Goal: Information Seeking & Learning: Learn about a topic

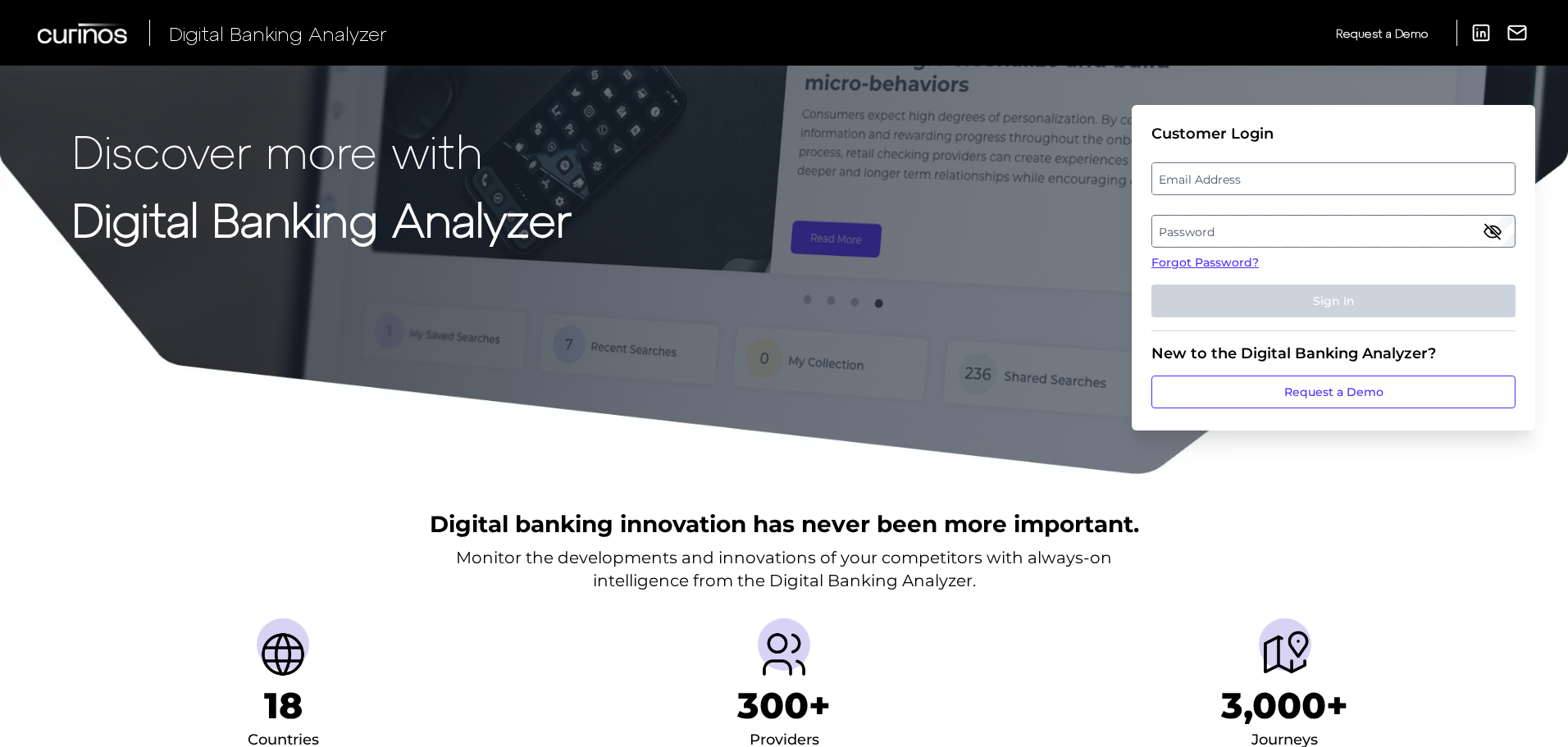
click at [1285, 184] on label "Email Address" at bounding box center [1333, 178] width 362 height 29
click at [1285, 184] on input "email" at bounding box center [1333, 178] width 364 height 33
click at [1285, 184] on input "Email Address" at bounding box center [1333, 178] width 364 height 33
type input "[PERSON_NAME][EMAIL_ADDRESS][PERSON_NAME][DOMAIN_NAME]"
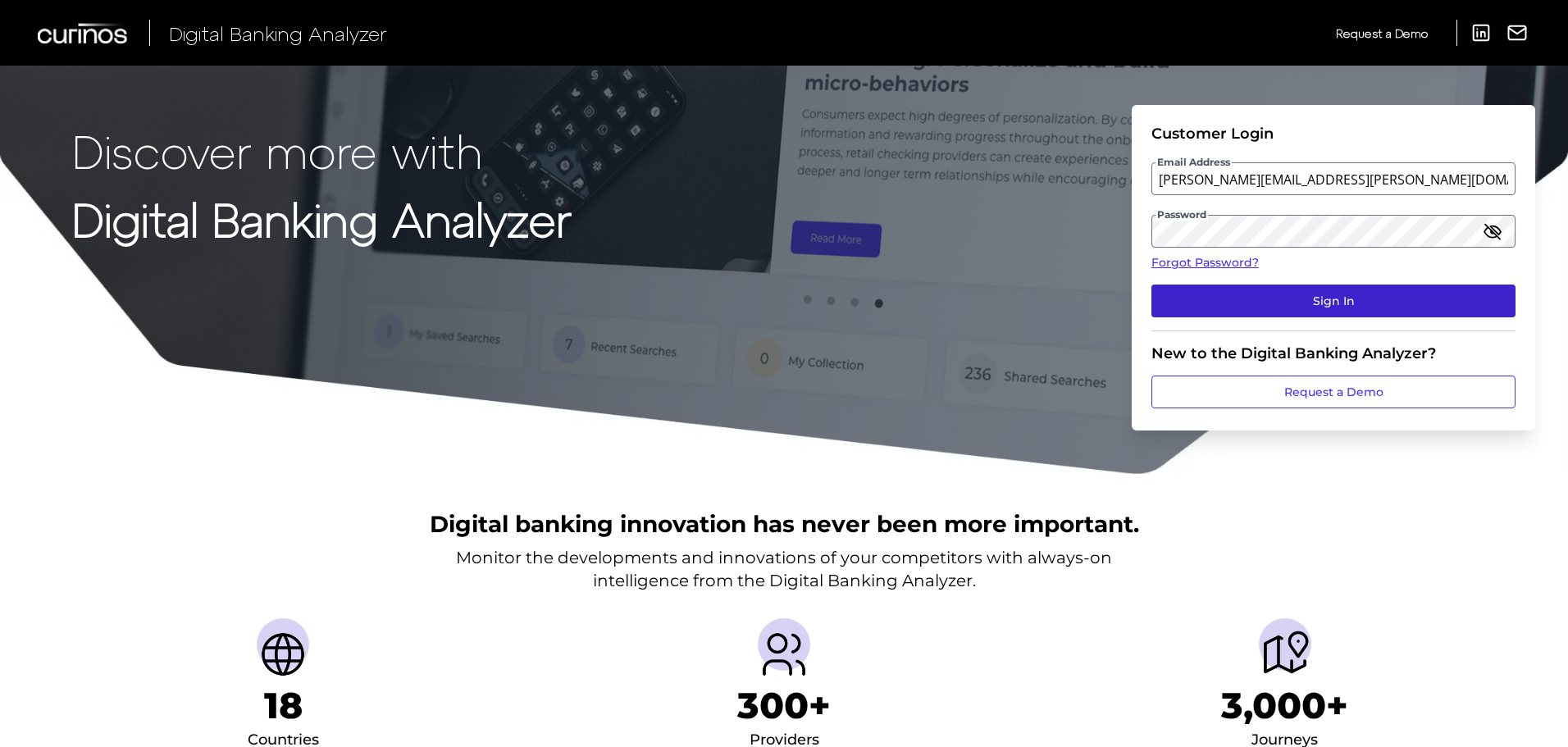
click at [1314, 308] on button "Sign In" at bounding box center [1333, 301] width 364 height 33
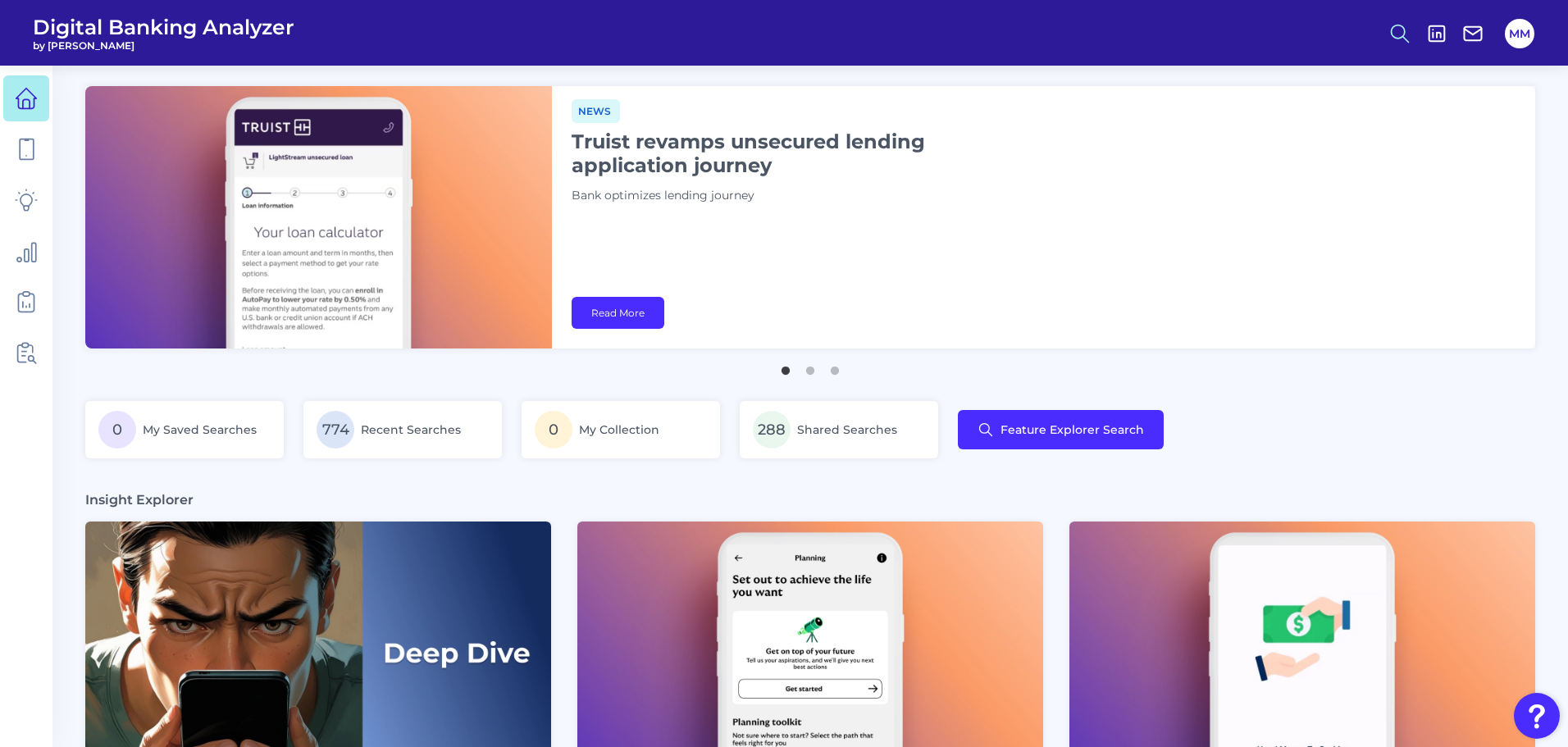
click at [1403, 39] on icon at bounding box center [1400, 34] width 23 height 23
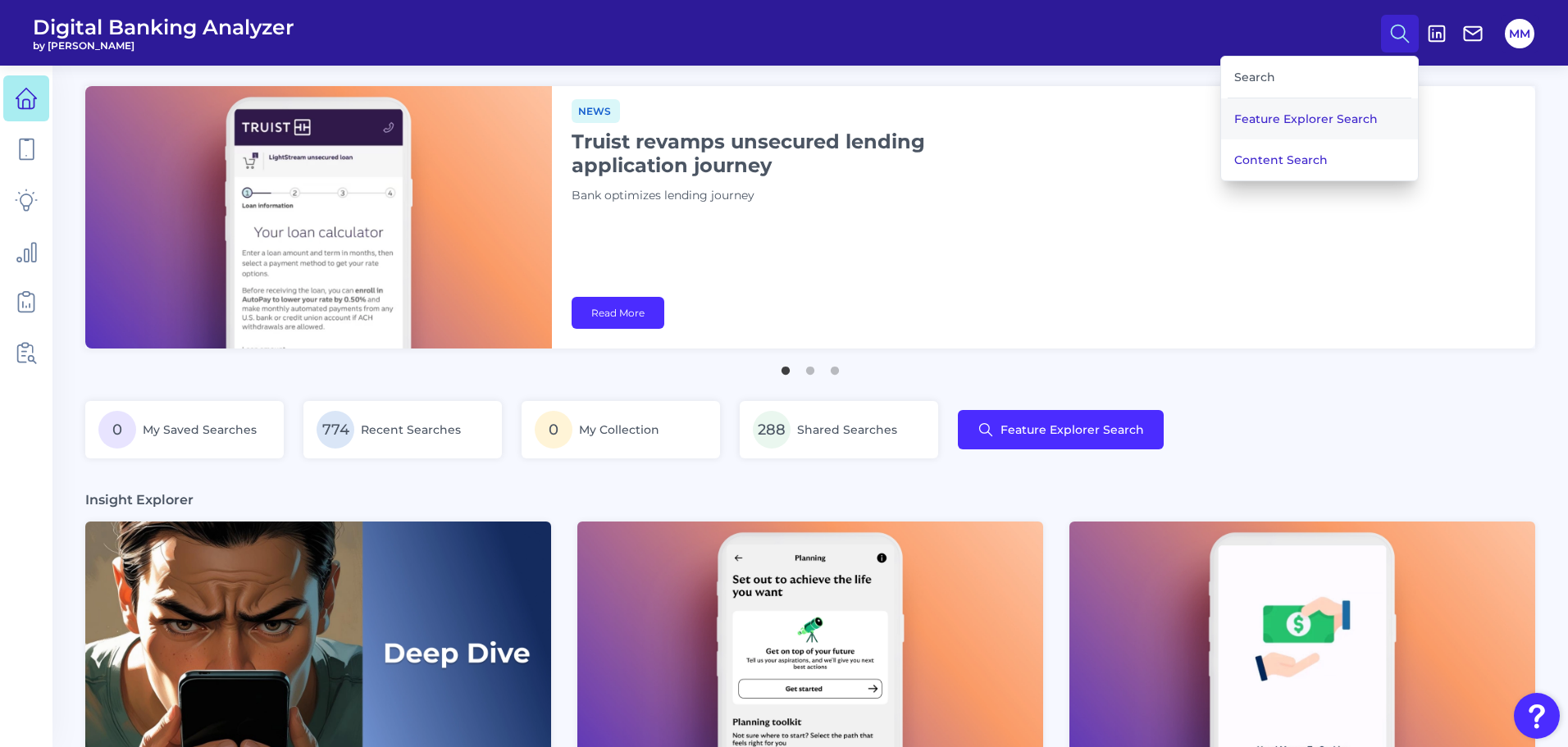
click at [1340, 116] on button "Feature Explorer Search" at bounding box center [1320, 119] width 197 height 41
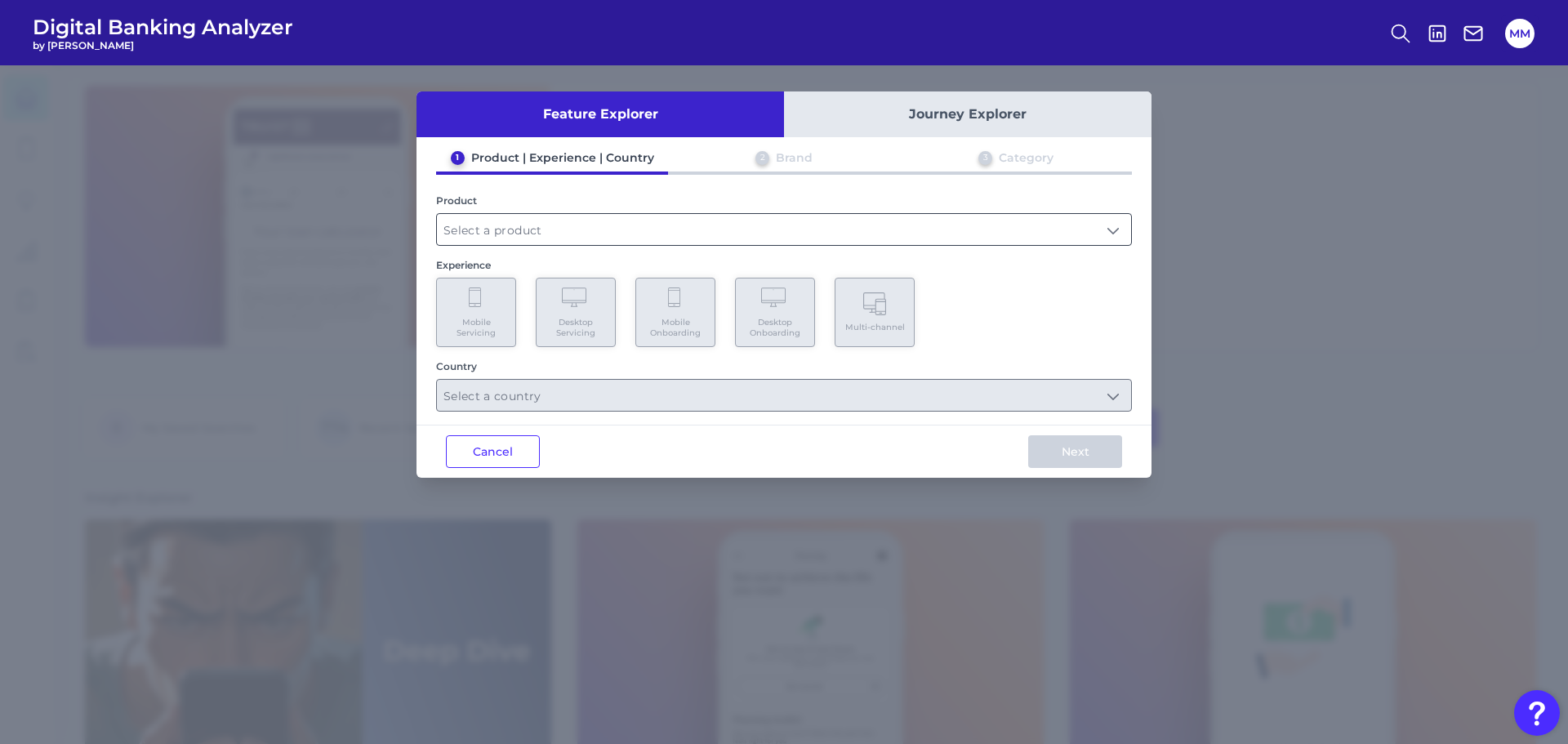
click at [895, 229] on input "text" at bounding box center [784, 229] width 694 height 31
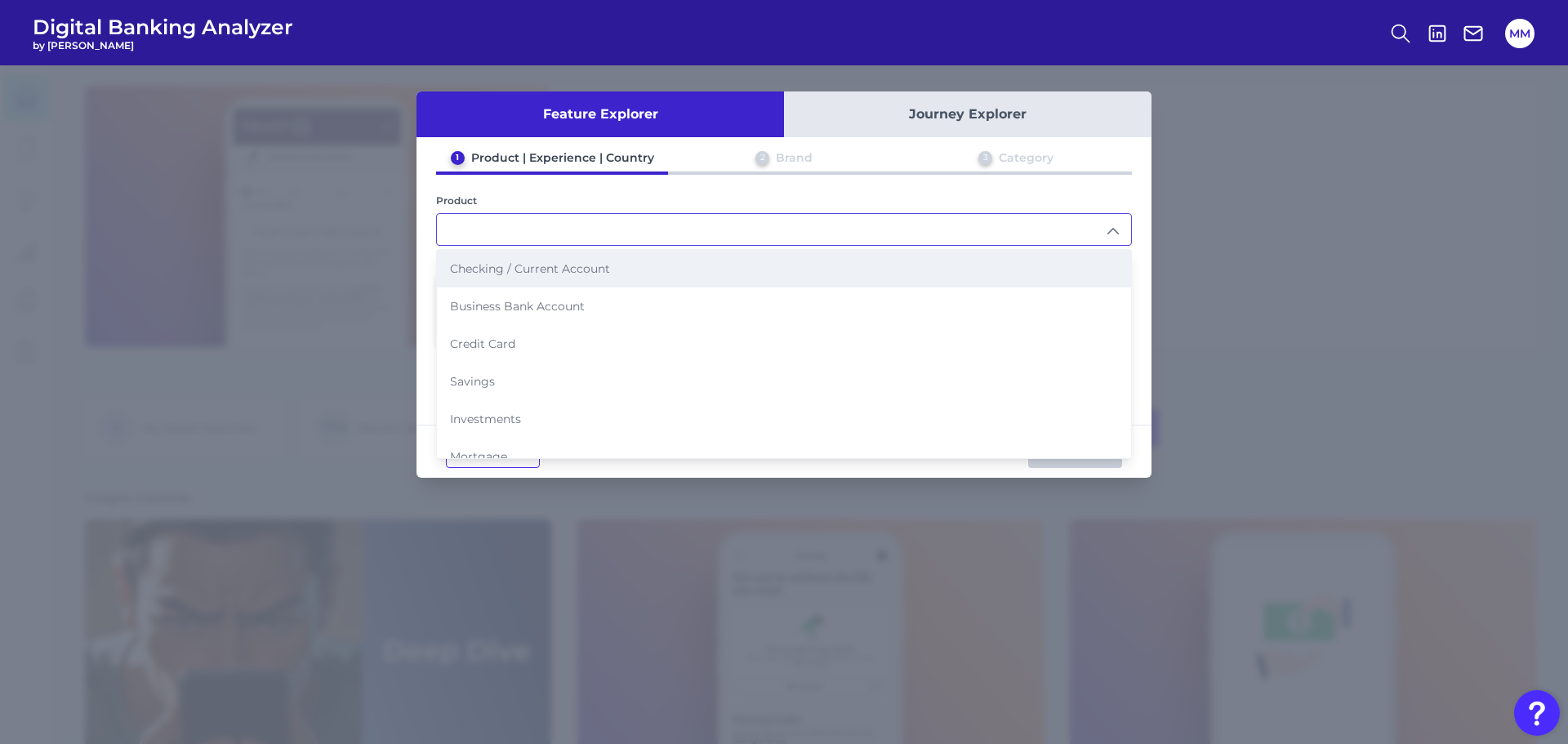
click at [802, 262] on li "Checking / Current Account" at bounding box center [784, 268] width 694 height 38
type input "Checking / Current Account"
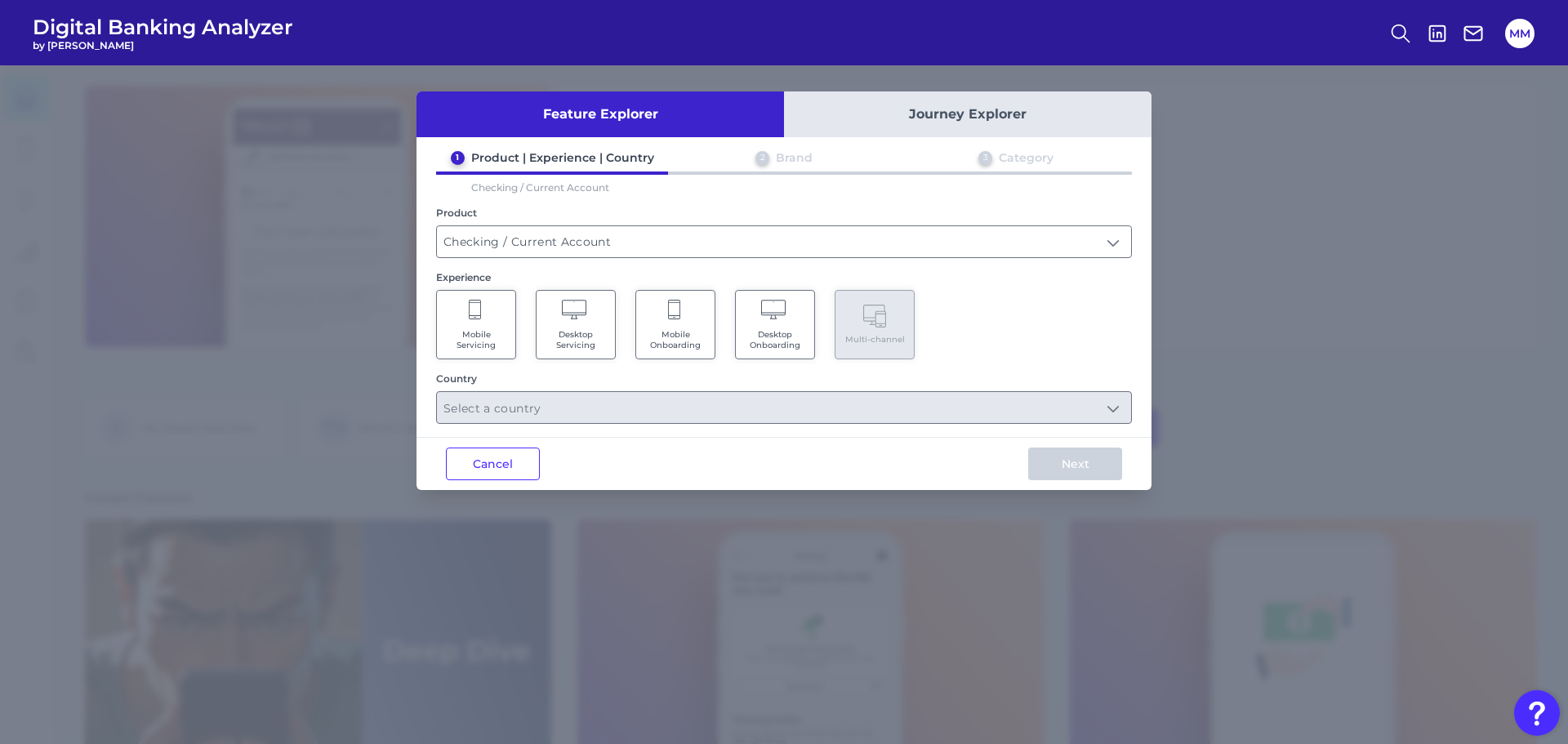
click at [490, 329] on span "Mobile Servicing" at bounding box center [476, 340] width 62 height 21
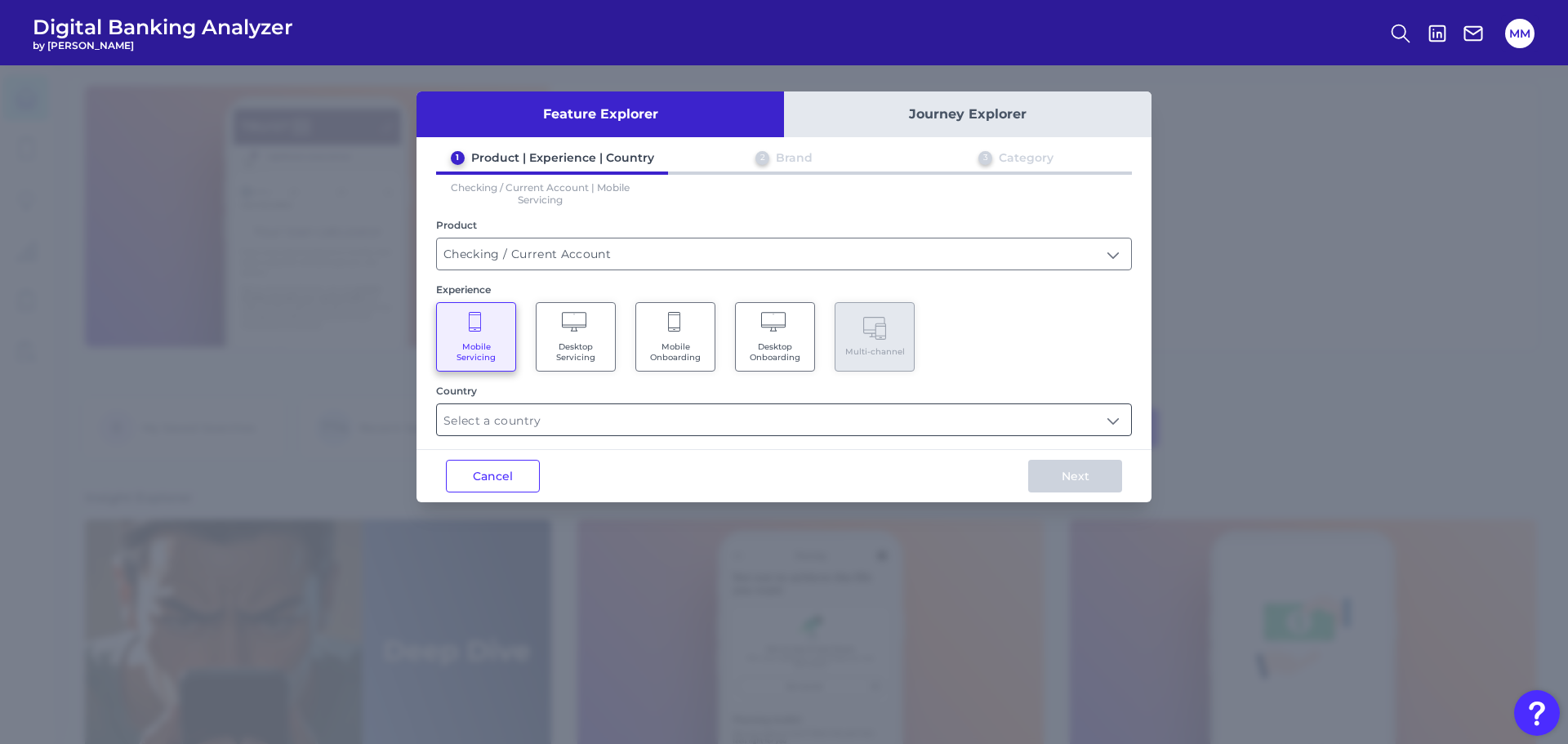
click at [633, 417] on input "text" at bounding box center [784, 420] width 694 height 31
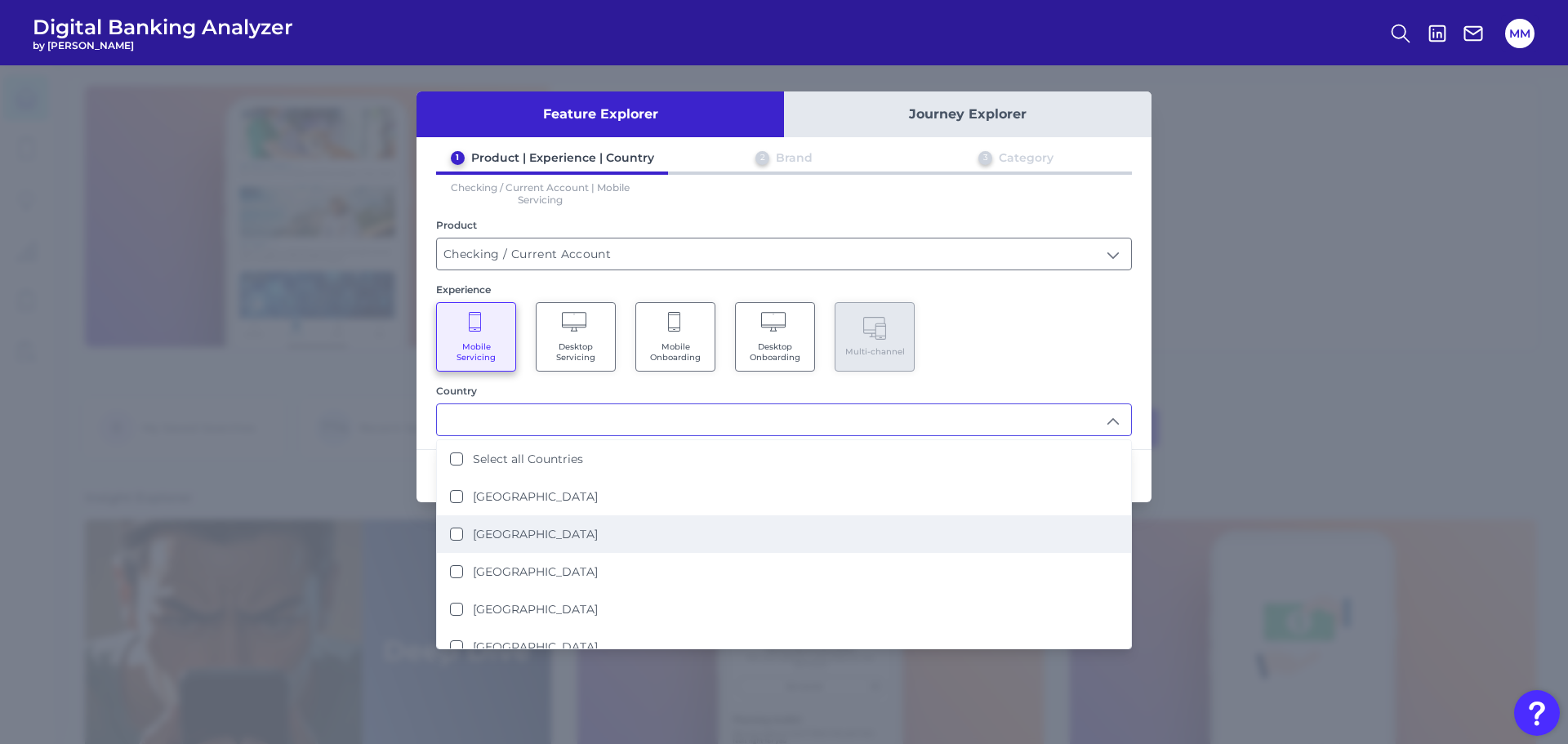
click at [524, 533] on label "[GEOGRAPHIC_DATA]" at bounding box center [535, 533] width 125 height 15
type input "[GEOGRAPHIC_DATA]"
click at [1041, 344] on div "Mobile Servicing Desktop Servicing Mobile Onboarding Desktop Onboarding Multi-c…" at bounding box center [784, 336] width 696 height 69
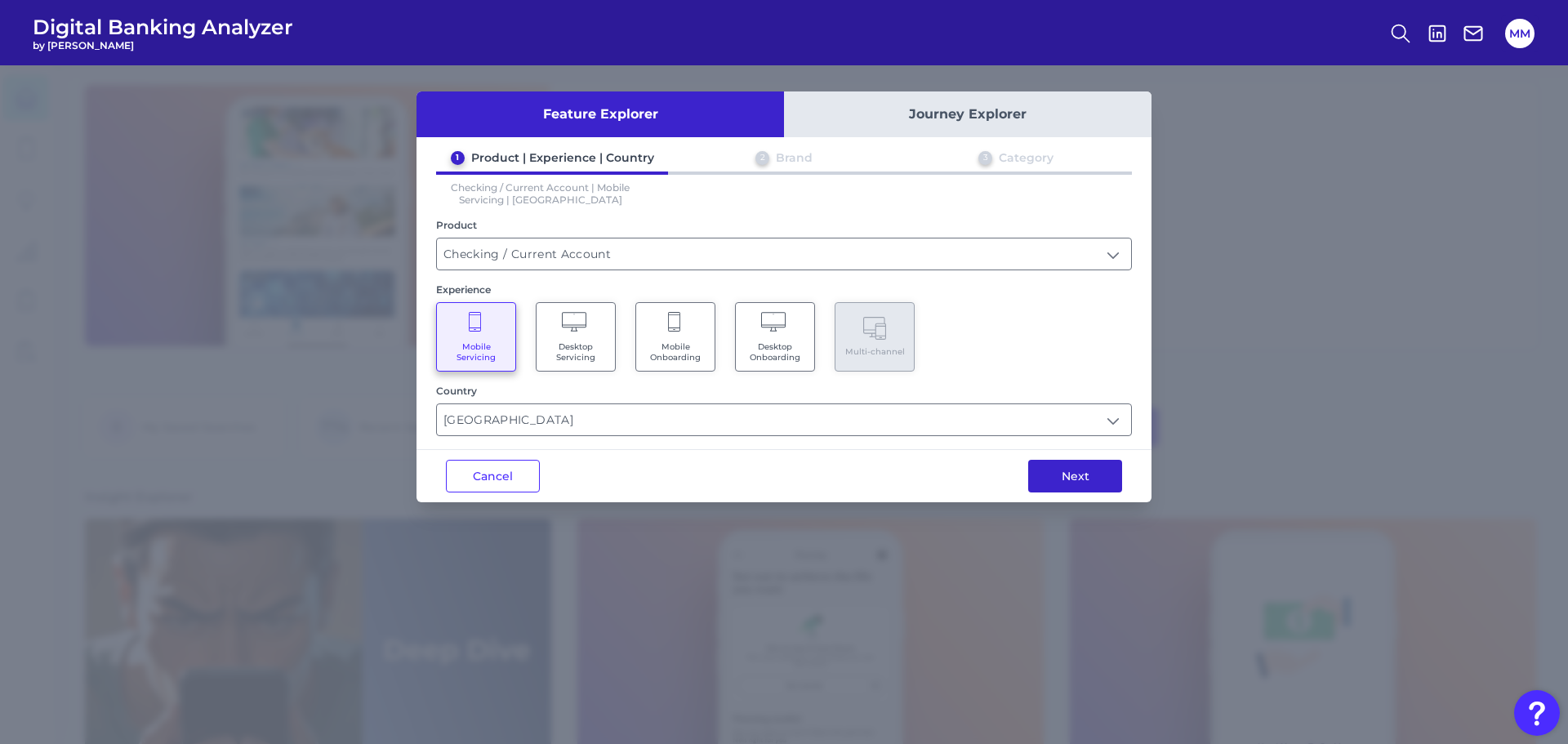
click at [1068, 479] on button "Next" at bounding box center [1074, 476] width 94 height 33
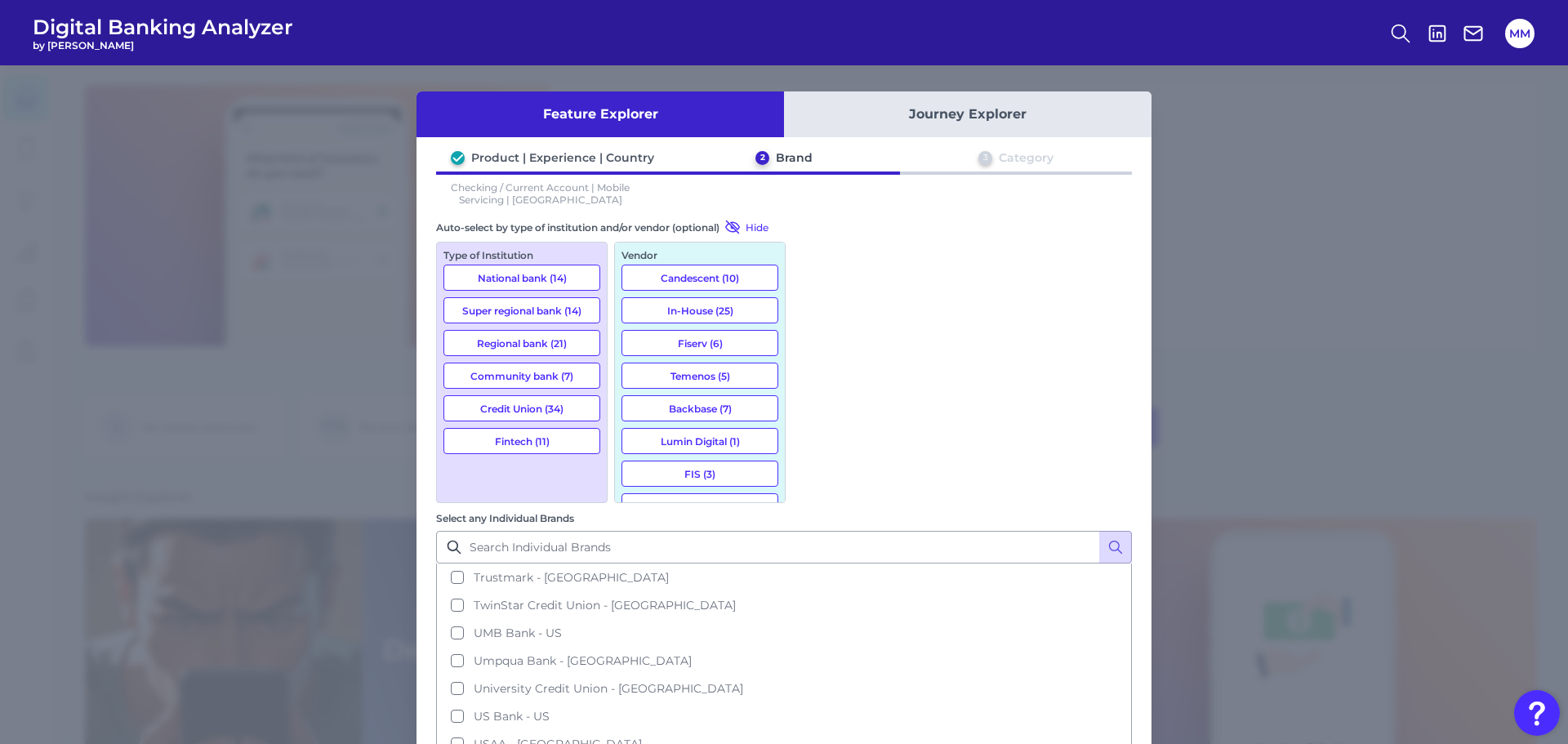
scroll to position [2564, 0]
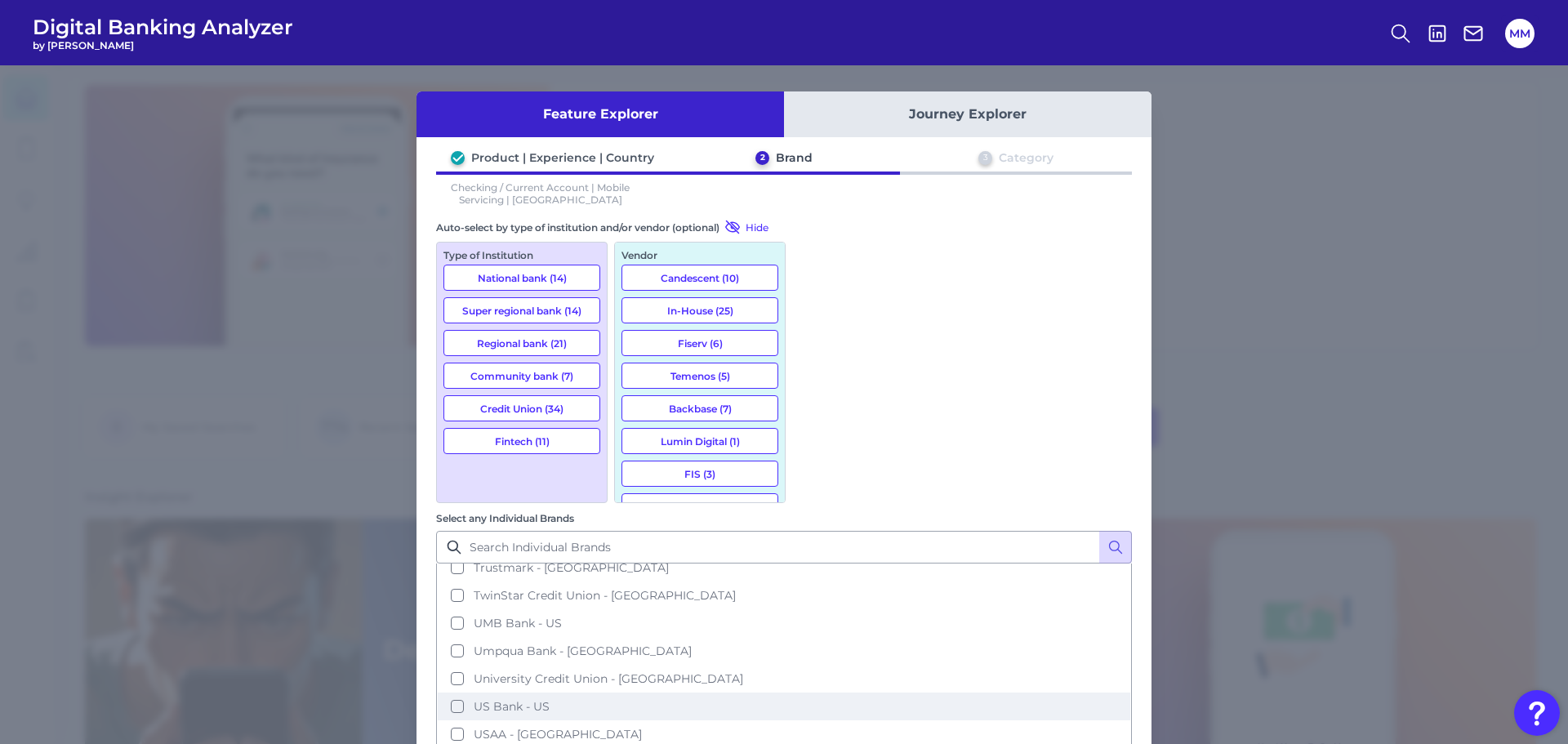
click at [550, 699] on span "US Bank - US" at bounding box center [512, 706] width 76 height 15
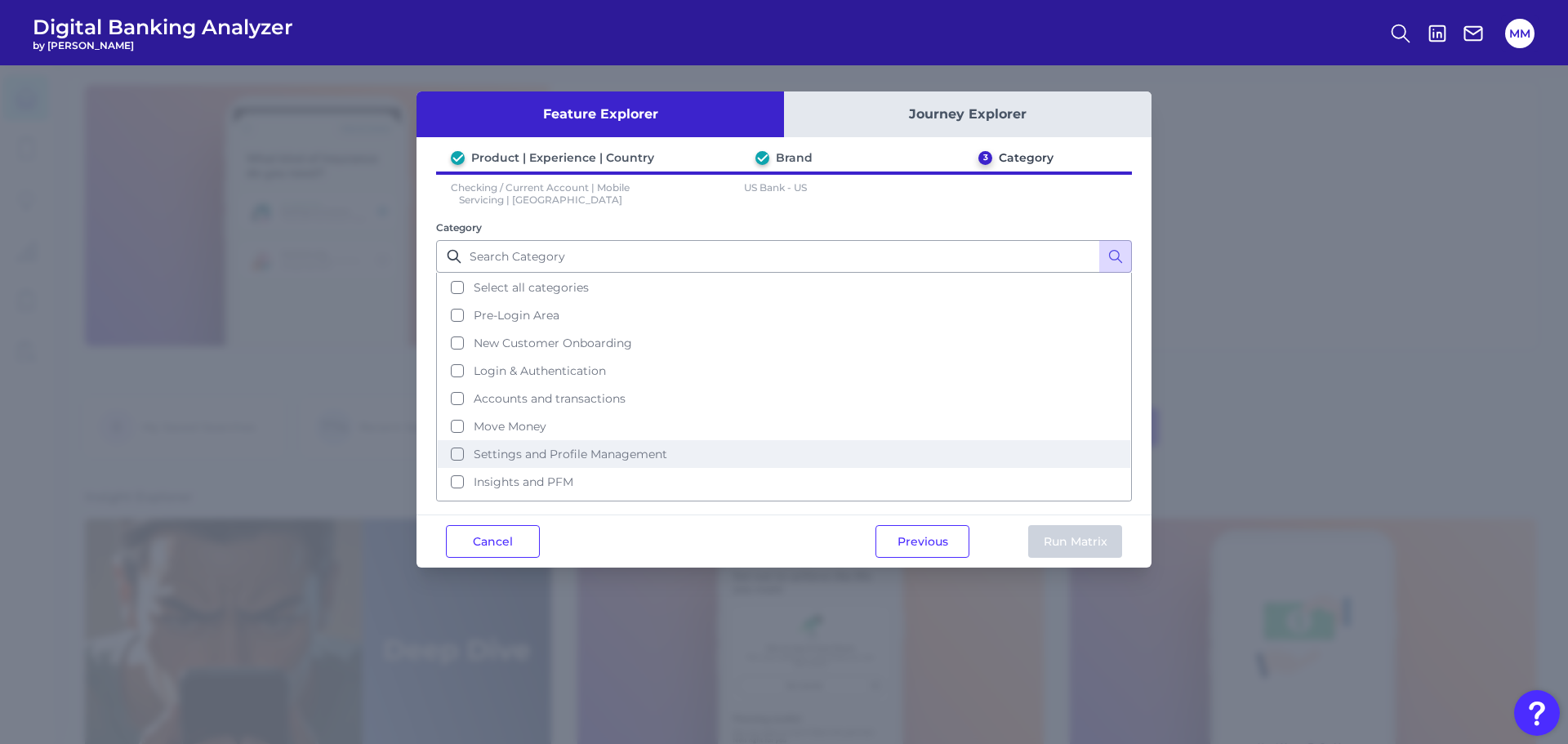
click at [458, 451] on button "Settings and Profile Management" at bounding box center [784, 454] width 693 height 28
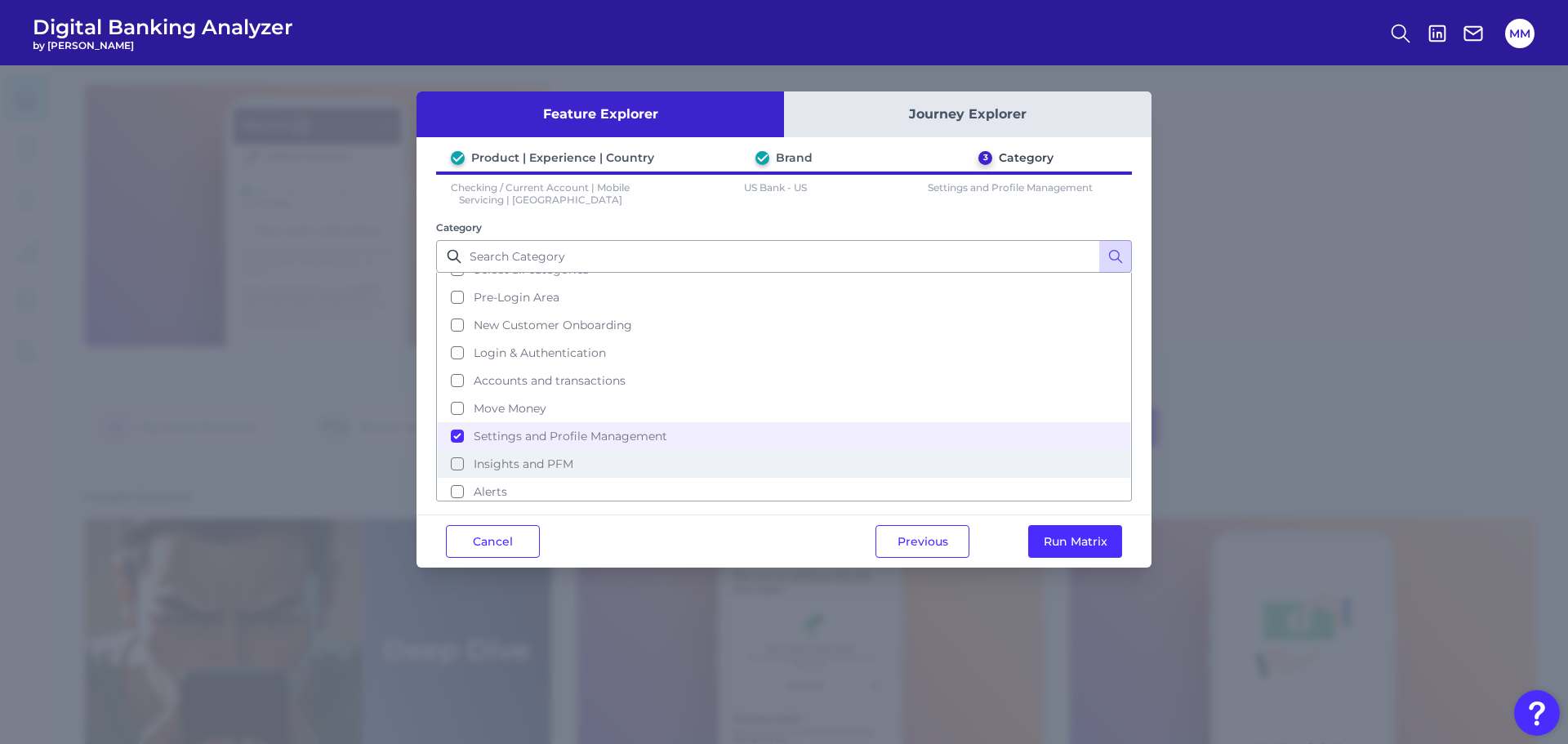
scroll to position [15, 0]
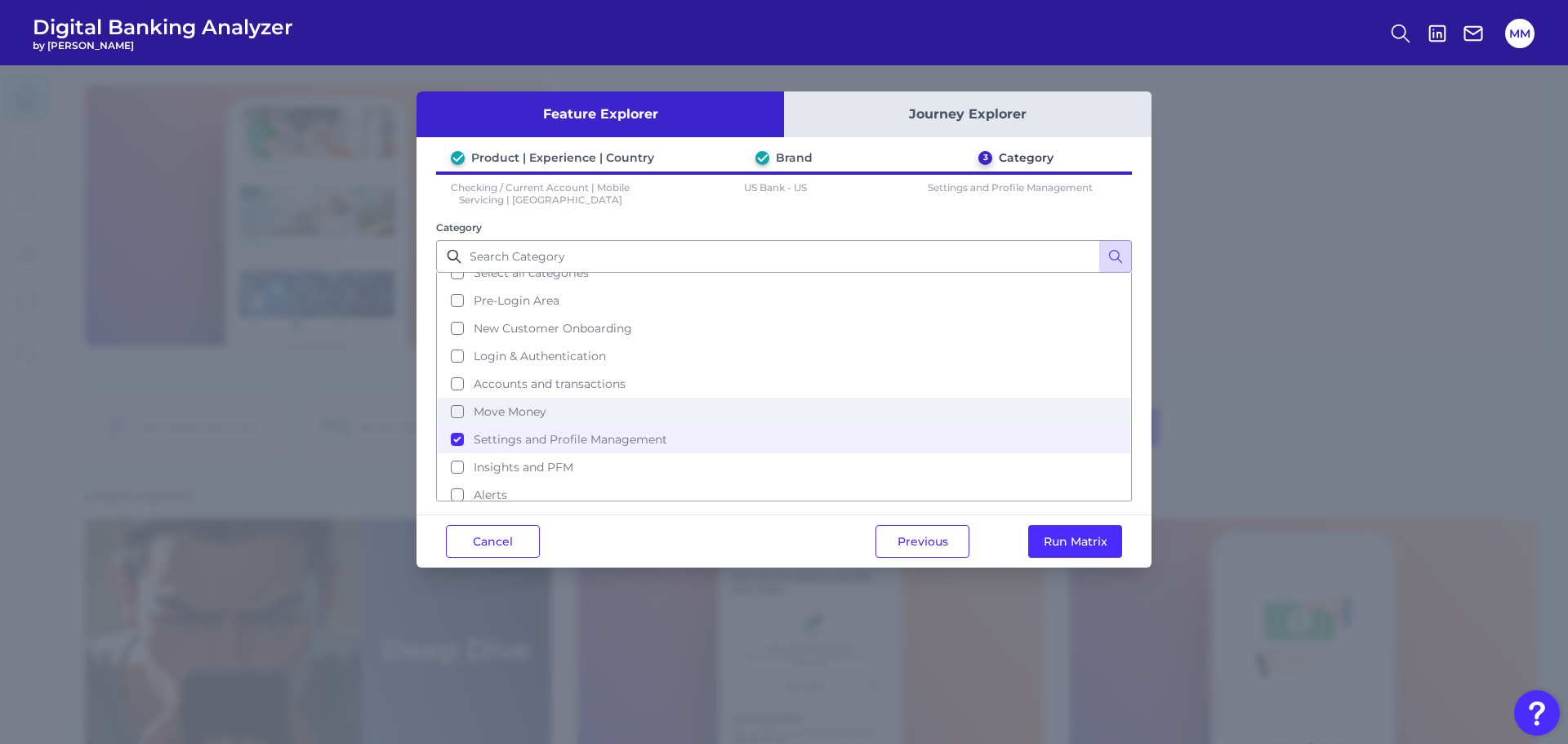
click at [456, 408] on button "Move Money" at bounding box center [784, 411] width 693 height 28
click at [1068, 541] on button "Run Matrix" at bounding box center [1074, 541] width 94 height 33
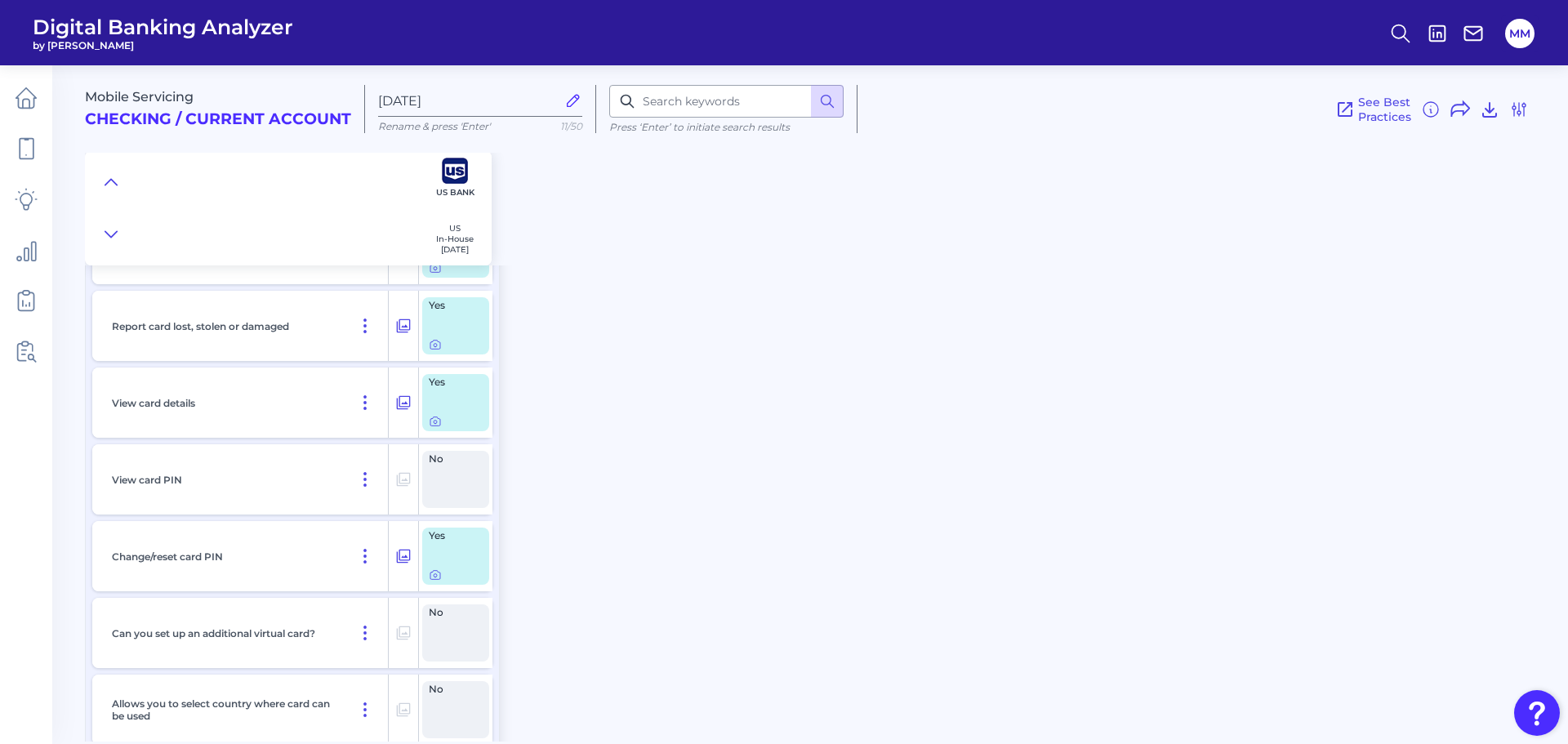
scroll to position [6160, 0]
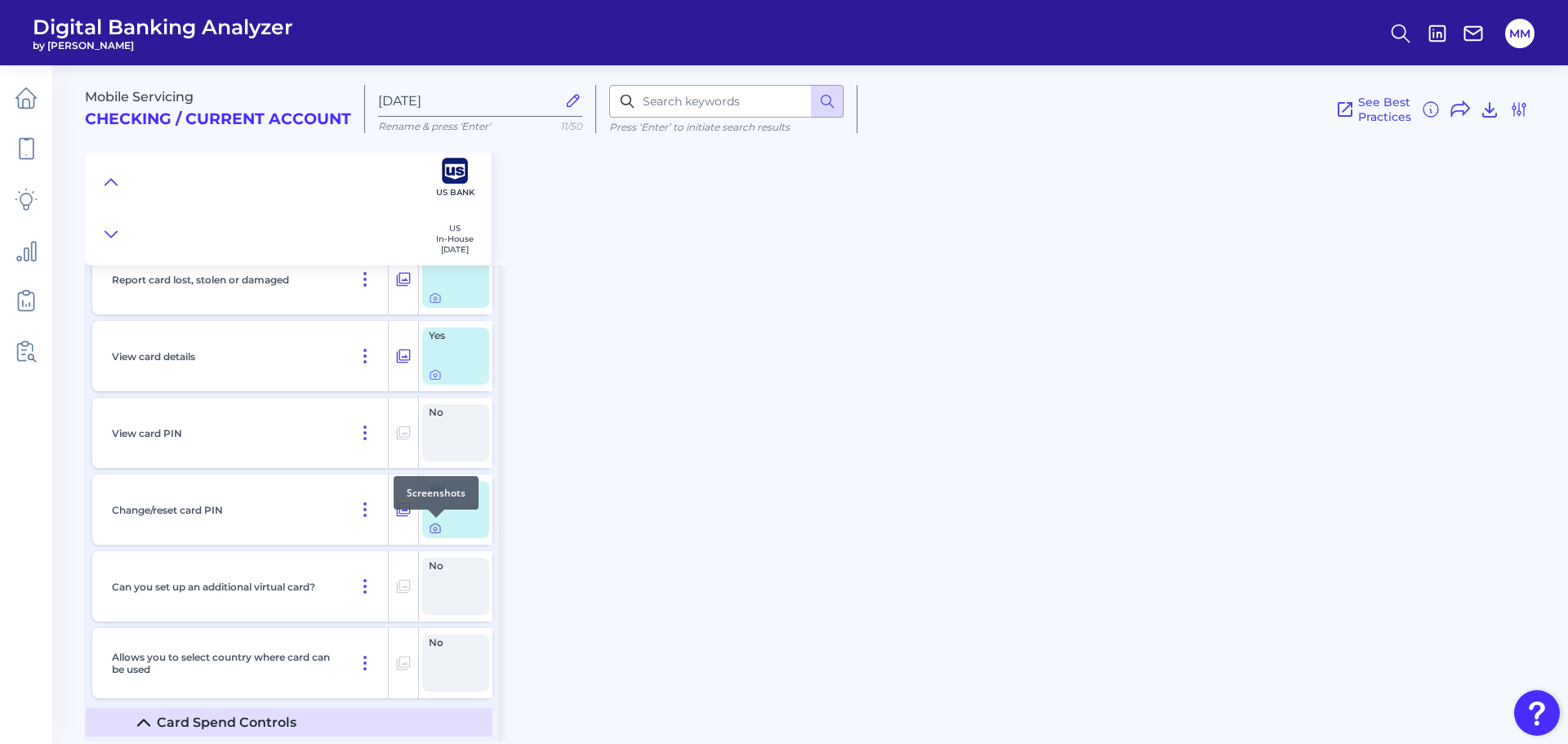
click at [437, 528] on icon at bounding box center [434, 528] width 3 height 3
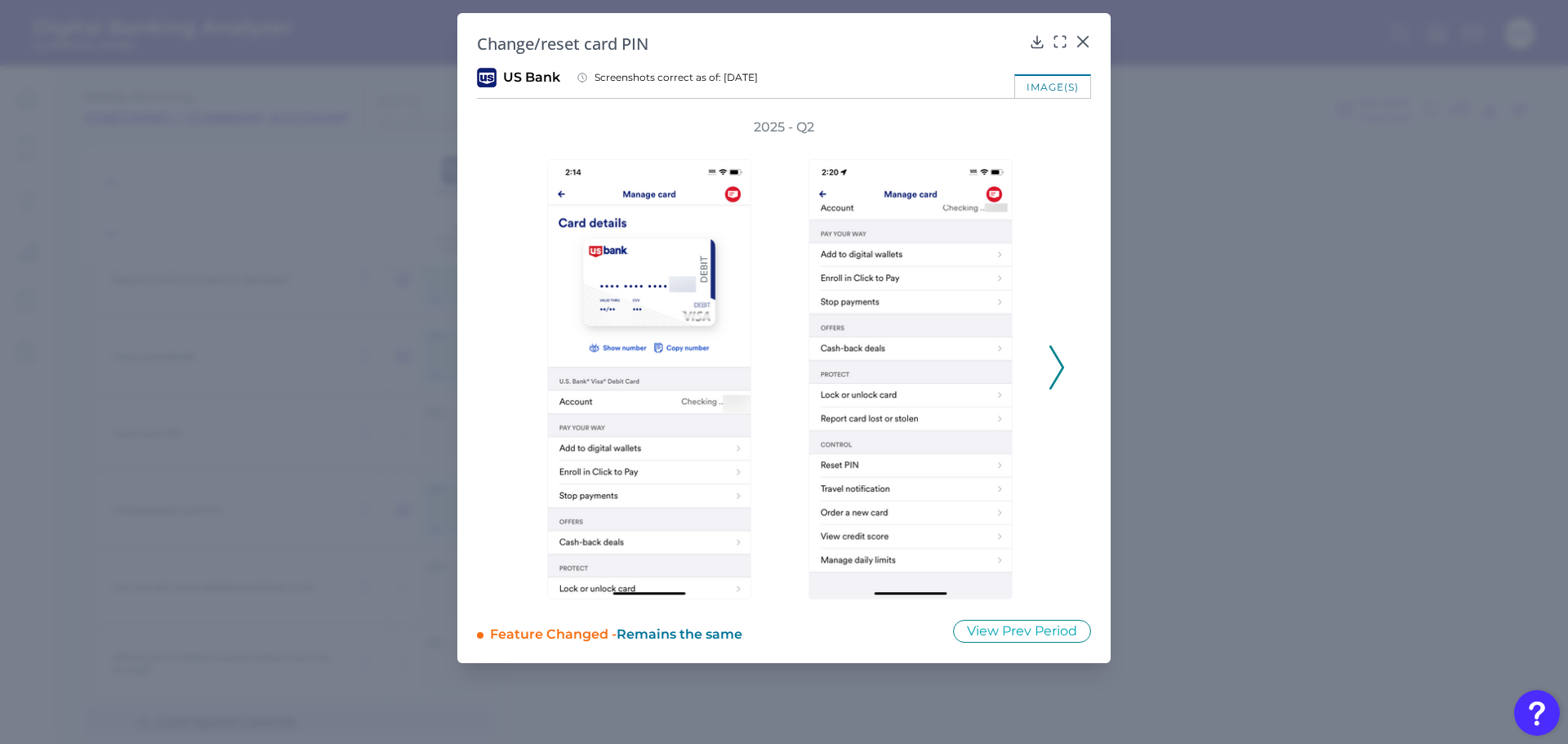
click at [1054, 371] on icon at bounding box center [1056, 367] width 15 height 44
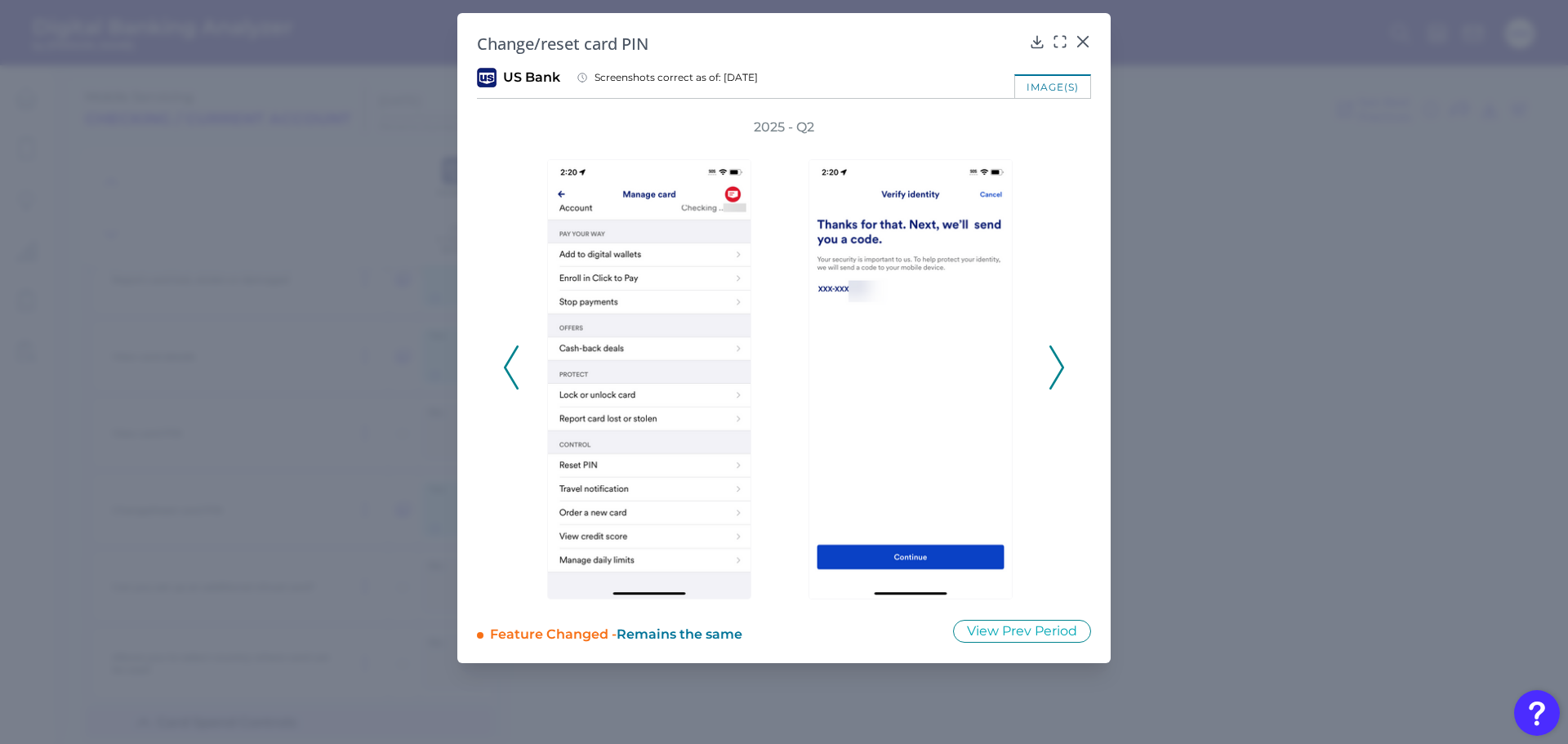
click at [1054, 371] on icon at bounding box center [1056, 367] width 15 height 44
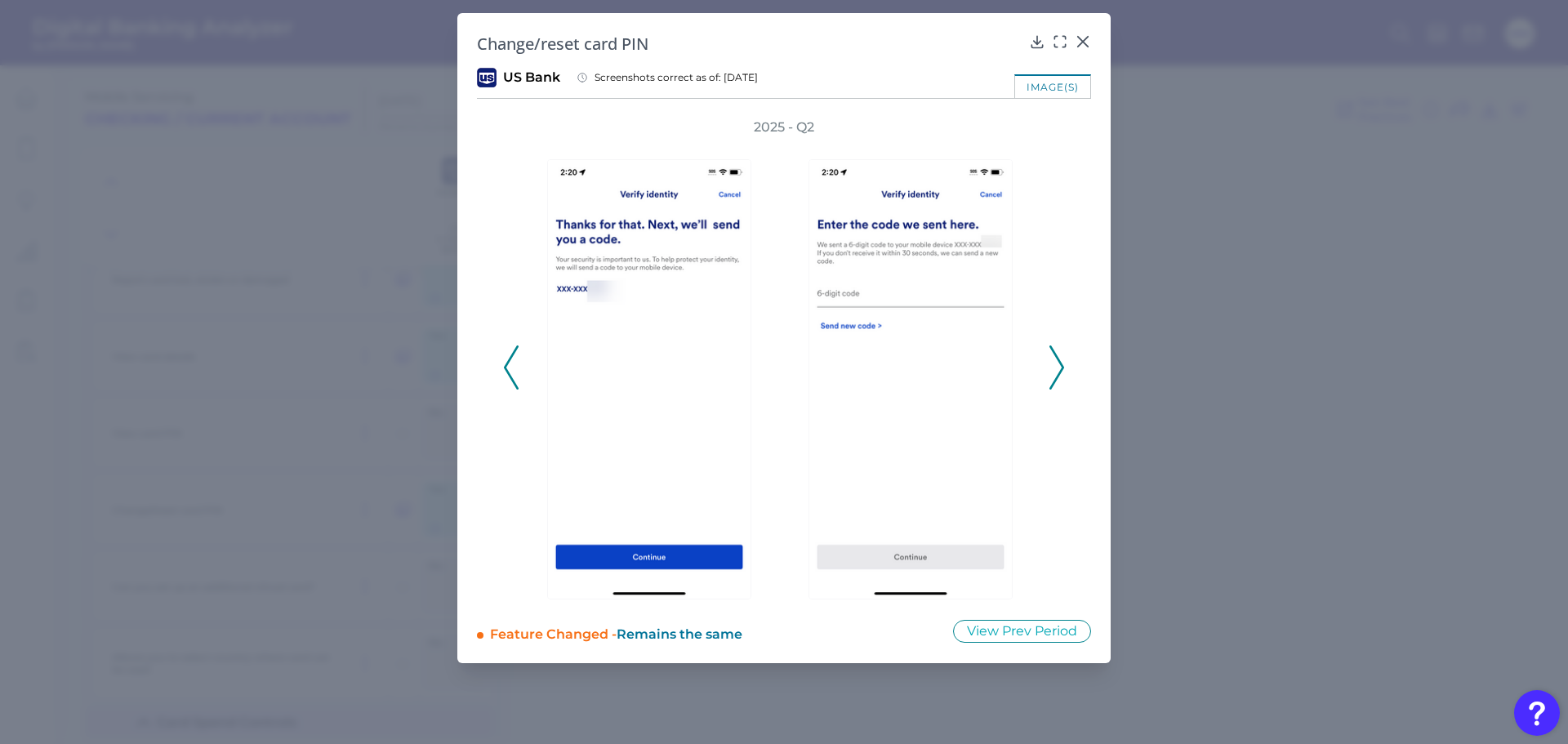
click at [1054, 371] on icon at bounding box center [1056, 367] width 15 height 44
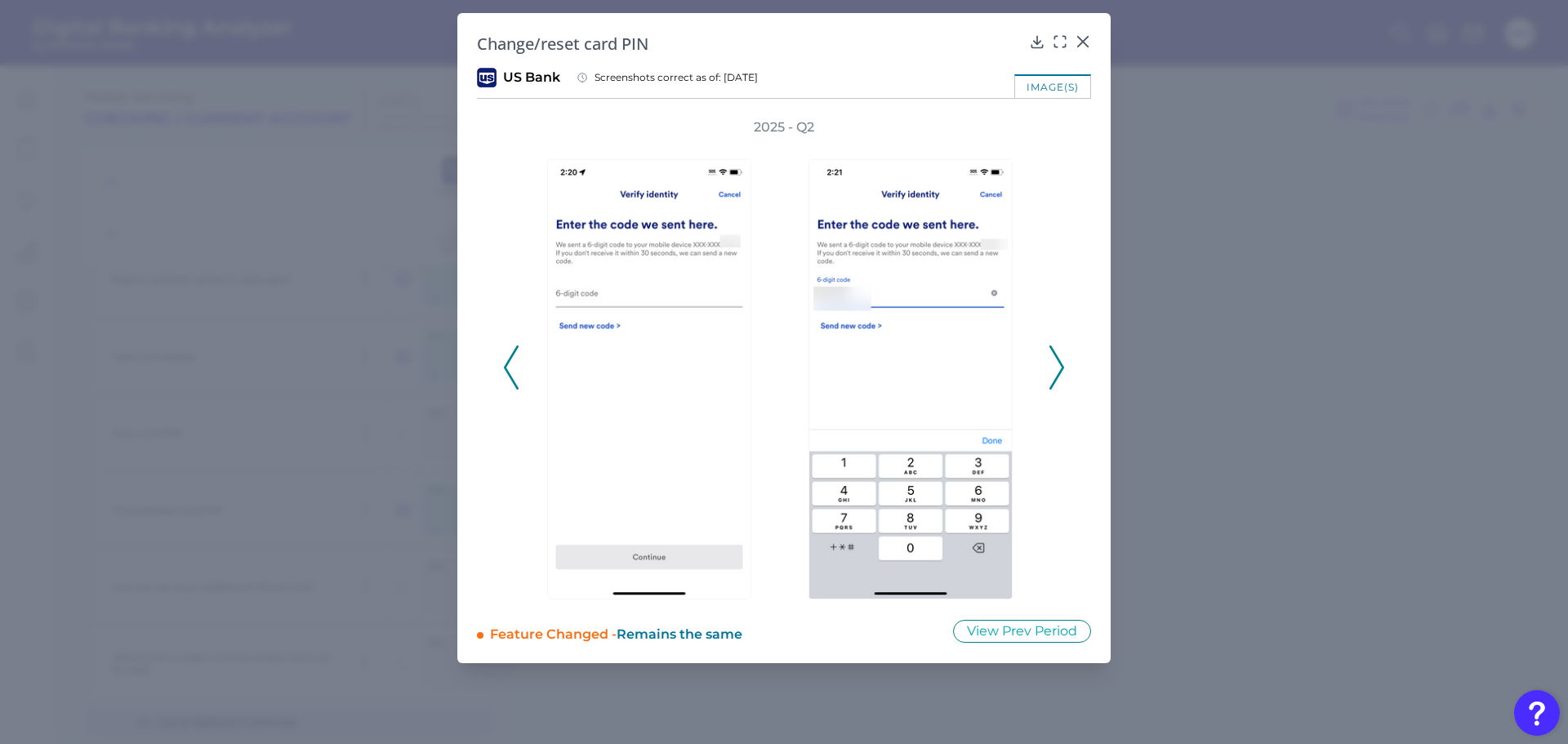
click at [1054, 371] on icon at bounding box center [1056, 367] width 15 height 44
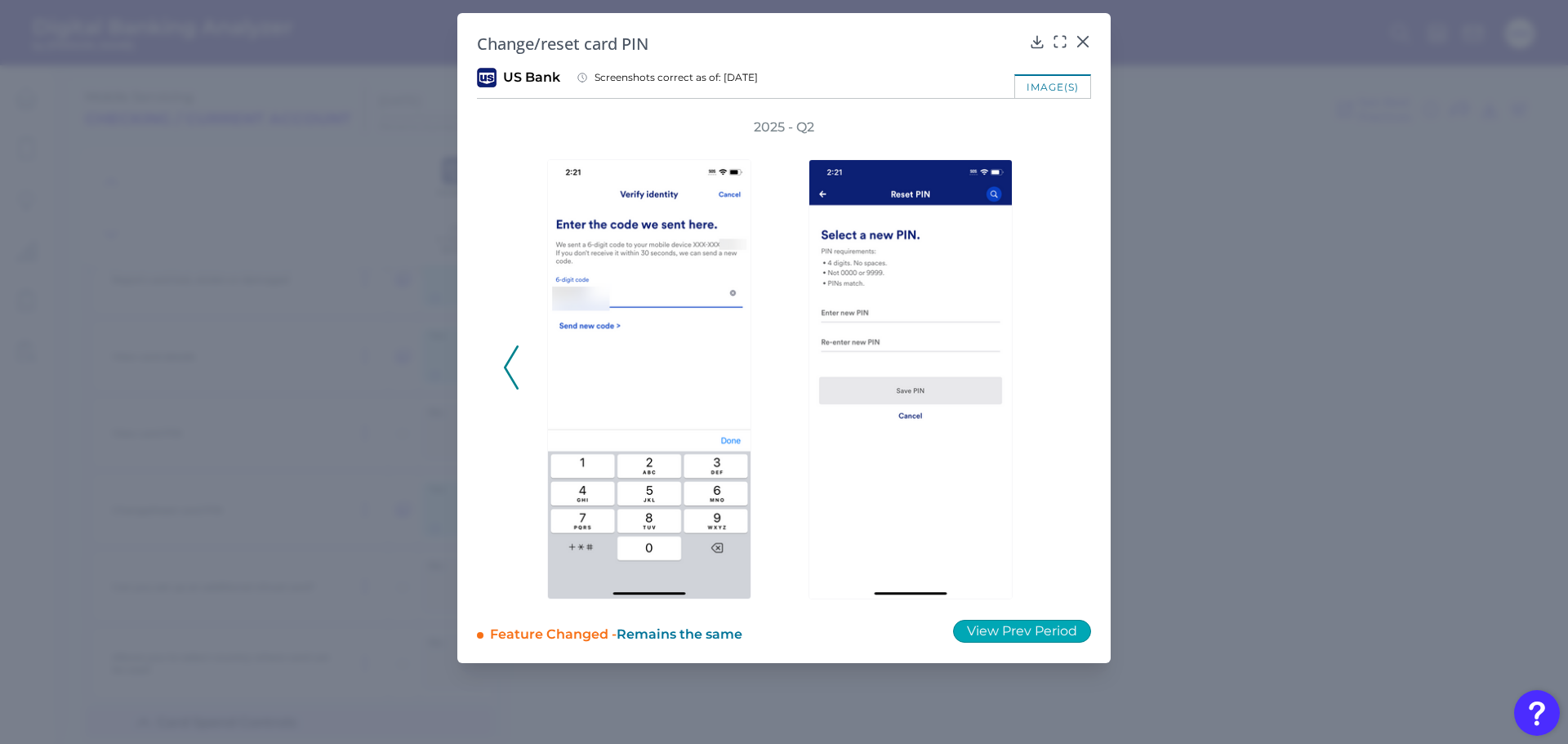
click at [1023, 635] on button "View Prev Period" at bounding box center [1022, 631] width 138 height 23
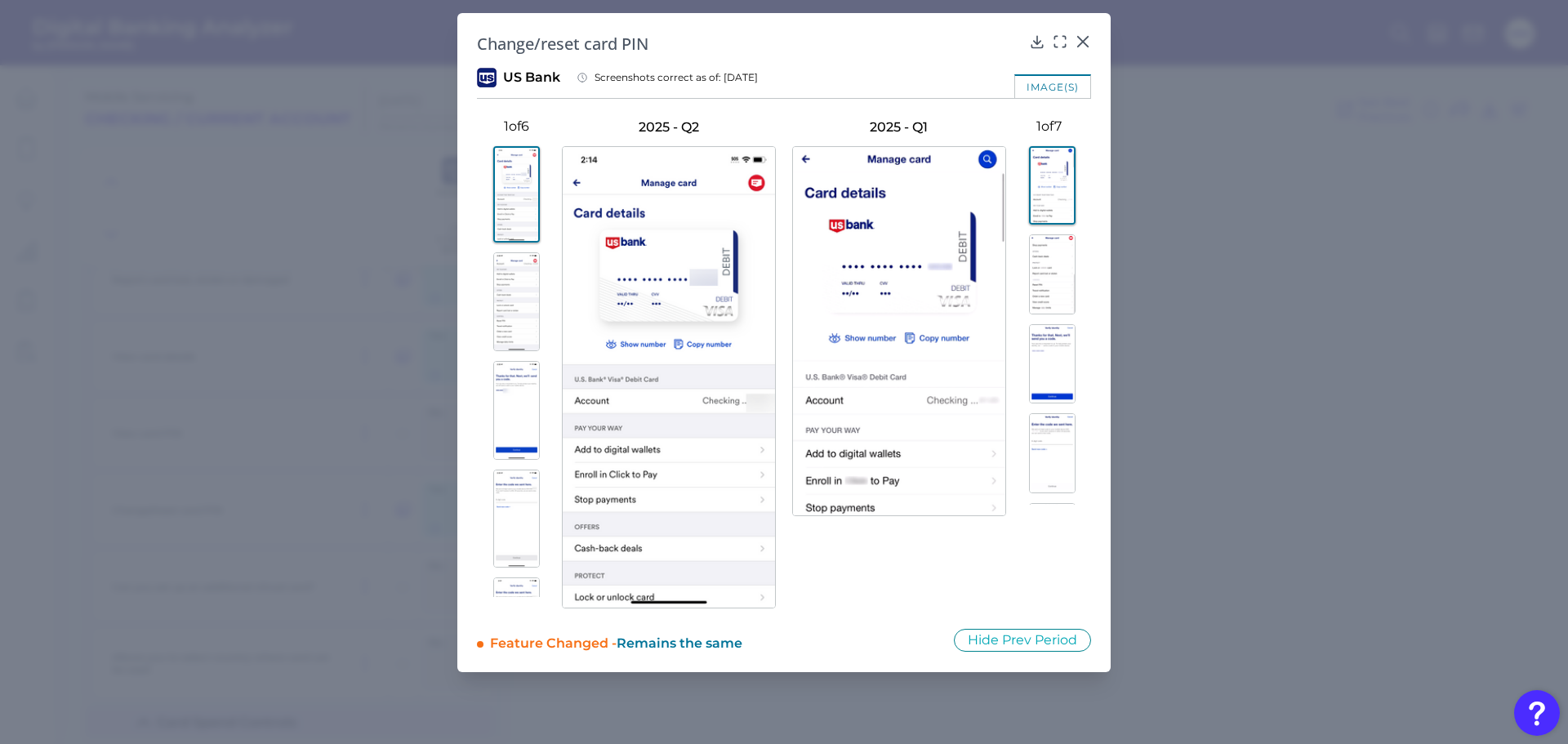
click at [1040, 275] on img at bounding box center [1052, 274] width 47 height 80
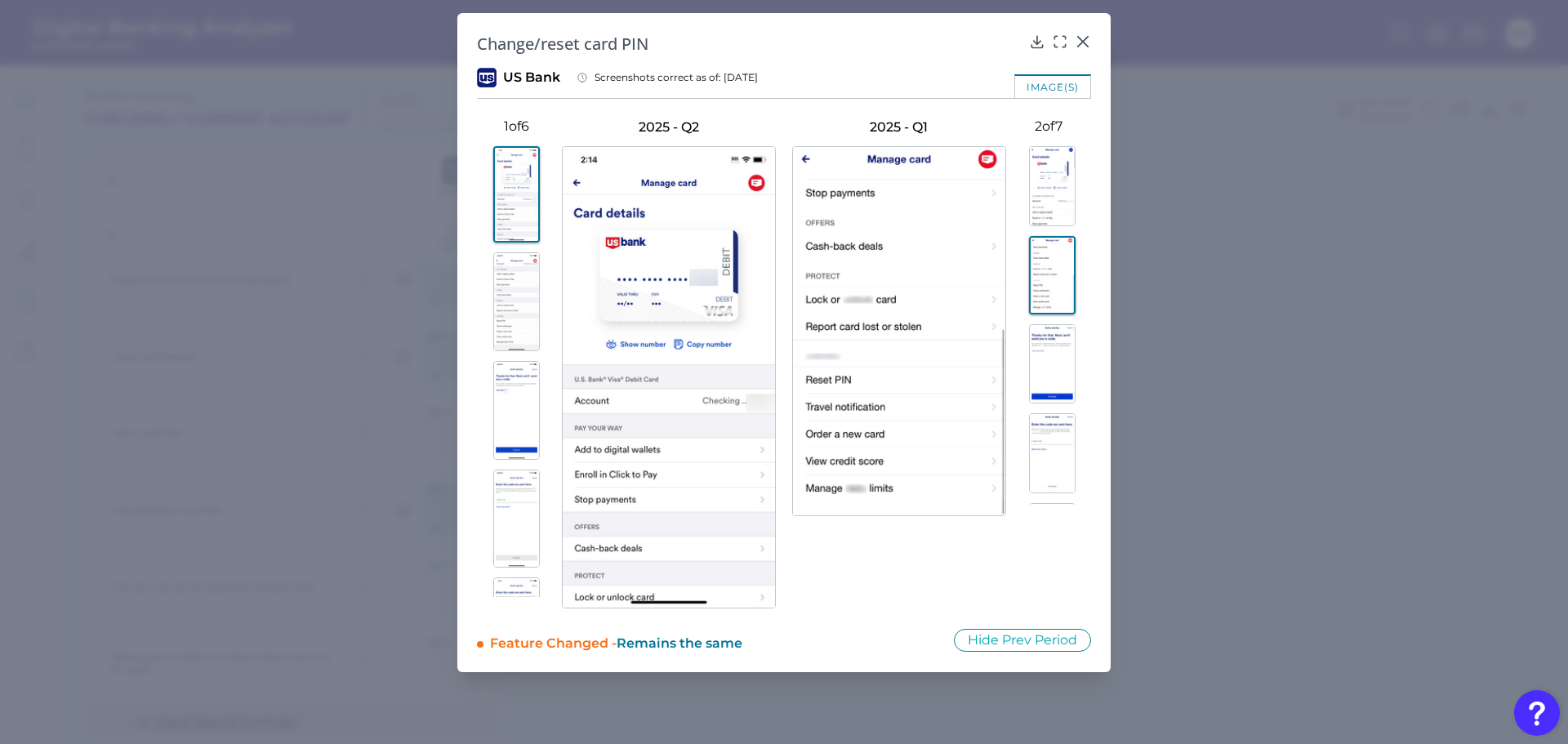
click at [1048, 350] on img at bounding box center [1052, 364] width 47 height 80
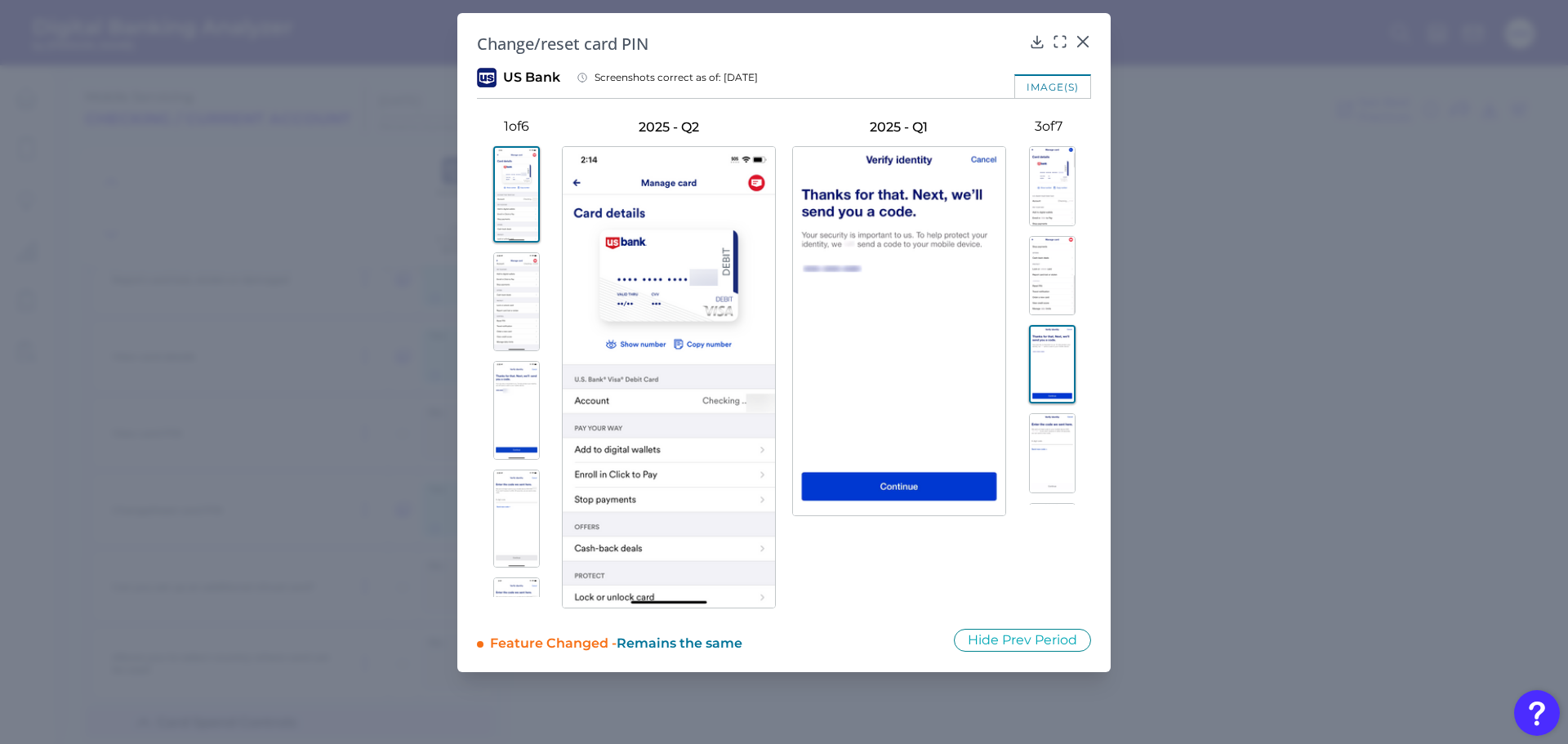
click at [1042, 456] on img at bounding box center [1052, 453] width 47 height 80
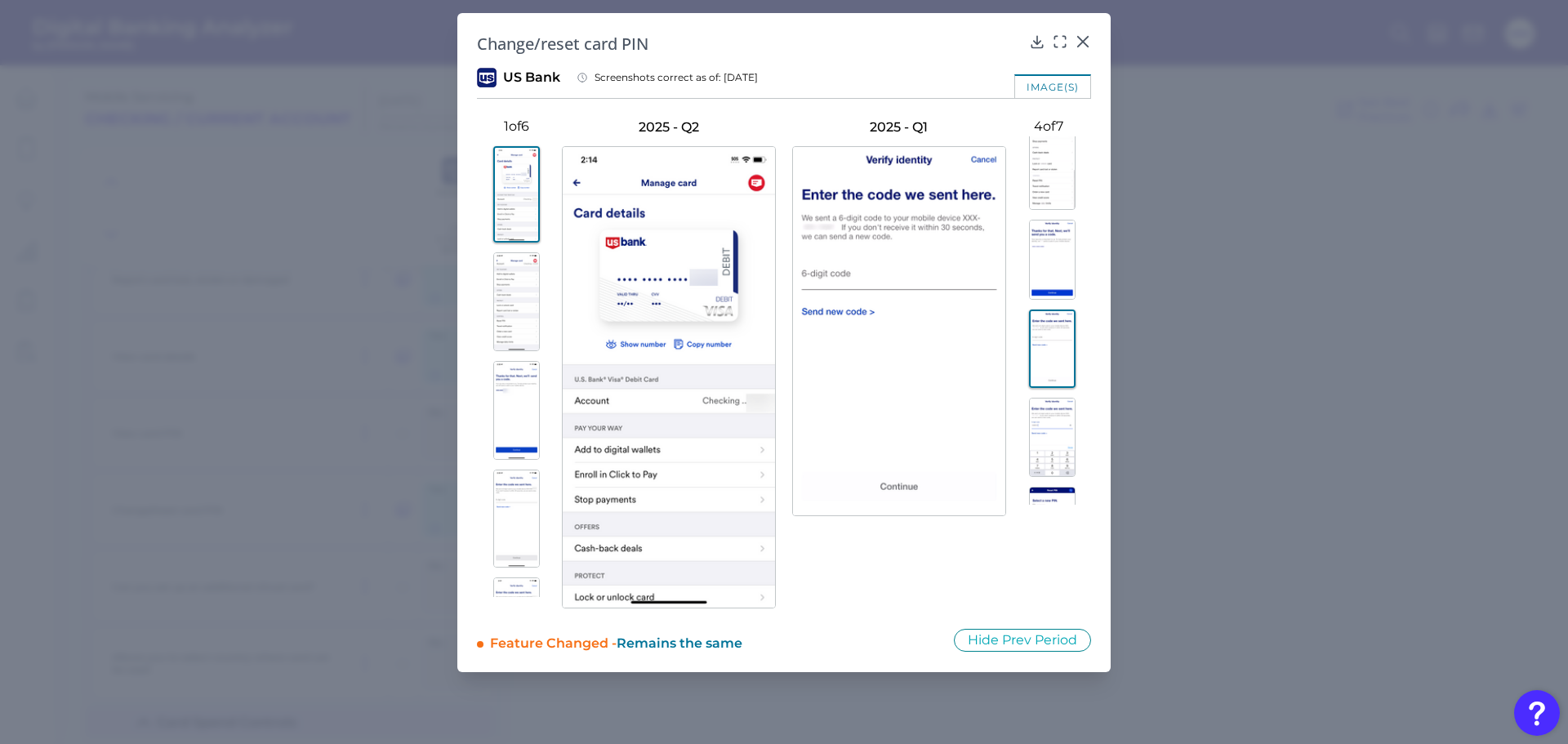
scroll to position [139, 0]
click at [1044, 426] on img at bounding box center [1052, 404] width 47 height 80
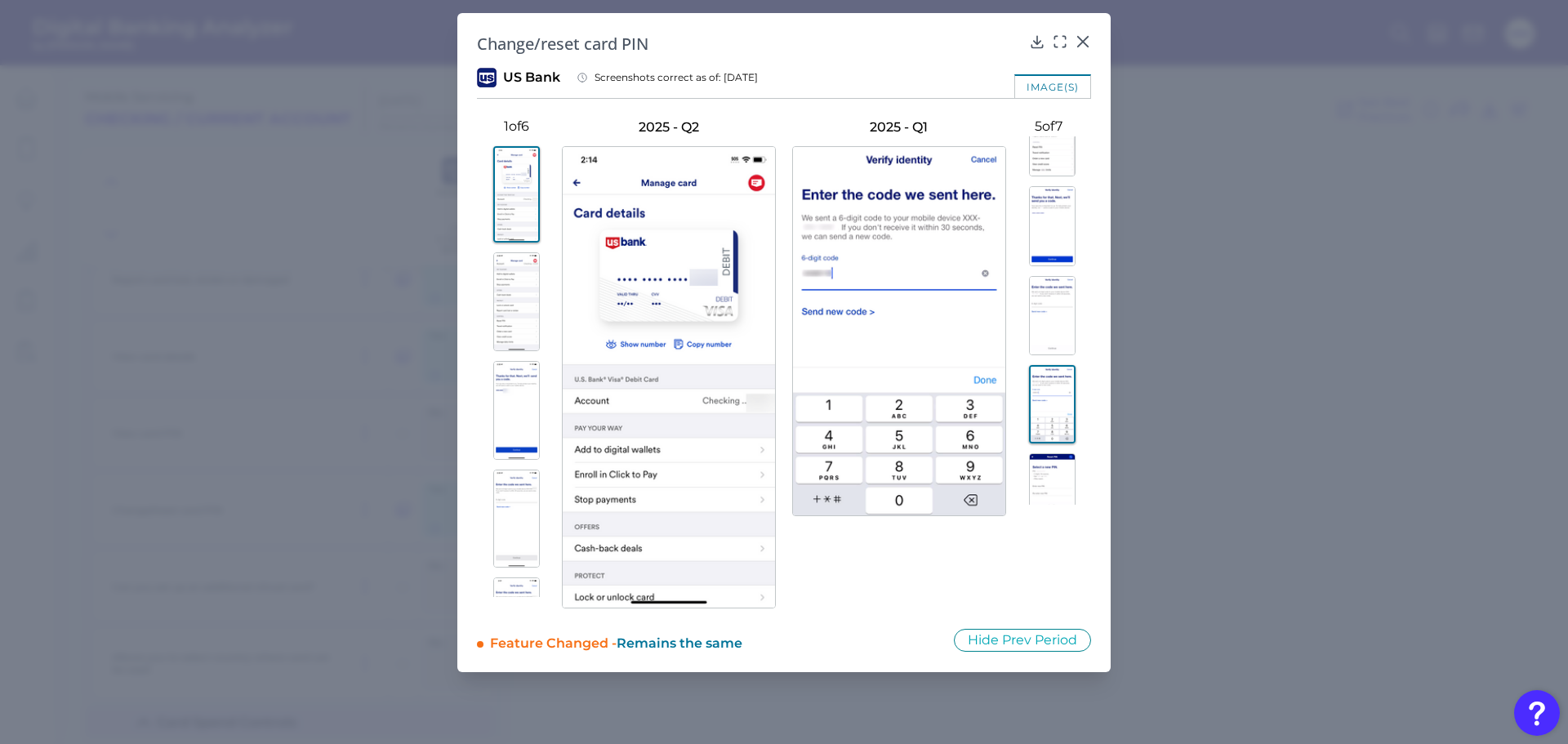
click at [1044, 467] on img at bounding box center [1052, 493] width 47 height 80
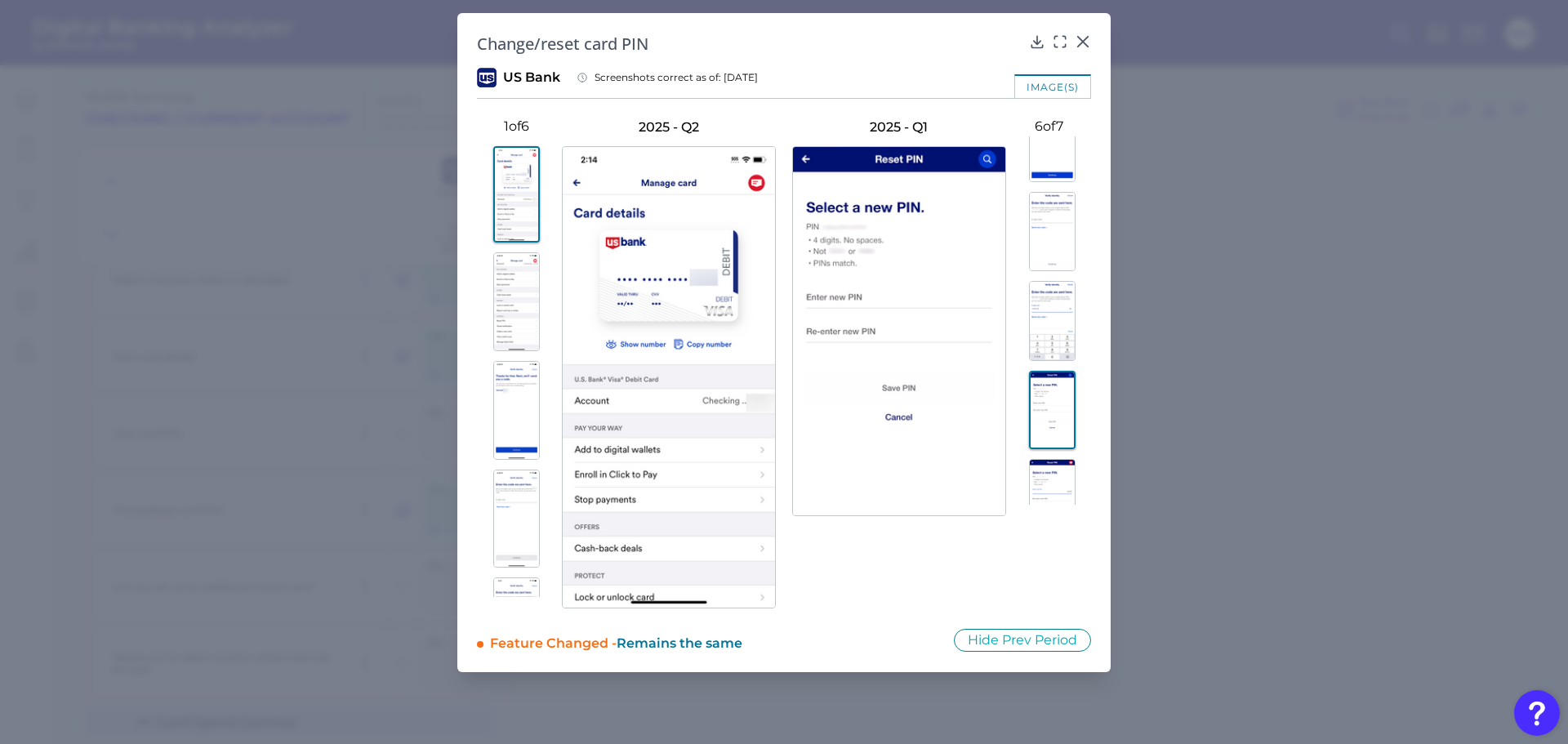
scroll to position [235, 0]
click at [1044, 467] on img at bounding box center [1052, 487] width 47 height 80
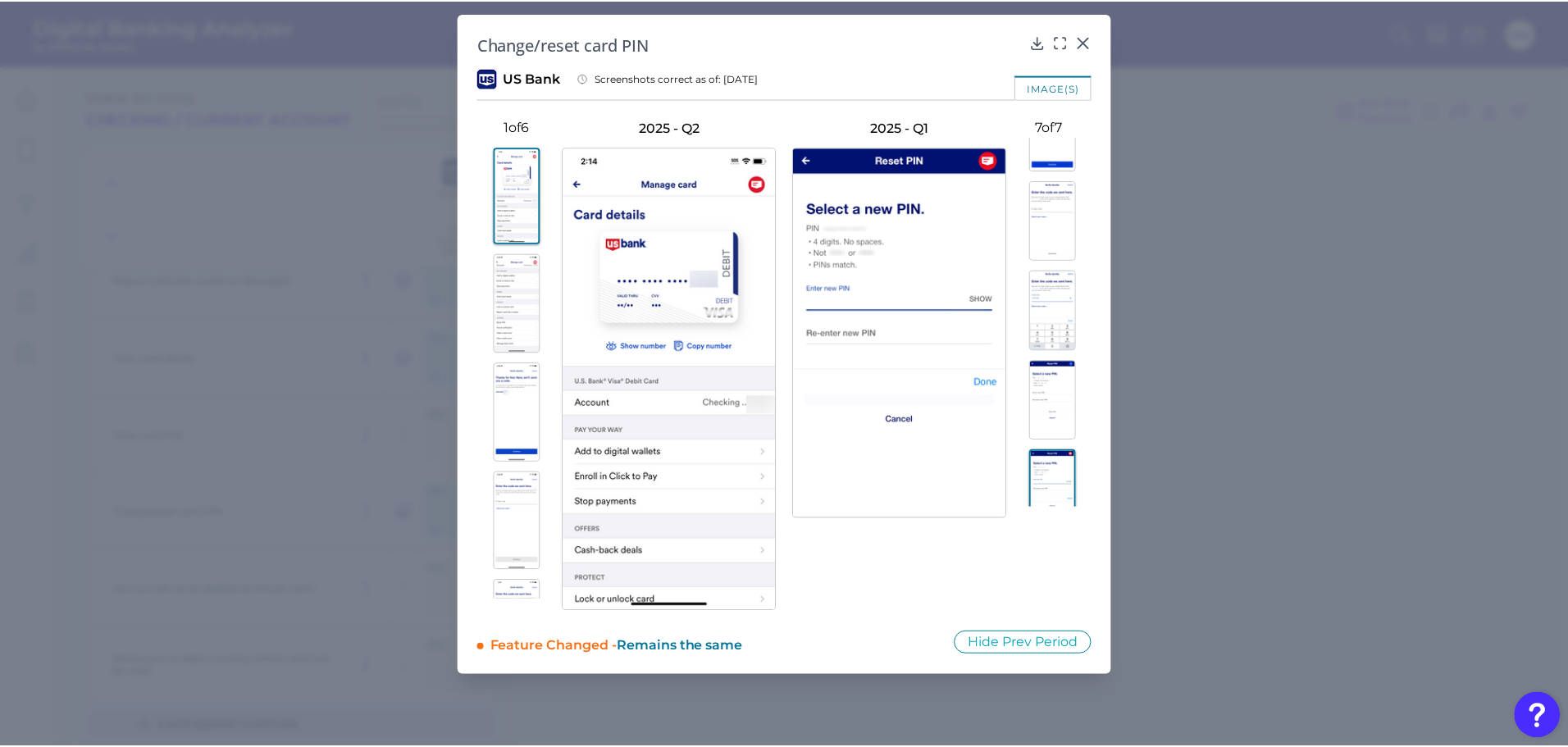
scroll to position [257, 0]
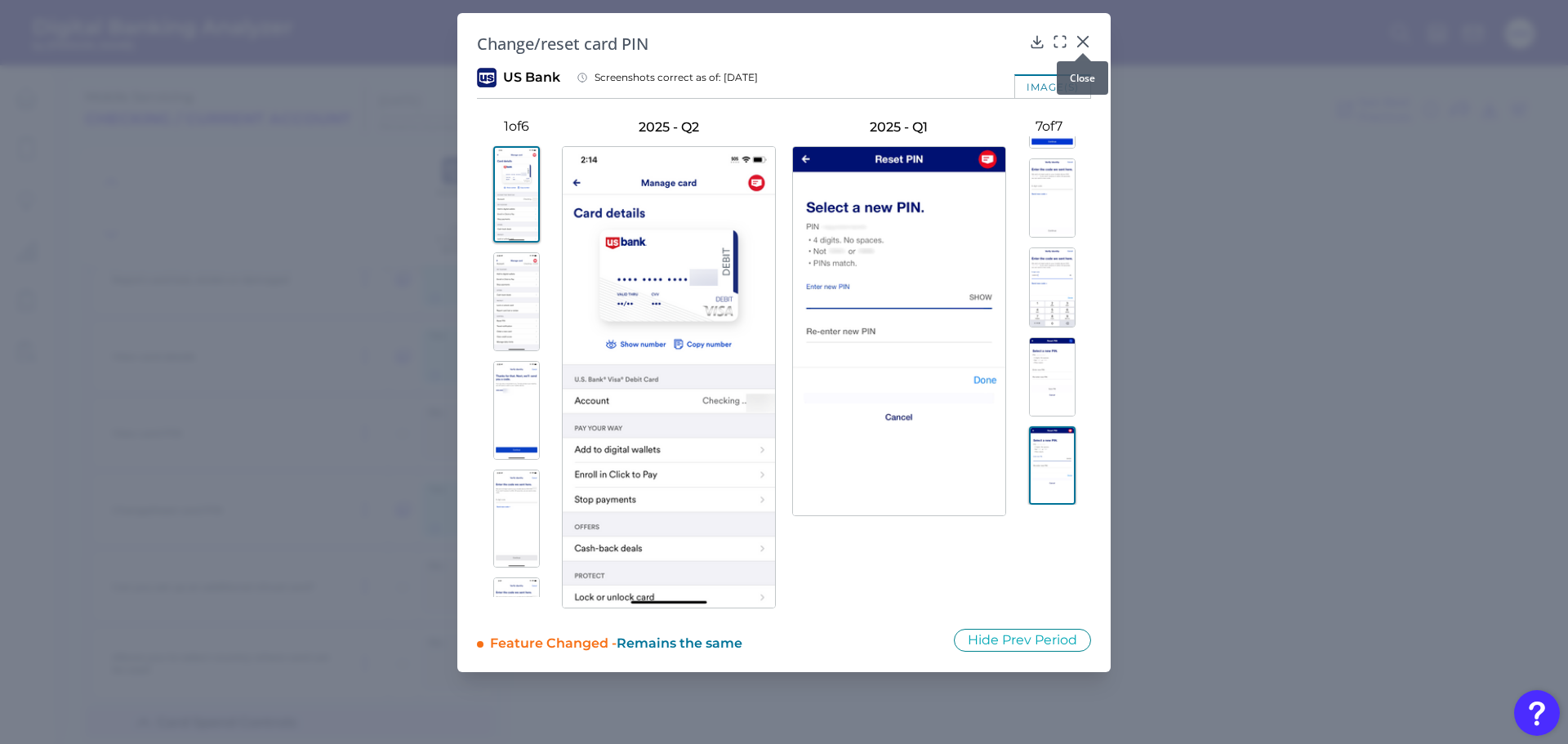
click at [1083, 39] on icon at bounding box center [1082, 41] width 17 height 17
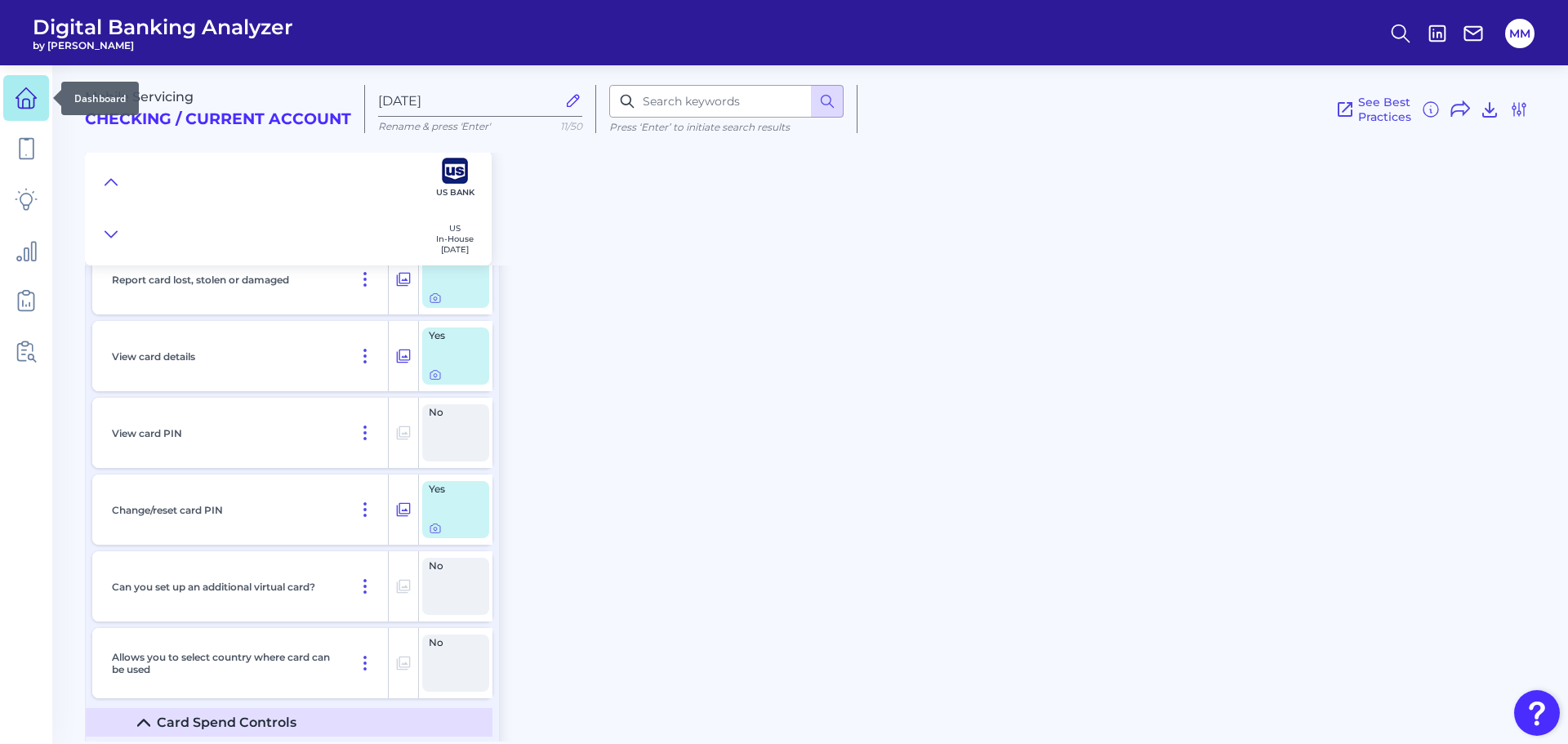
click at [37, 100] on icon at bounding box center [26, 98] width 23 height 23
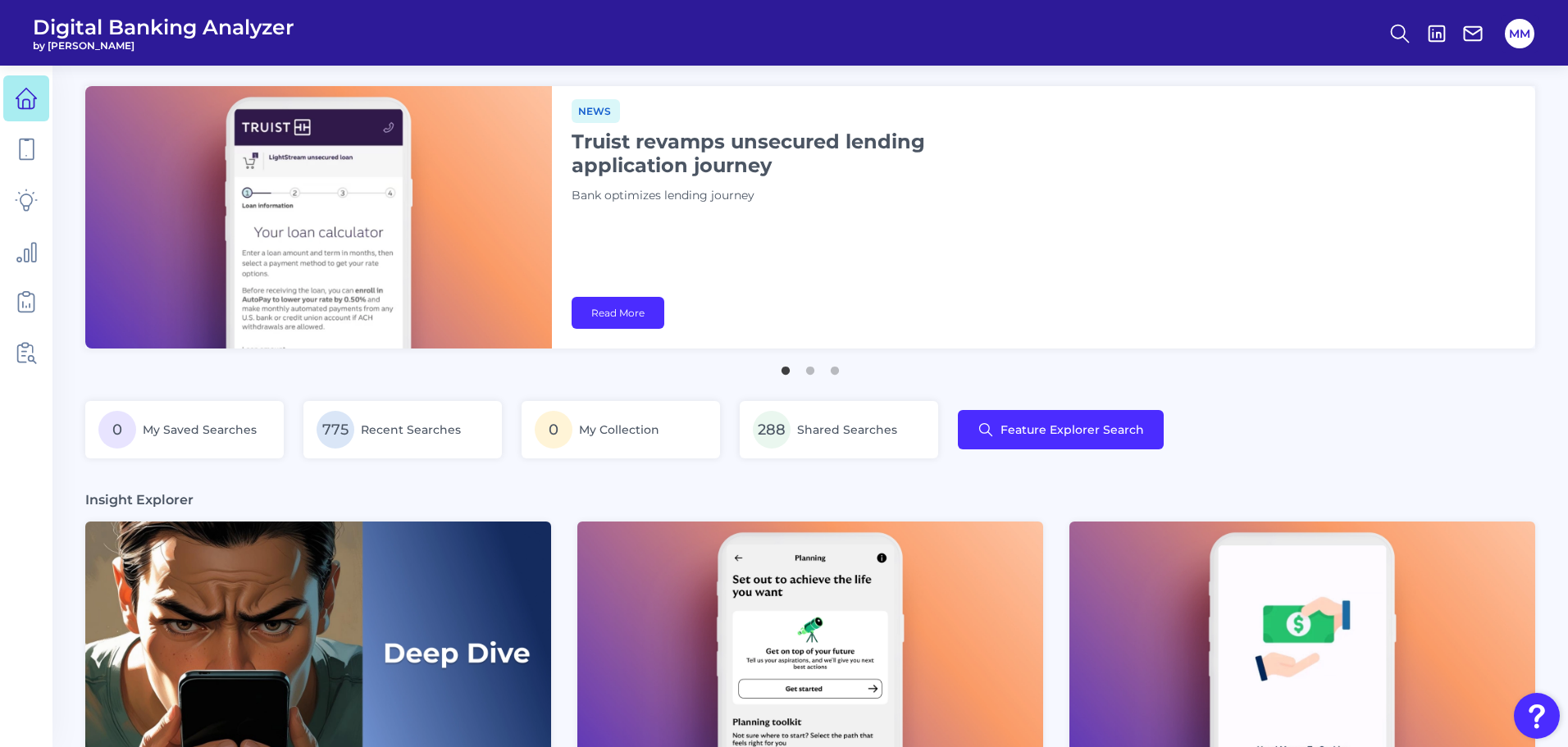
click at [716, 372] on ul "1 2 3" at bounding box center [810, 364] width 1450 height 20
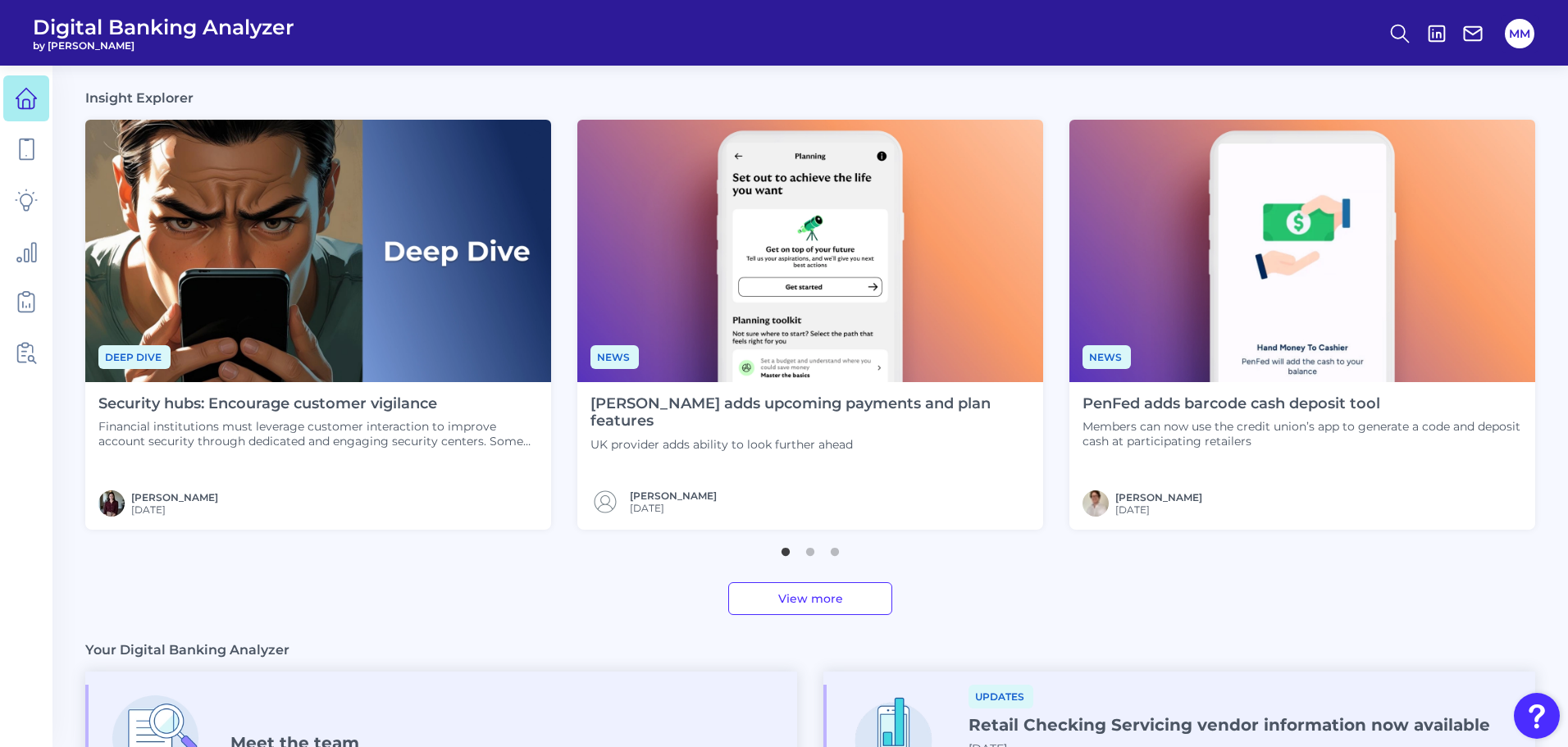
scroll to position [403, 0]
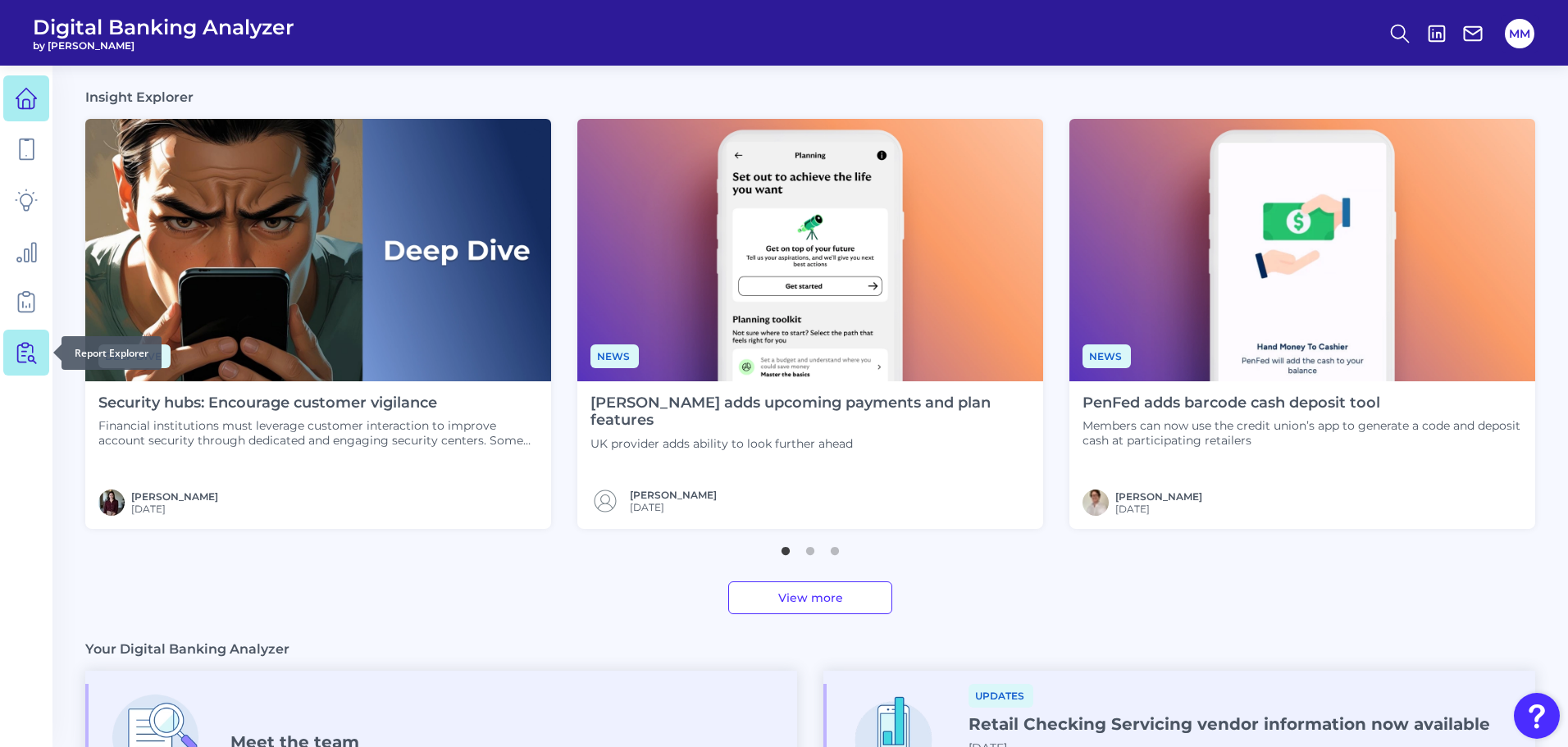
click at [28, 357] on icon at bounding box center [29, 352] width 14 height 20
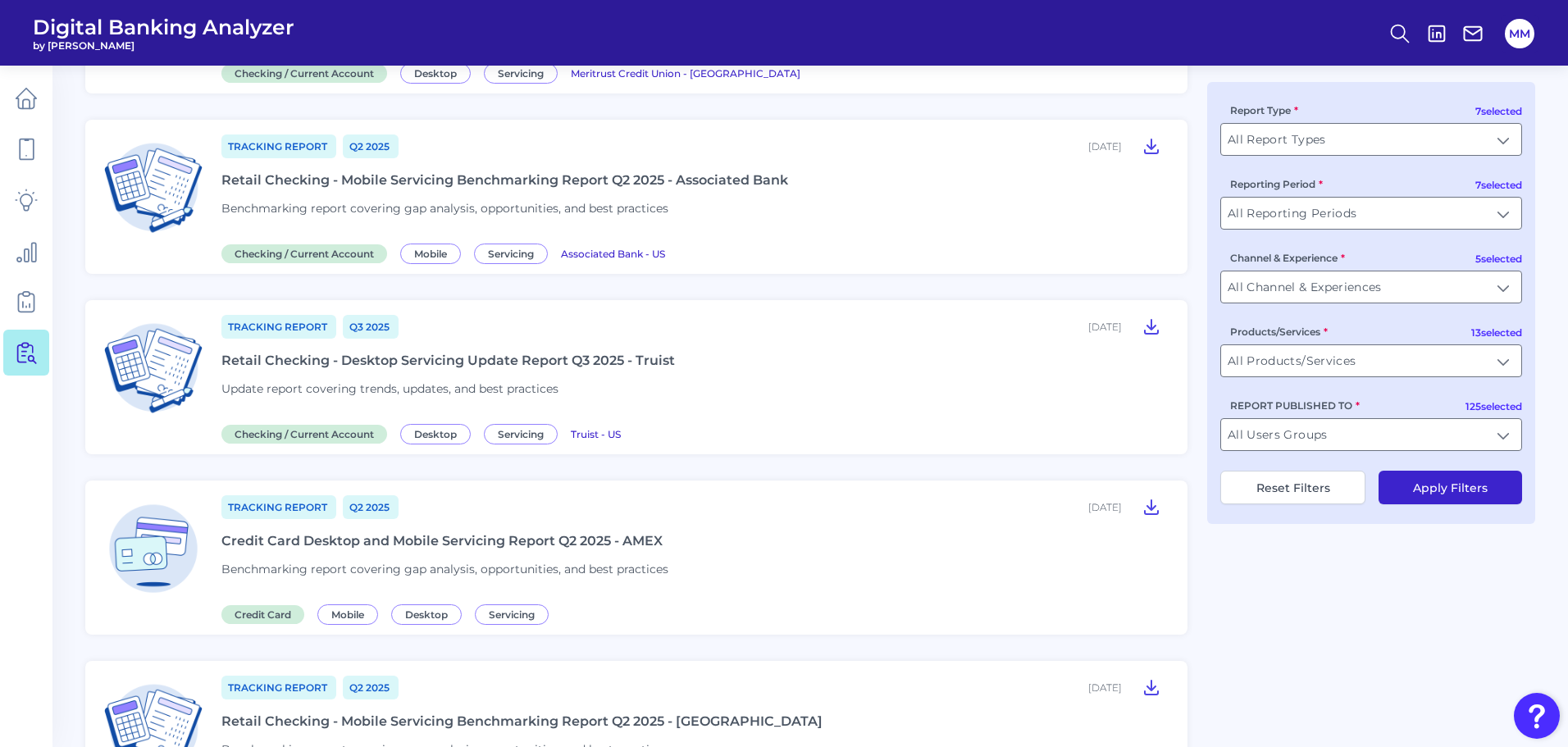
scroll to position [587, 0]
click at [1153, 322] on icon at bounding box center [1151, 326] width 20 height 20
click at [27, 162] on link at bounding box center [25, 148] width 46 height 46
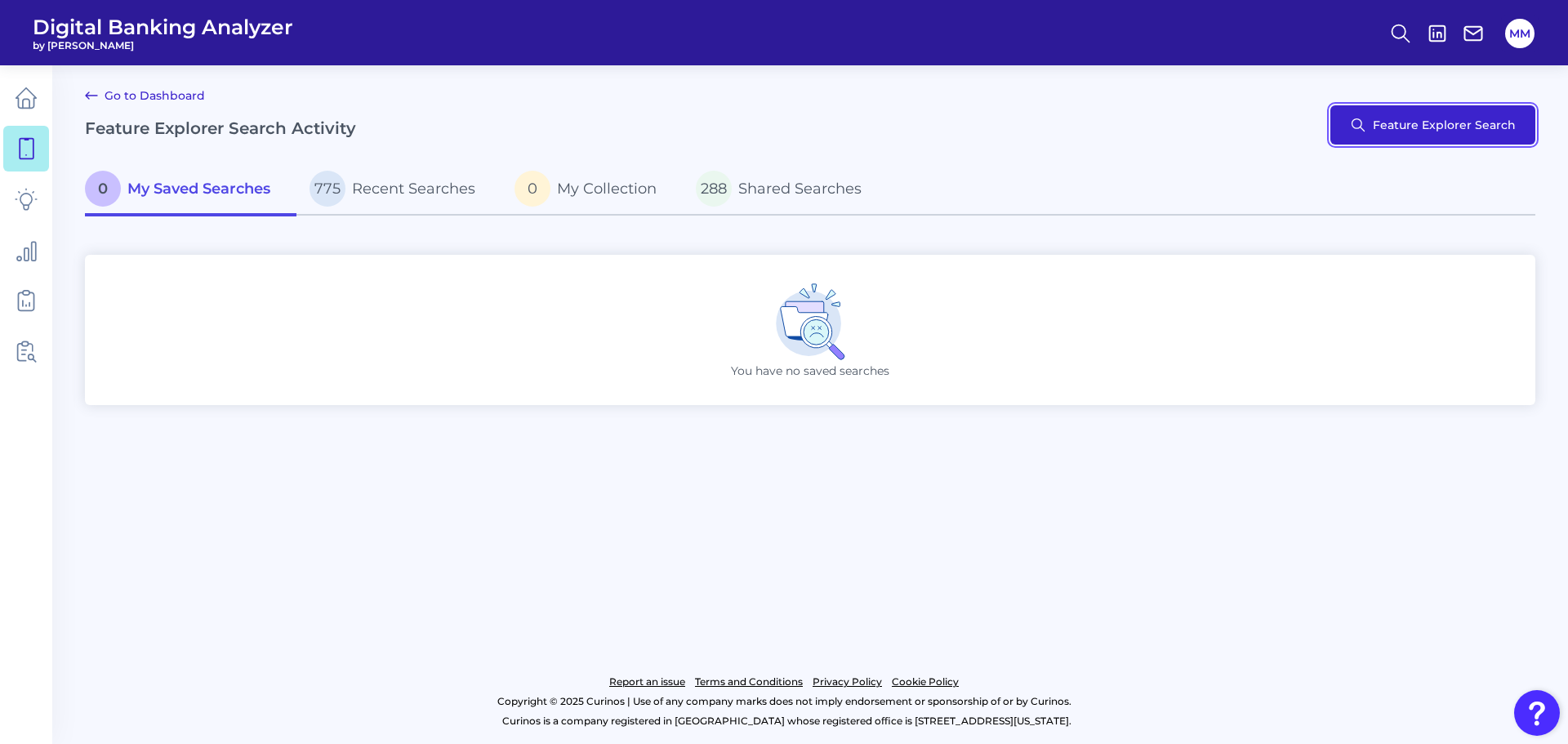
click at [1411, 123] on button "Feature Explorer Search" at bounding box center [1432, 124] width 205 height 39
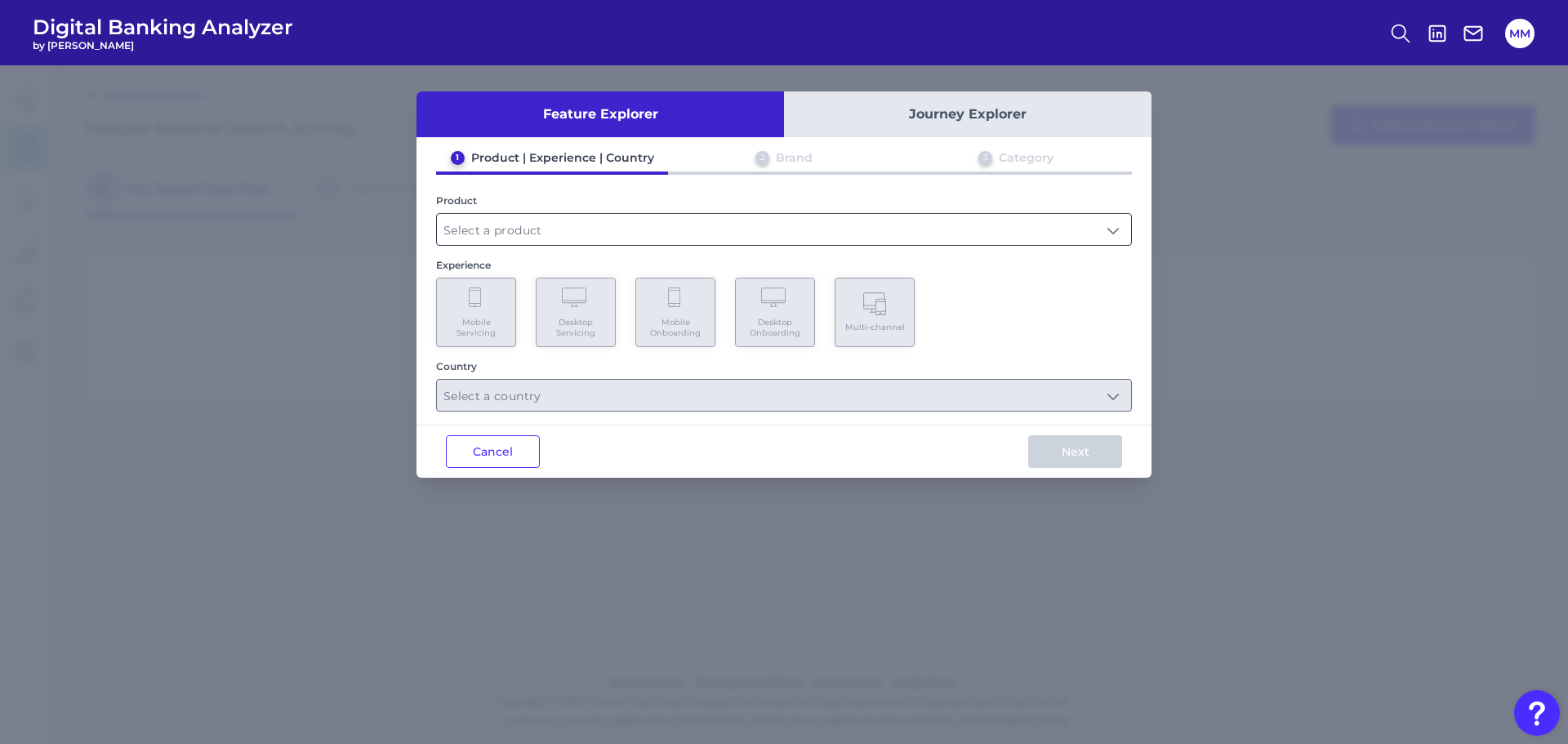
click at [1002, 222] on input "text" at bounding box center [784, 229] width 694 height 31
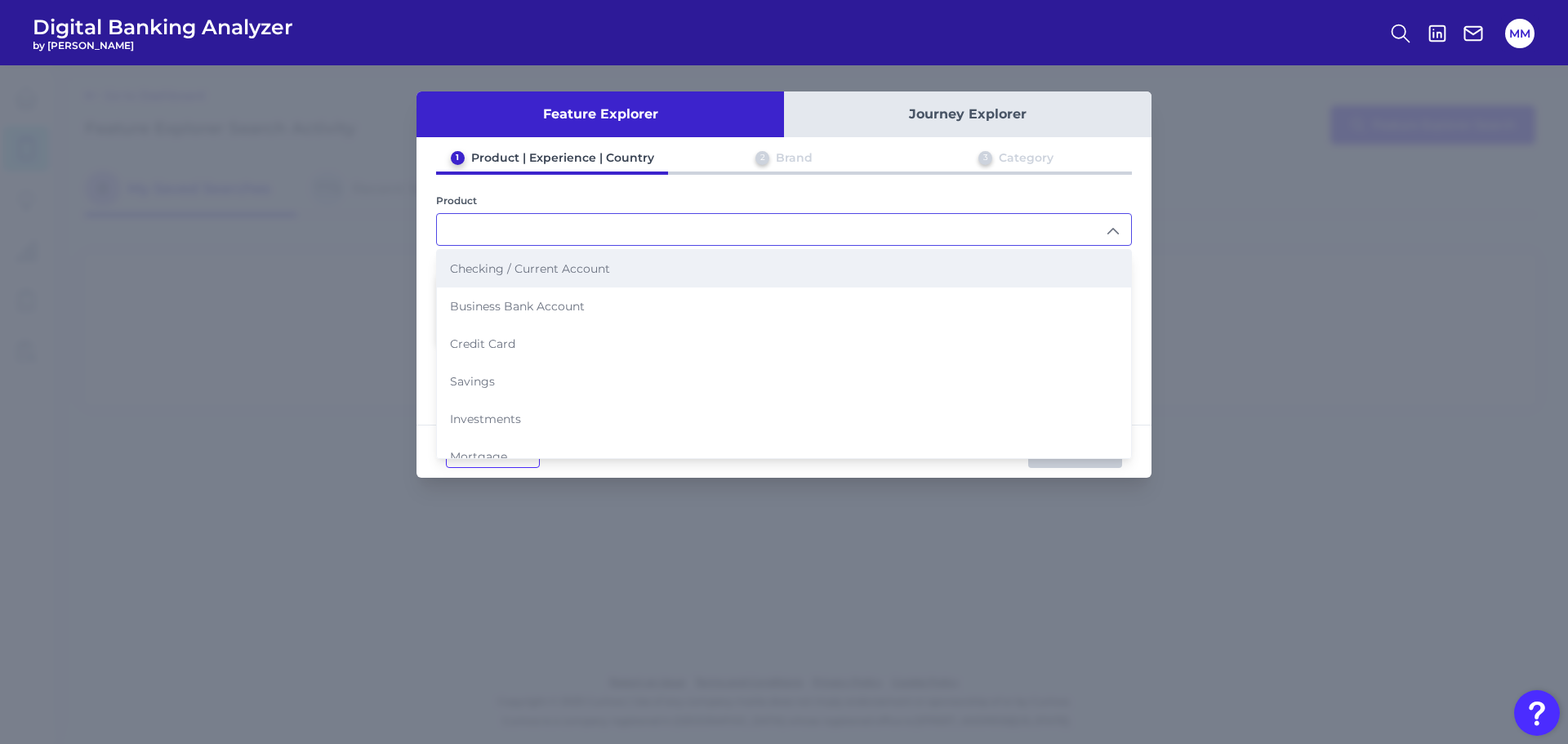
click at [860, 262] on li "Checking / Current Account" at bounding box center [784, 268] width 694 height 38
type input "Checking / Current Account"
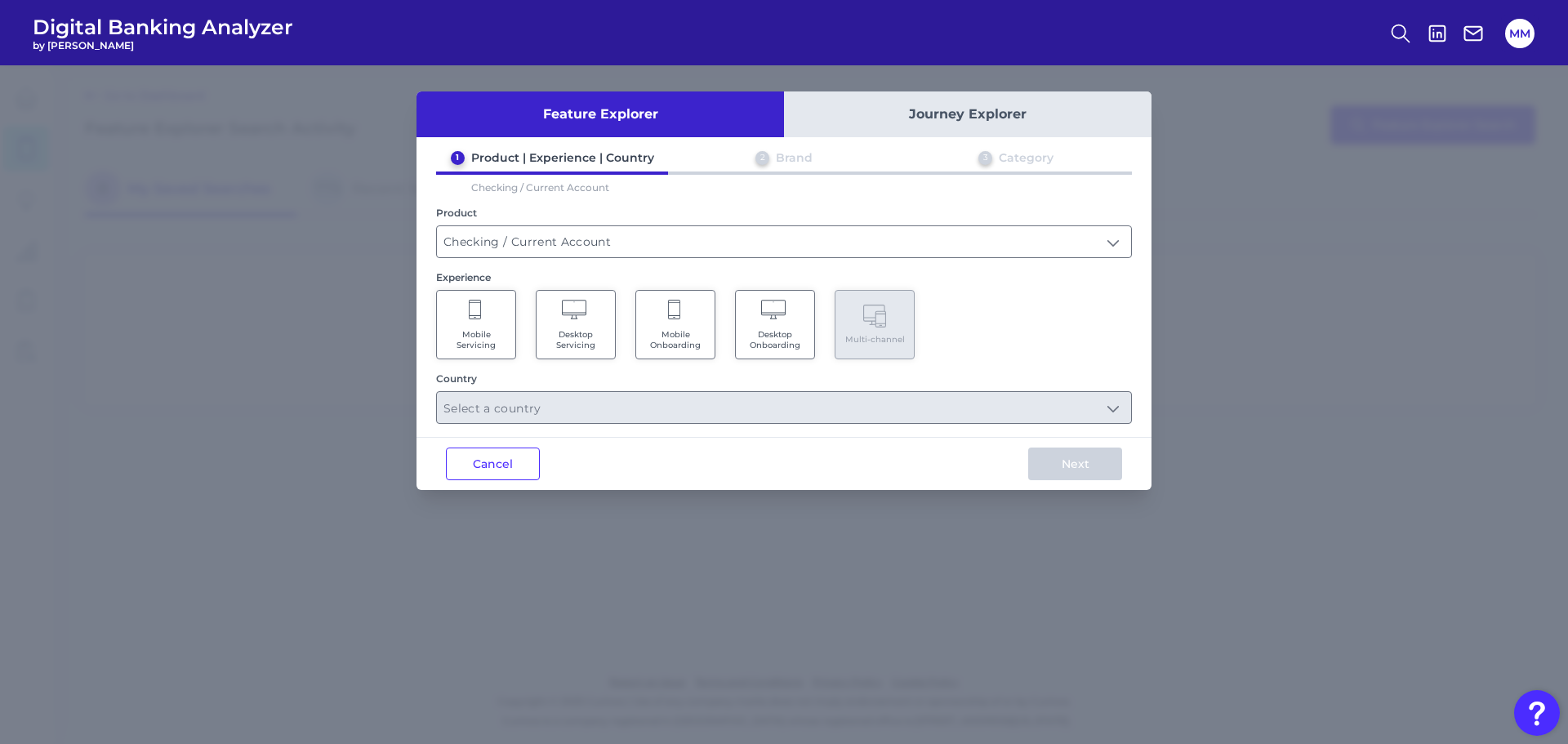
click at [478, 341] on span "Mobile Servicing" at bounding box center [476, 340] width 62 height 21
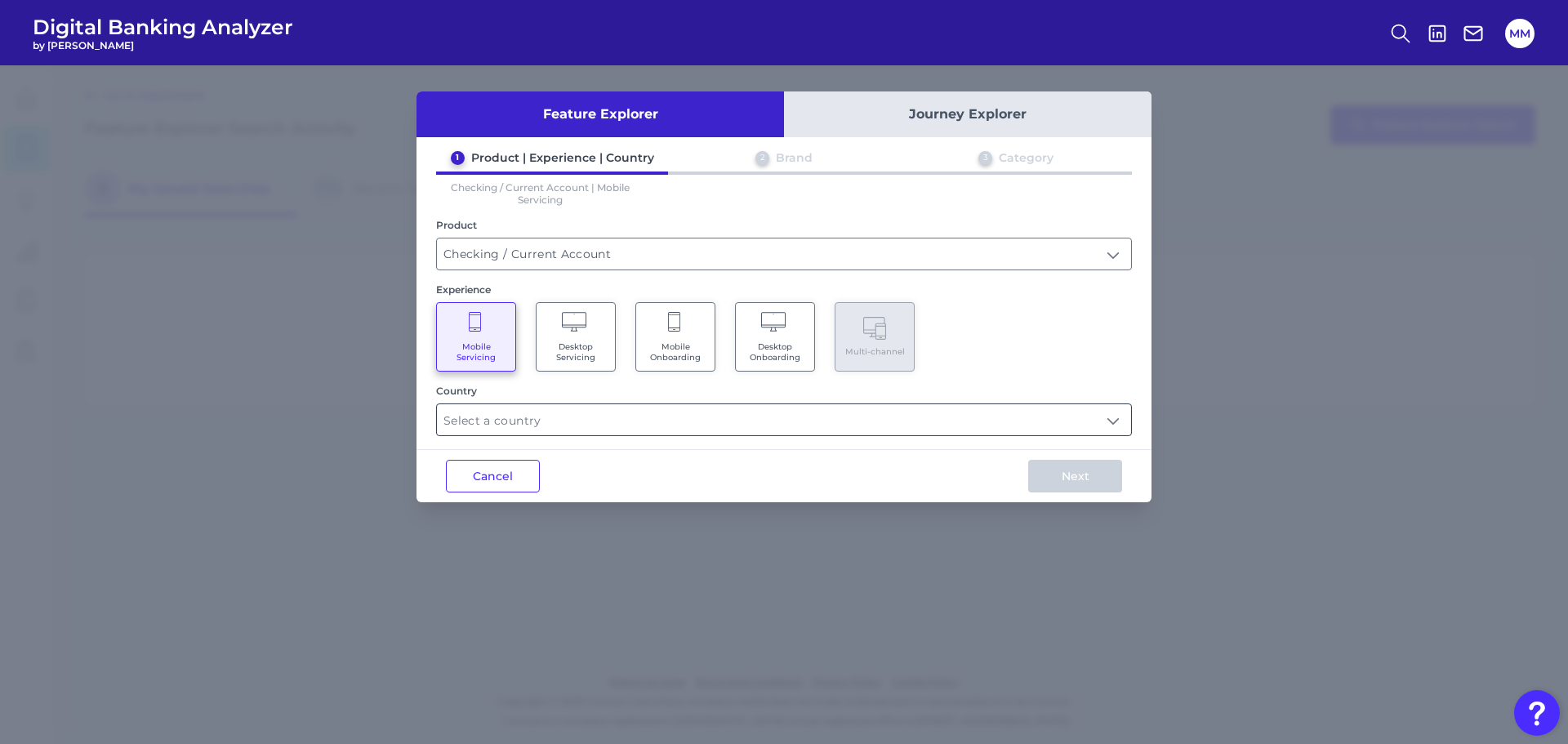
click at [608, 431] on input "text" at bounding box center [784, 420] width 694 height 31
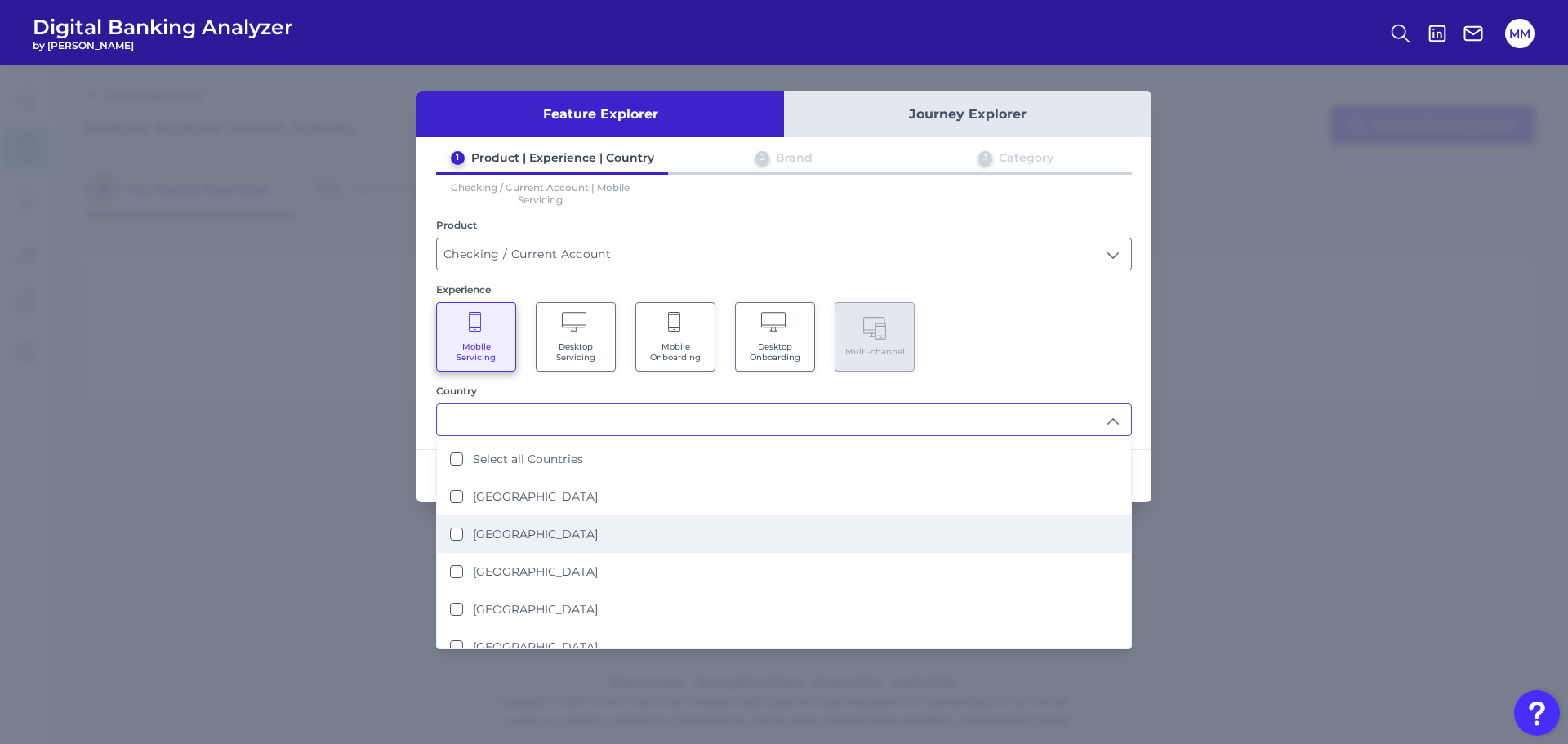
click at [525, 528] on label "[GEOGRAPHIC_DATA]" at bounding box center [535, 533] width 125 height 15
type input "[GEOGRAPHIC_DATA]"
click at [999, 340] on div "Mobile Servicing Desktop Servicing Mobile Onboarding Desktop Onboarding Multi-c…" at bounding box center [784, 336] width 696 height 69
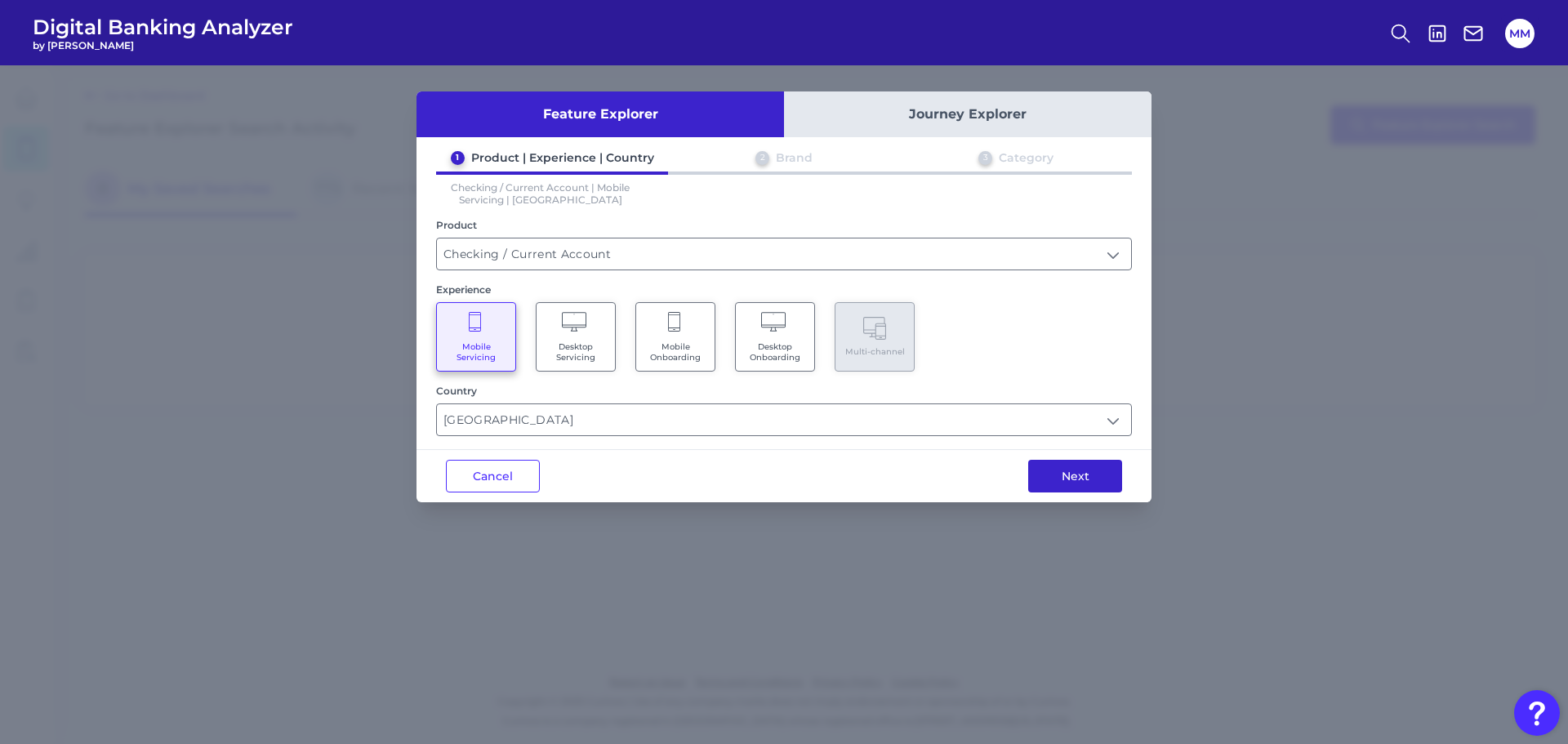
click at [1073, 478] on button "Next" at bounding box center [1074, 476] width 94 height 33
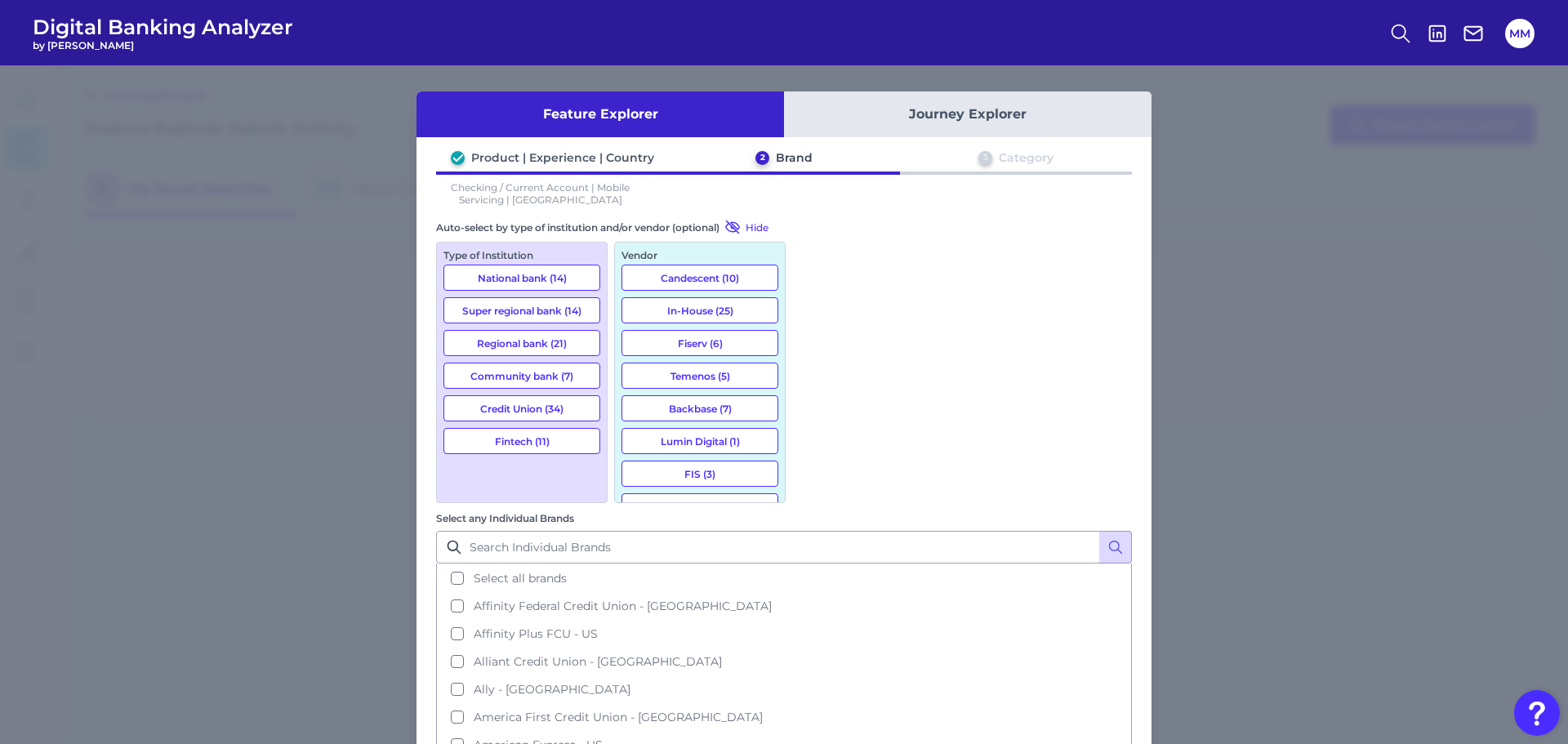
click at [542, 311] on button "Super regional bank (14)" at bounding box center [521, 310] width 156 height 26
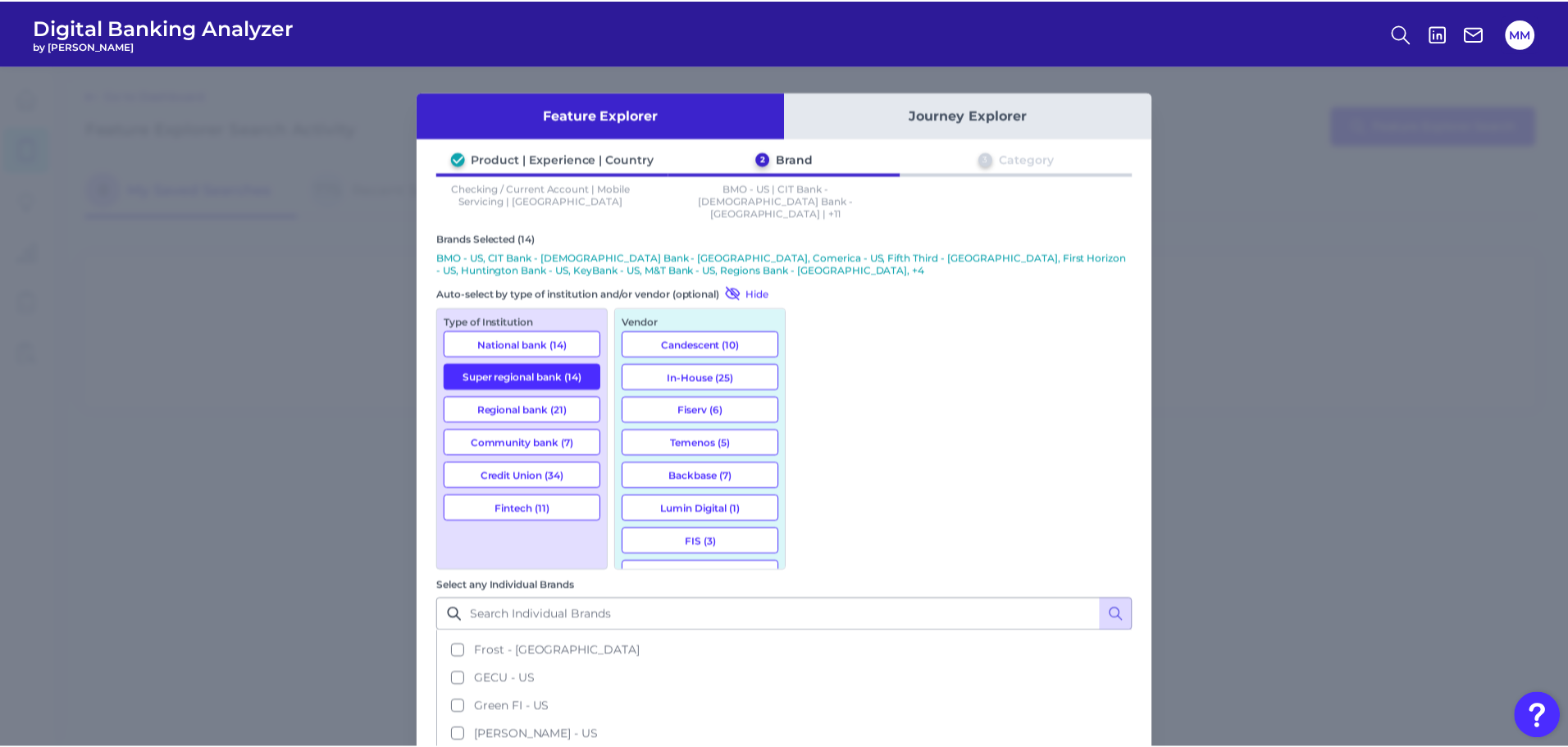
scroll to position [1278, 0]
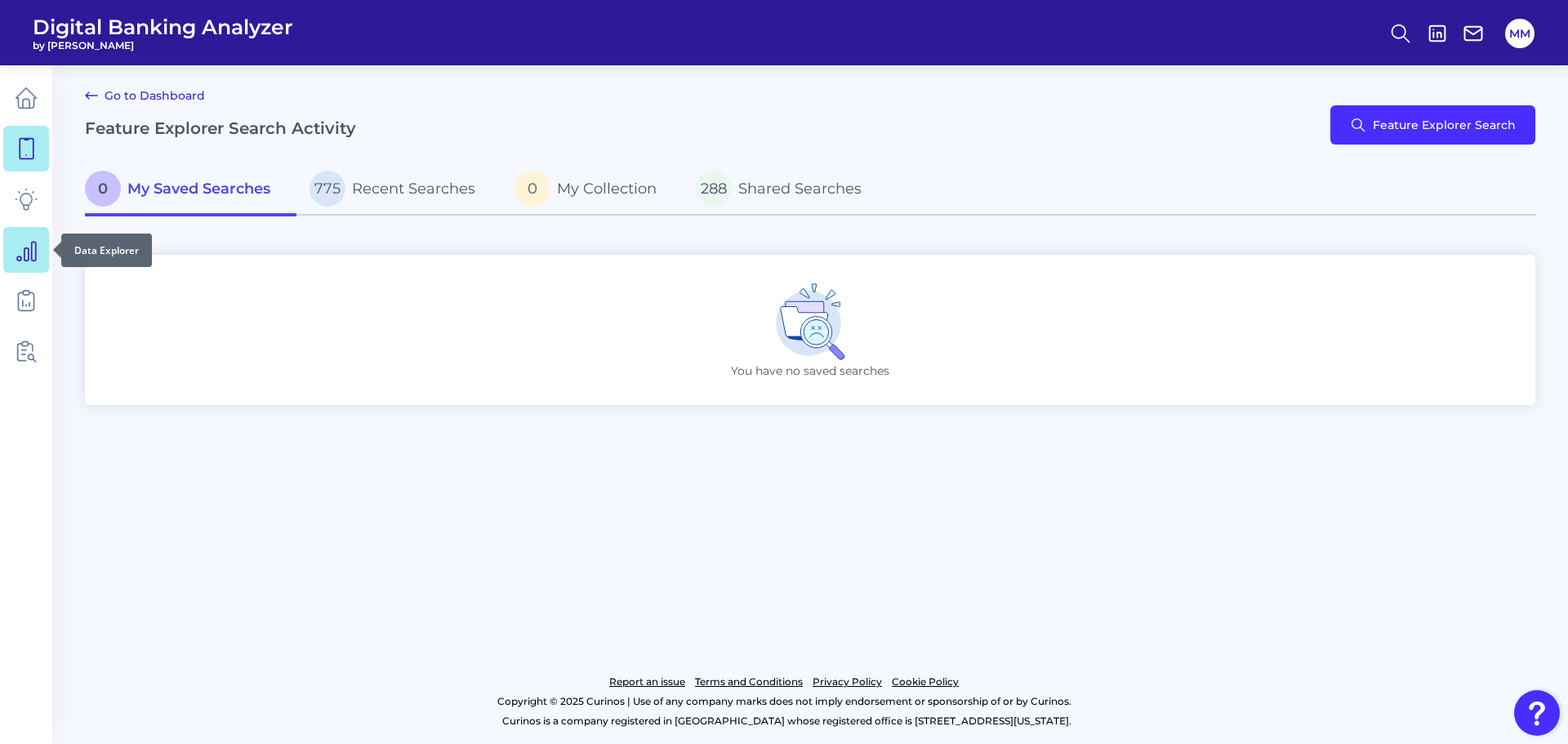
click at [28, 253] on icon at bounding box center [26, 250] width 23 height 23
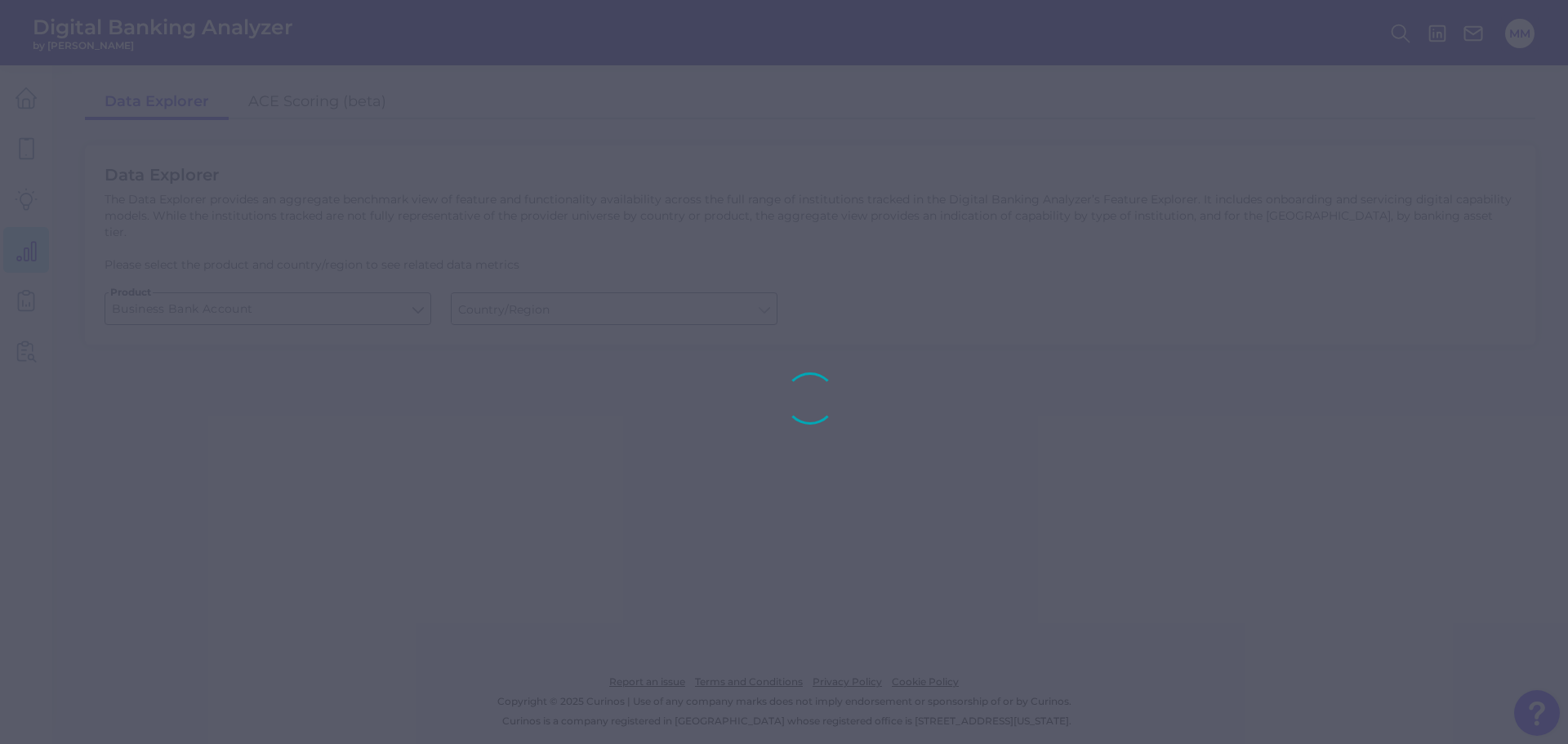
type input "[GEOGRAPHIC_DATA]"
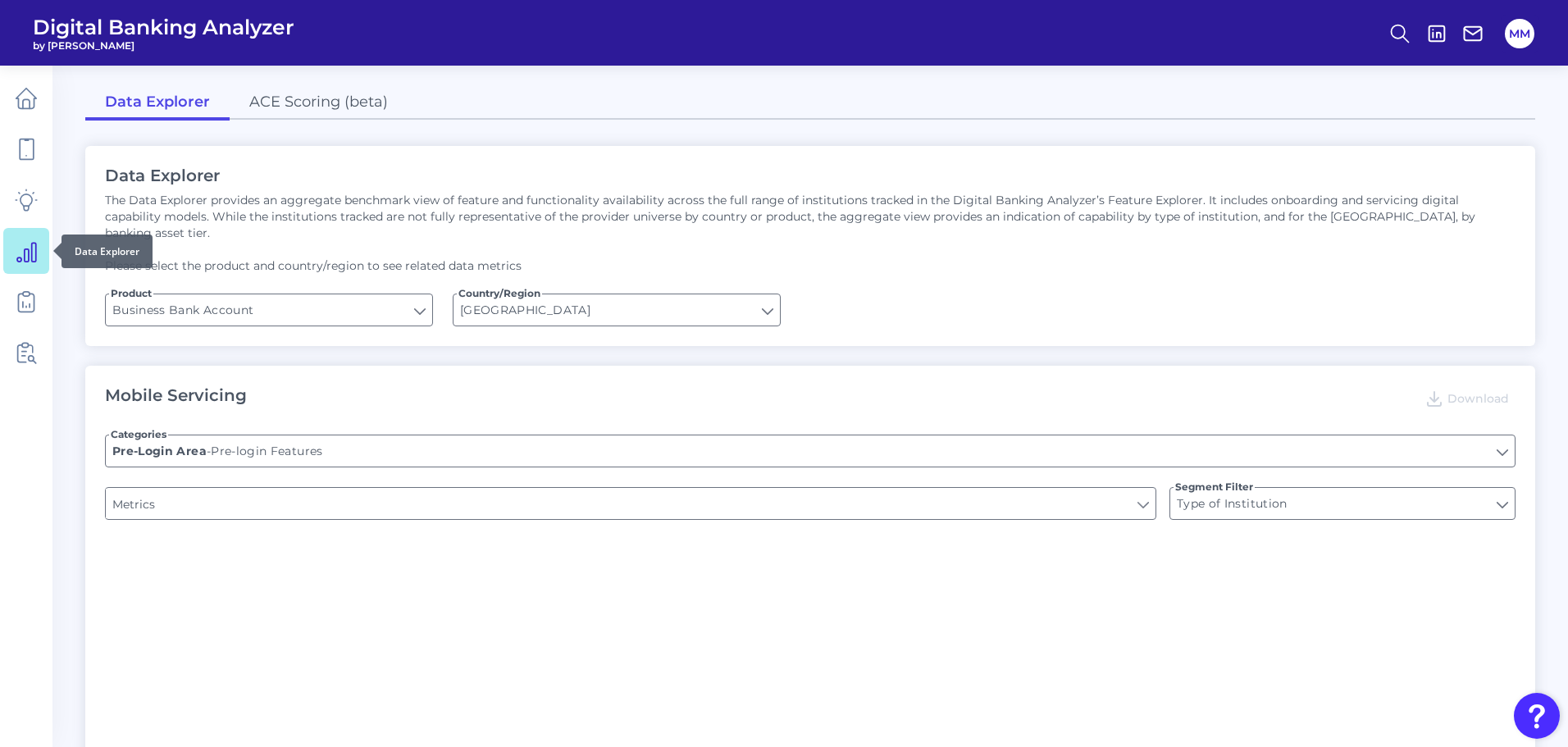
type input "Can you apply for the PRODUCT as a new to brand customer on ANY digital channel?"
type input "Upon opening the app are users immediately prompted to use Touch/Face ID to log…"
type input "Does it offer third-party single sign on?"
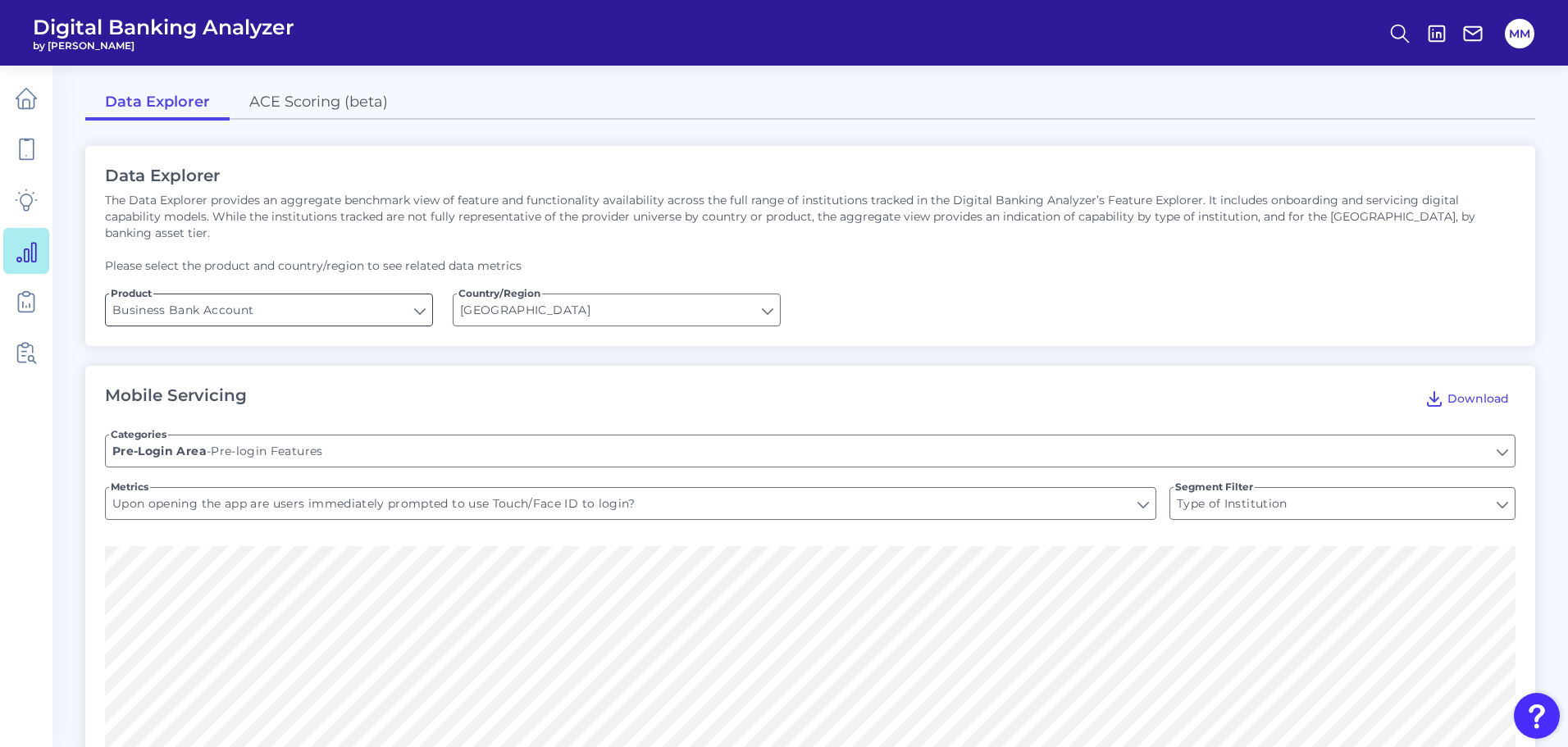
click at [390, 295] on input "Business Bank Account" at bounding box center [268, 310] width 327 height 31
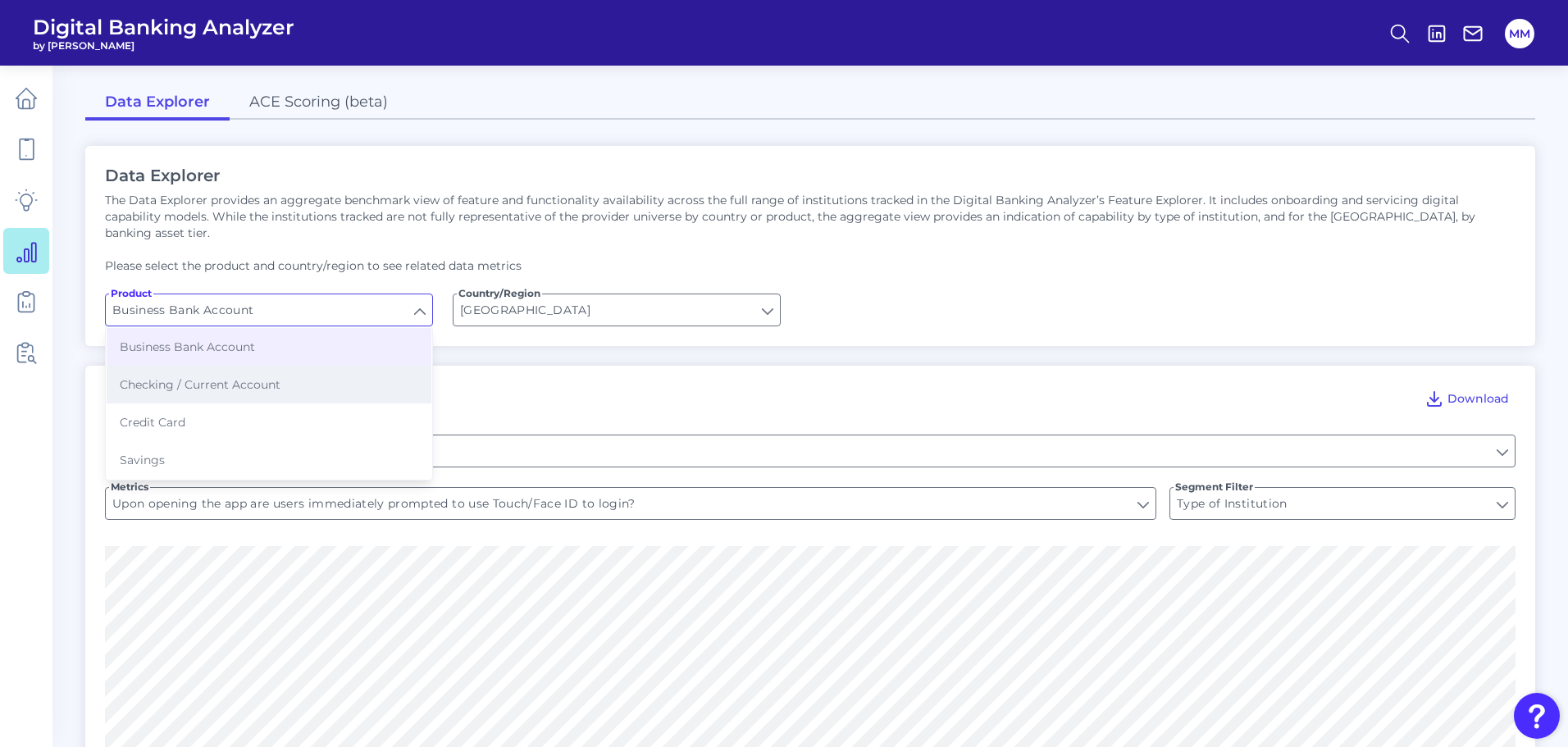
click at [304, 366] on button "Checking / Current Account" at bounding box center [268, 384] width 325 height 38
type input "Checking / Current Account"
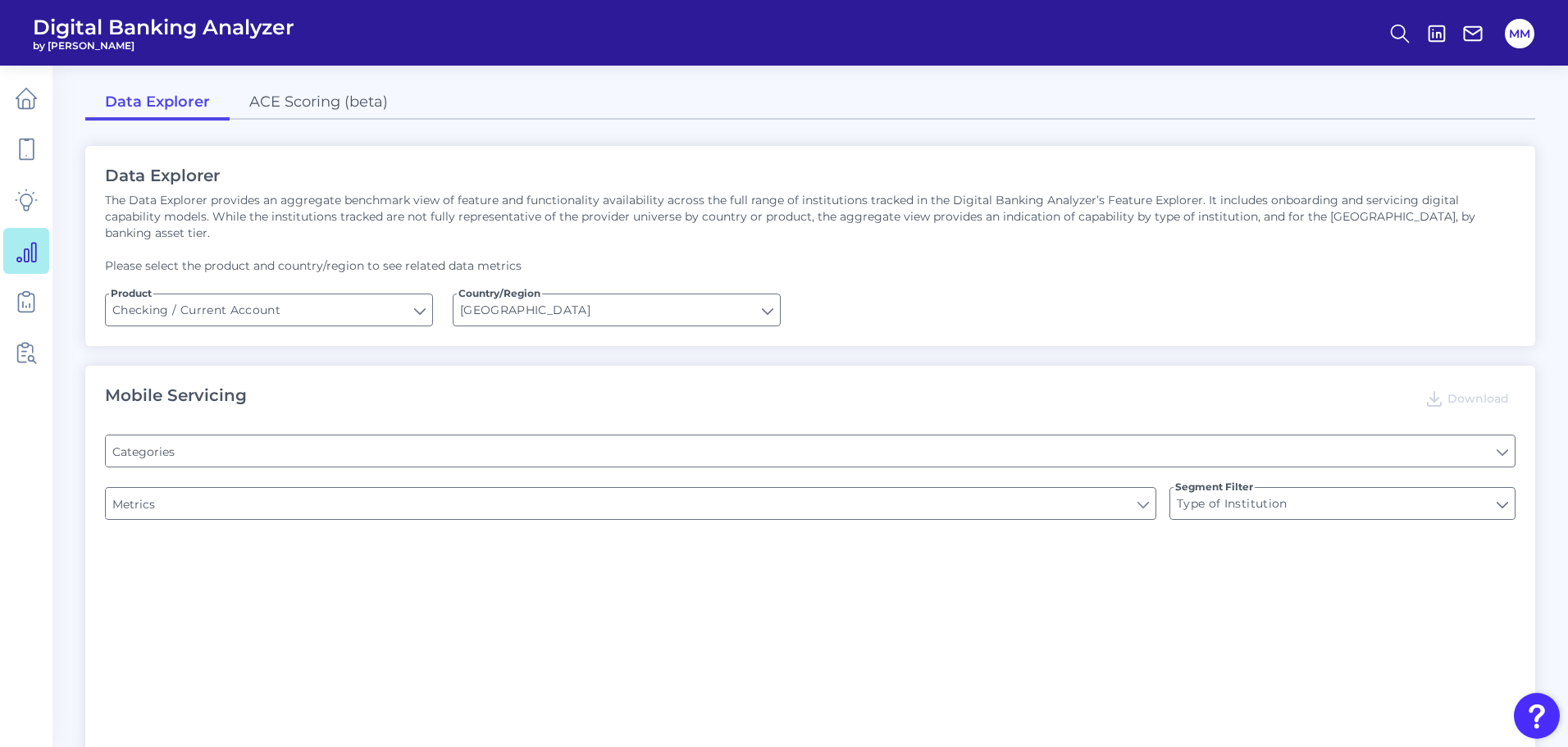
type input "Pre-login Features"
type input "Channel"
type input "Online Banking Registration"
type input "Upon opening the app are users immediately prompted to use Touch/Face ID to log…"
type input "END-TO-END JOURNEY: Can you apply for the PRODUCT as a new to brand customer on…"
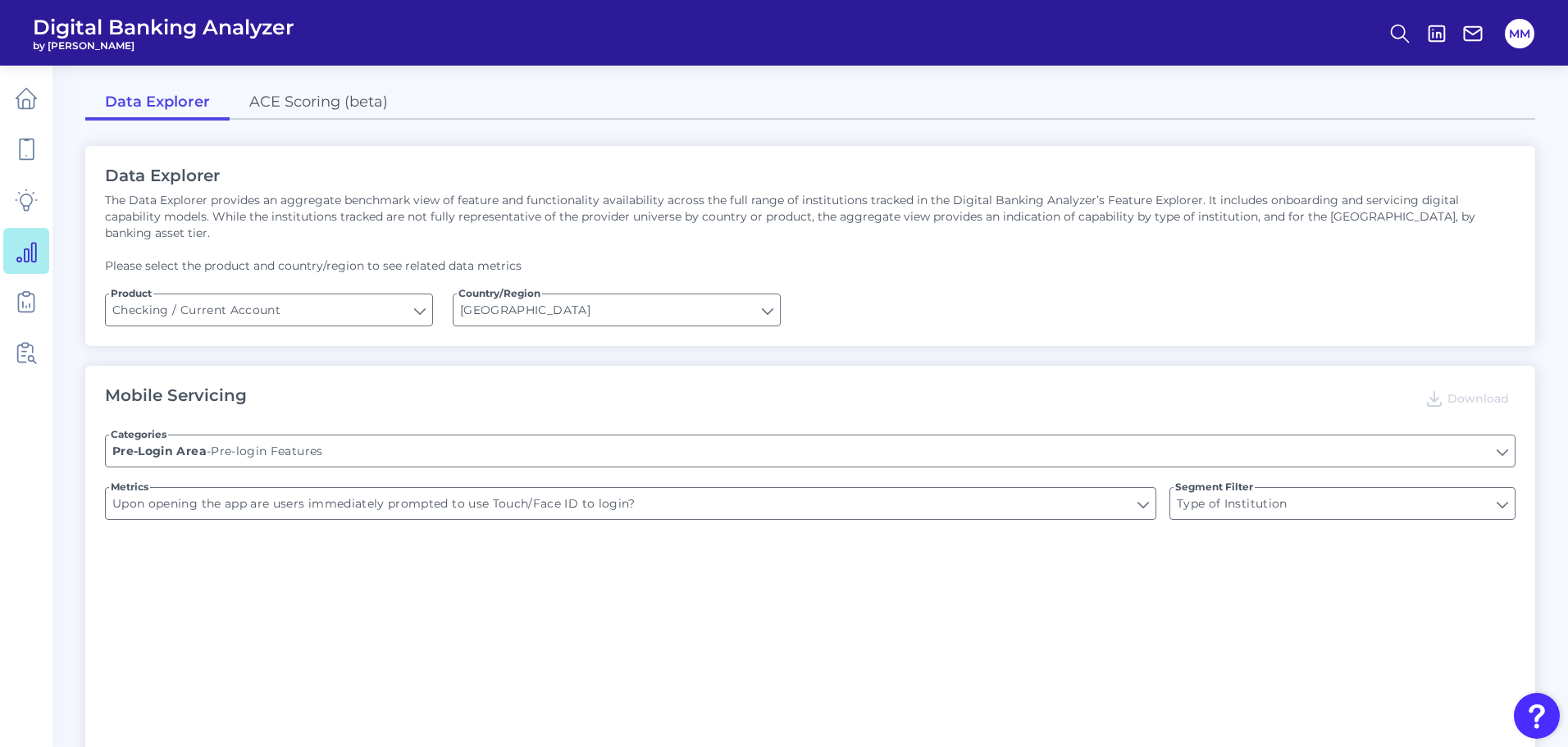
type input "Can you register for online banking?"
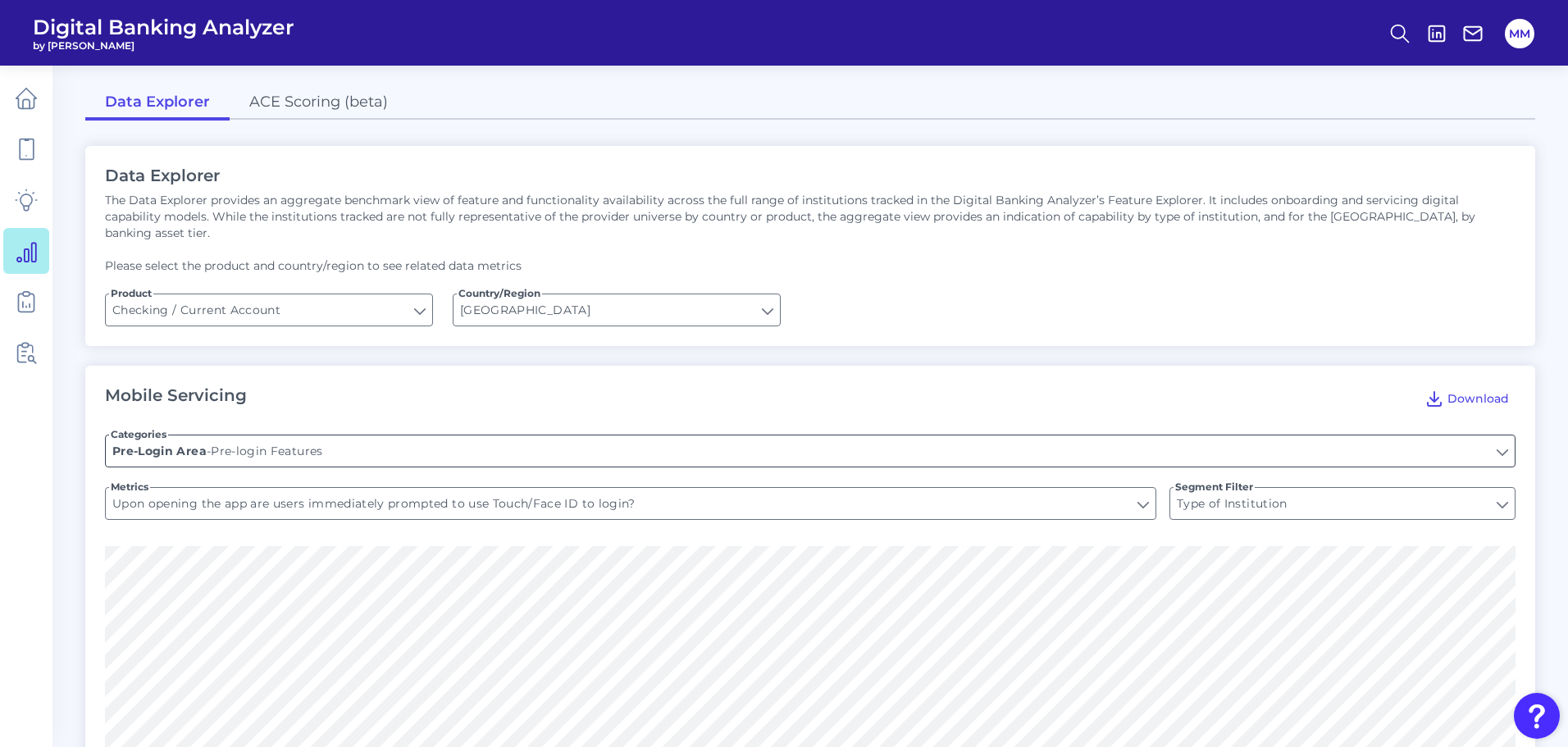
click at [429, 446] on input "Pre-login Features" at bounding box center [810, 451] width 1409 height 31
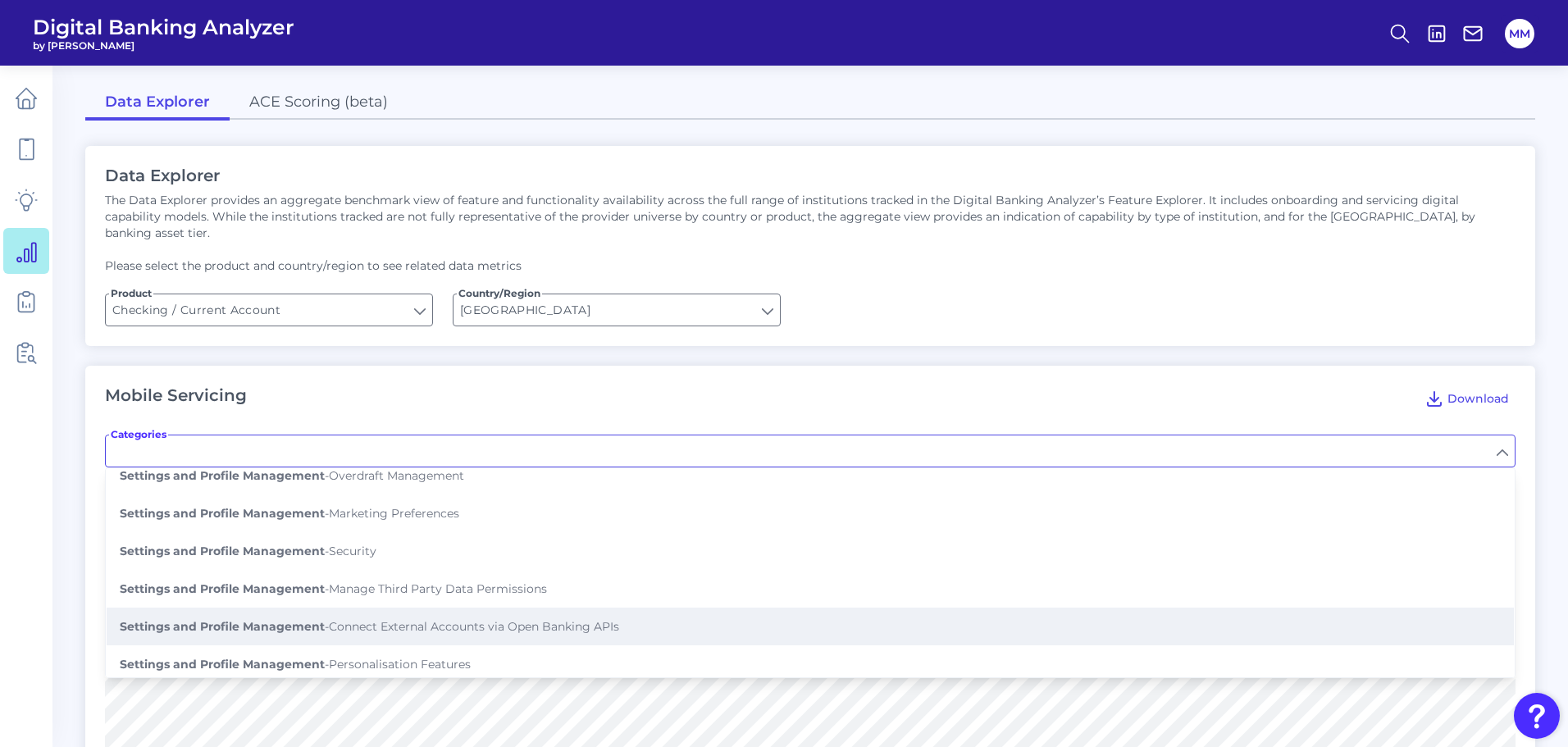
scroll to position [841, 0]
click at [461, 532] on button "Settings and Profile Management - Security" at bounding box center [810, 551] width 1407 height 38
type input "Security"
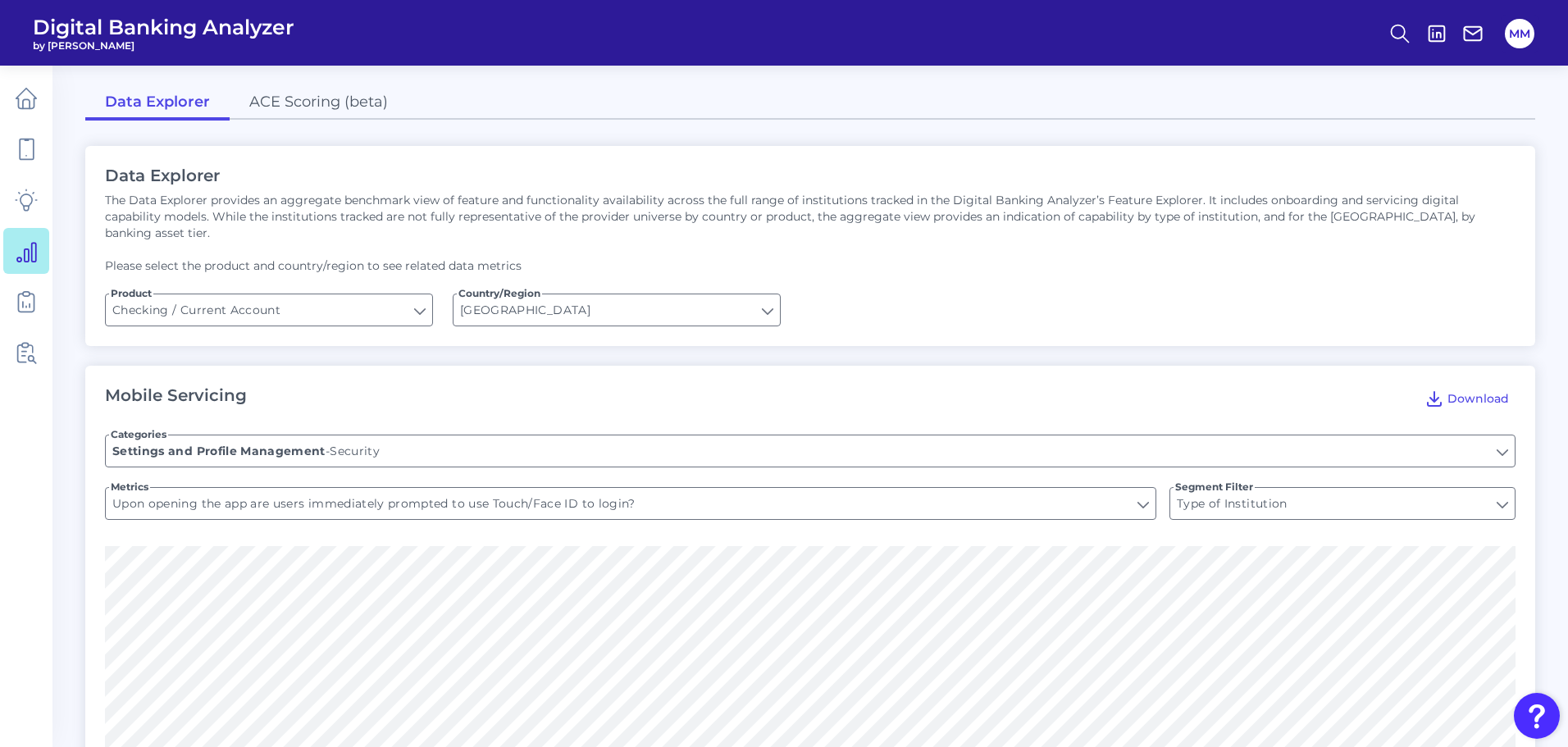
type input "Report a trip abroad"
click at [442, 488] on input "Report a trip abroad" at bounding box center [630, 503] width 1050 height 31
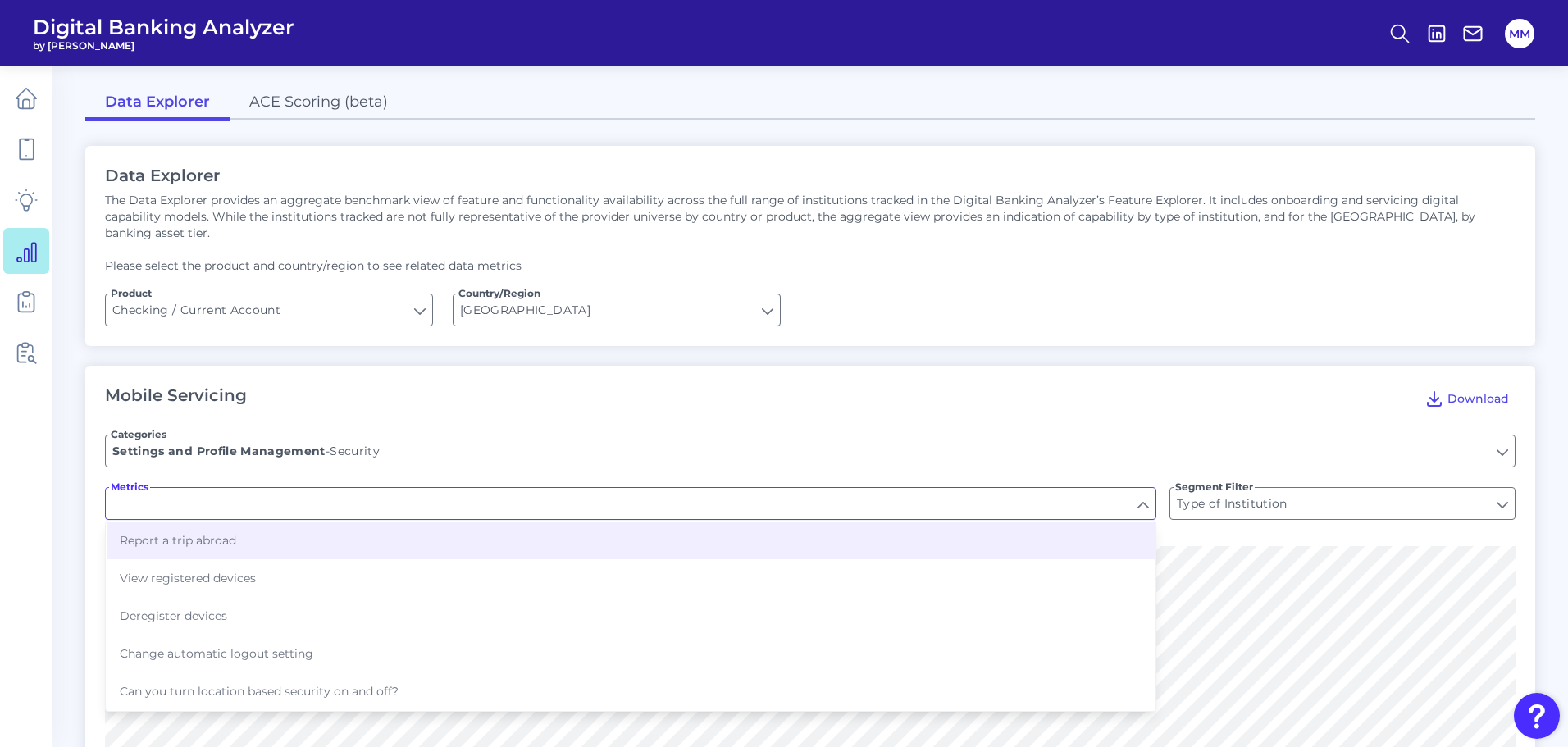
click at [442, 488] on input "Metrics" at bounding box center [630, 503] width 1050 height 31
type input "Report a trip abroad"
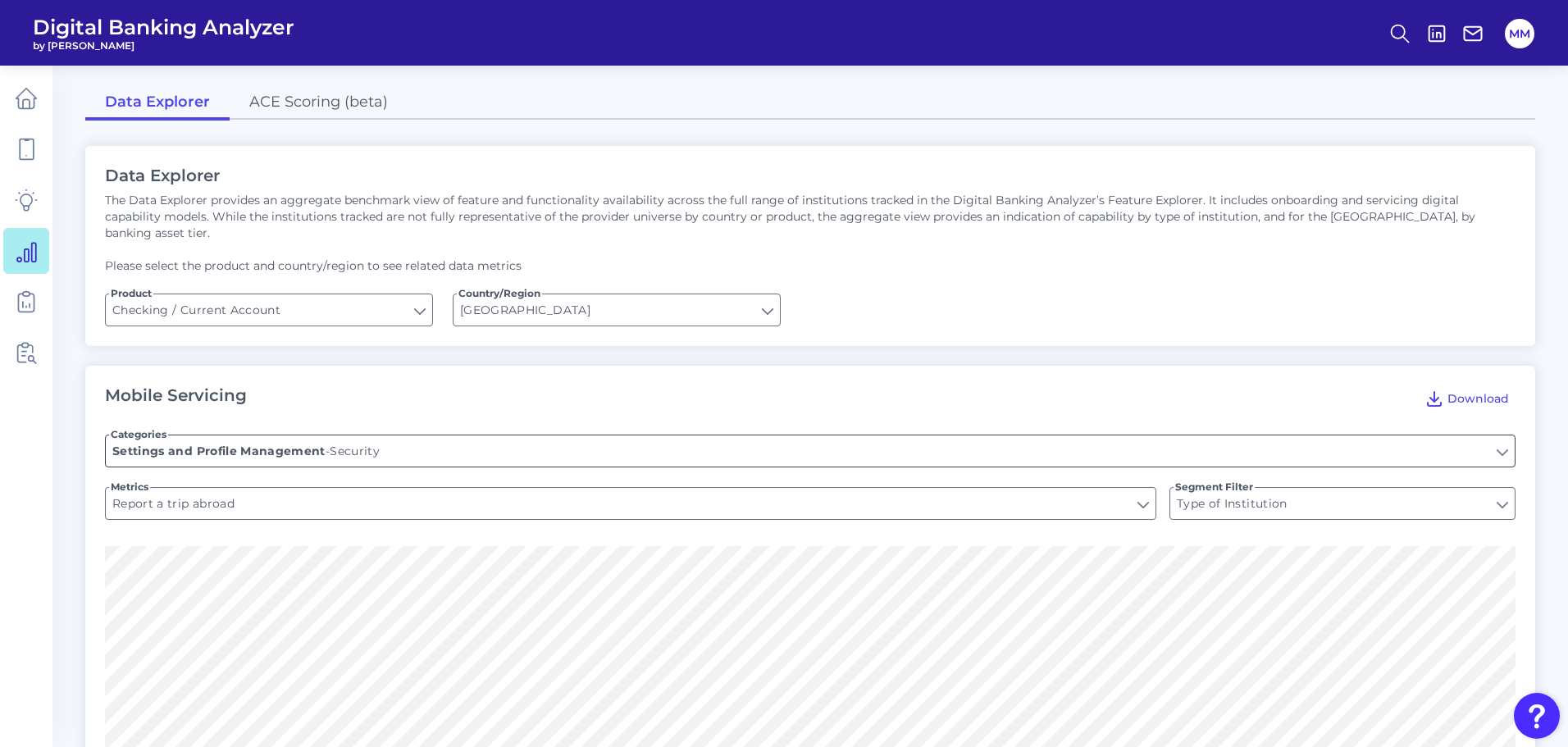
click at [440, 440] on input "Security" at bounding box center [810, 451] width 1409 height 31
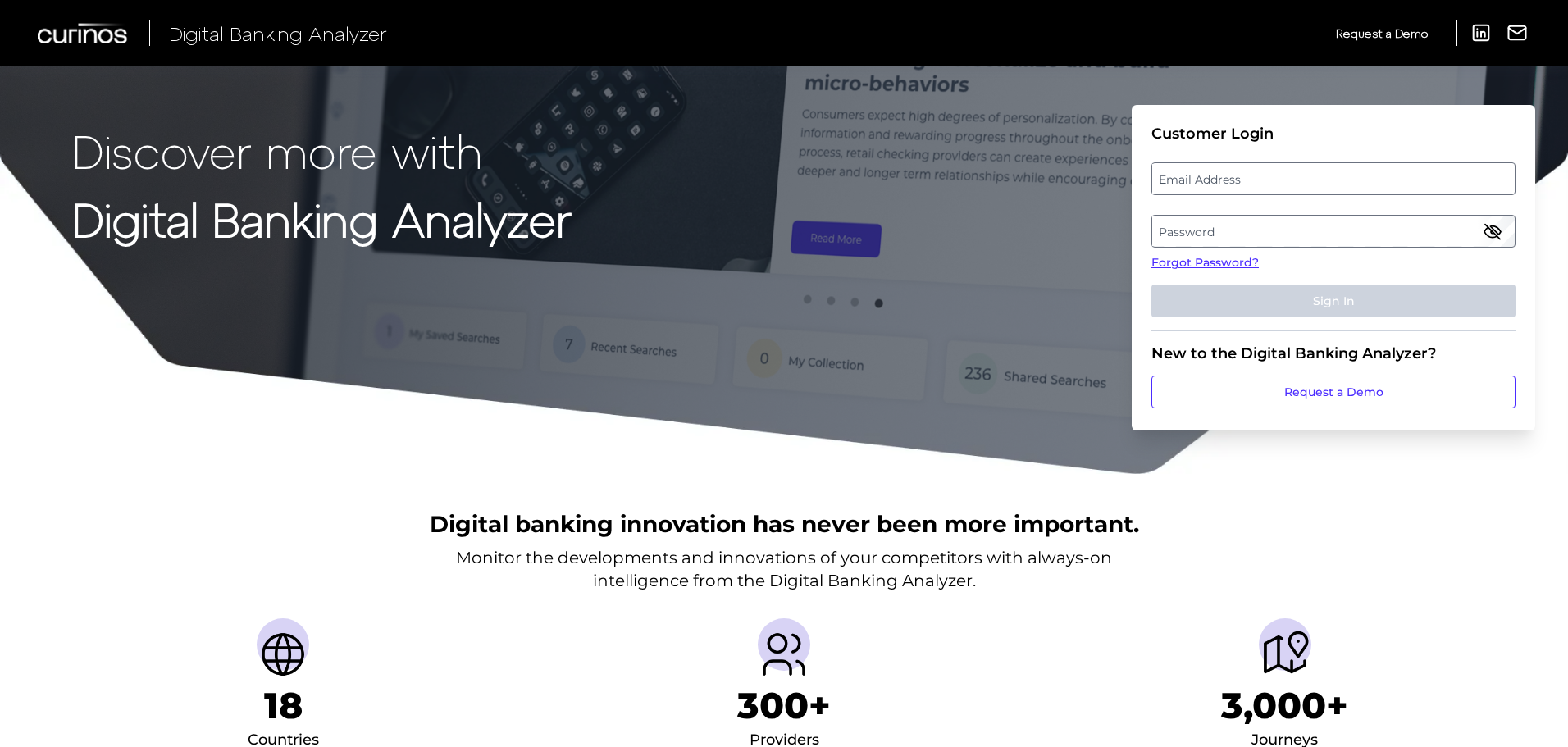
click at [1273, 185] on label "Email Address" at bounding box center [1333, 178] width 362 height 29
click at [1273, 185] on input "email" at bounding box center [1333, 178] width 364 height 33
click at [1273, 185] on input "Email Address" at bounding box center [1333, 178] width 364 height 33
type input "[PERSON_NAME][EMAIL_ADDRESS][PERSON_NAME][DOMAIN_NAME]"
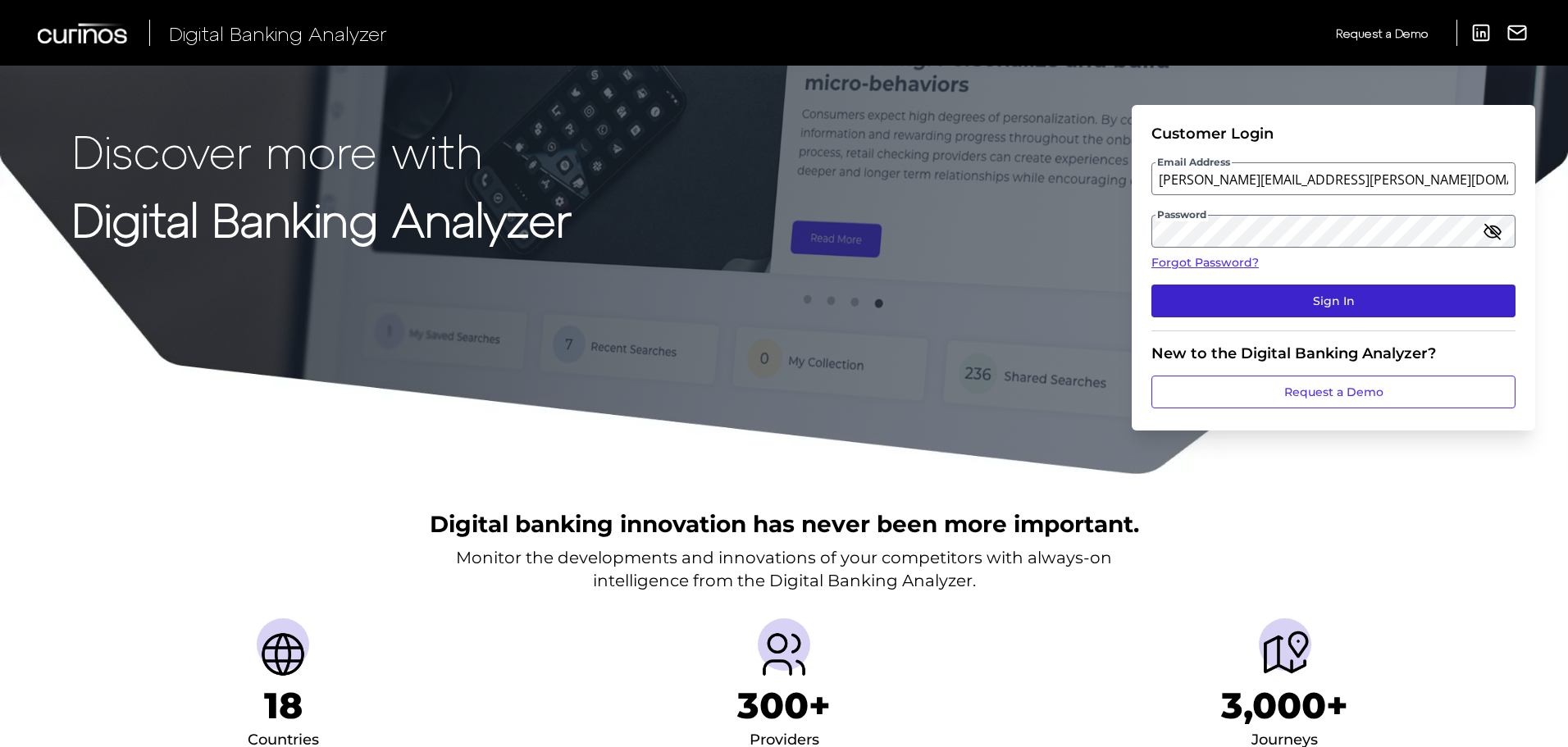
click at [1315, 306] on button "Sign In" at bounding box center [1333, 301] width 364 height 33
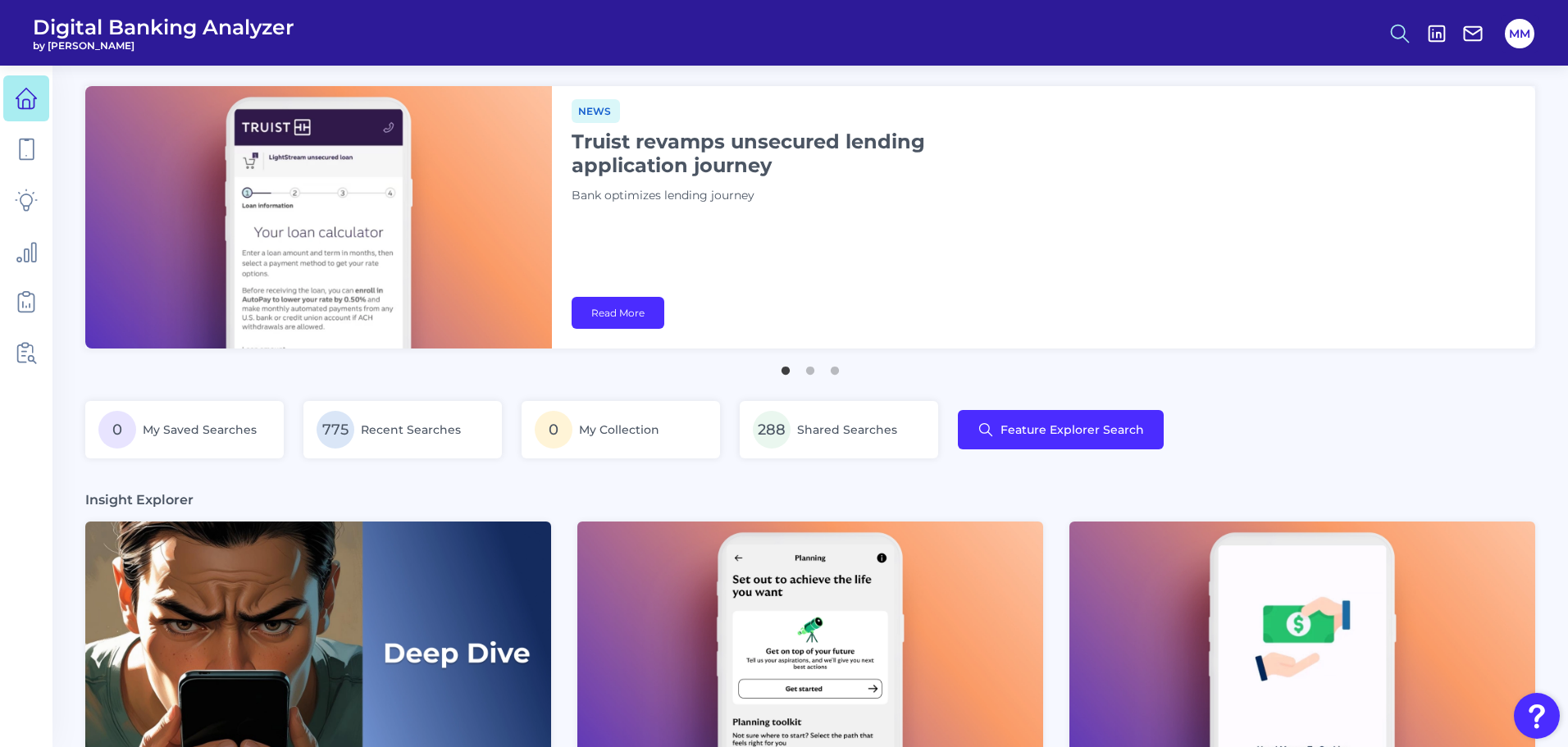
click at [1396, 35] on icon at bounding box center [1400, 34] width 23 height 23
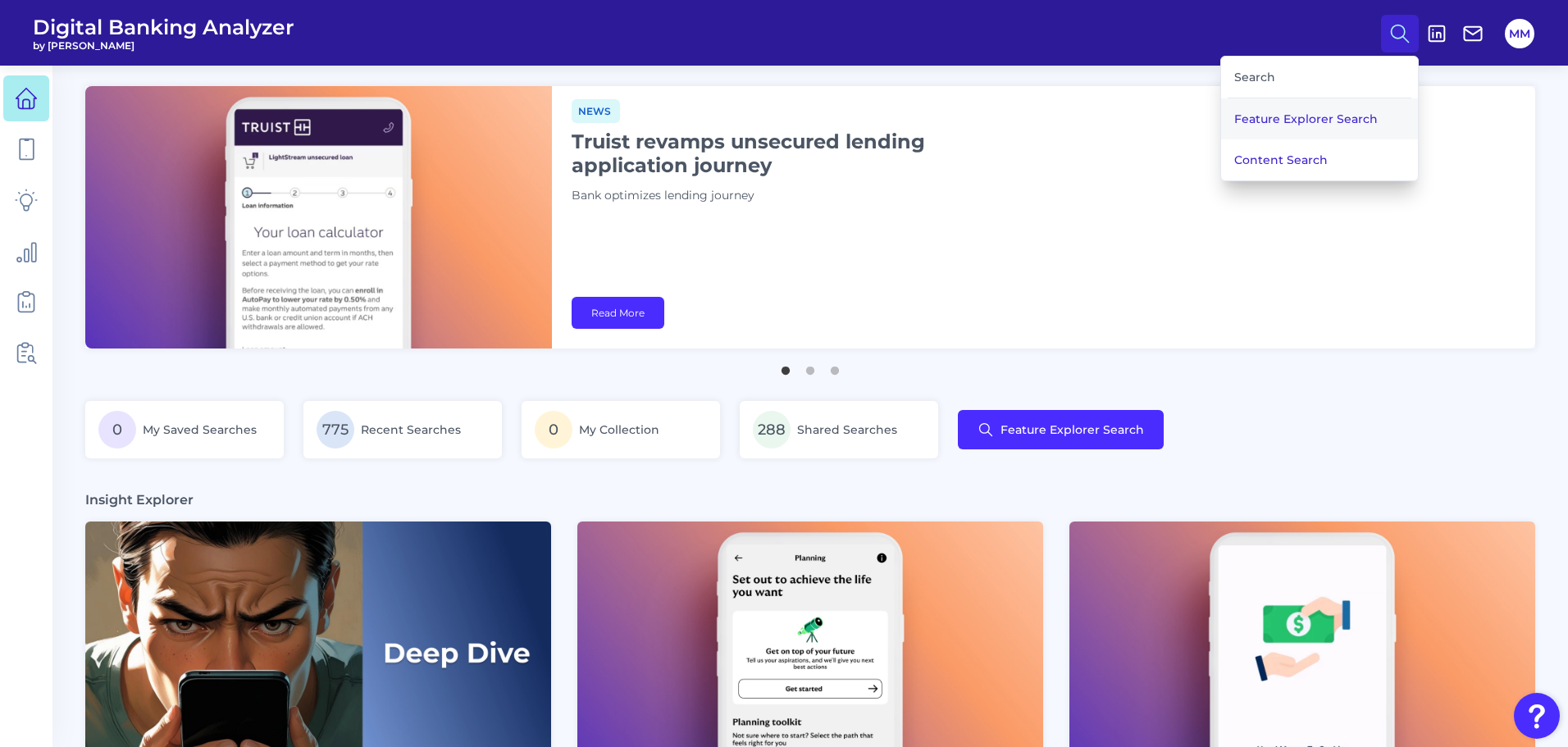
click at [1301, 120] on button "Feature Explorer Search" at bounding box center [1320, 119] width 197 height 41
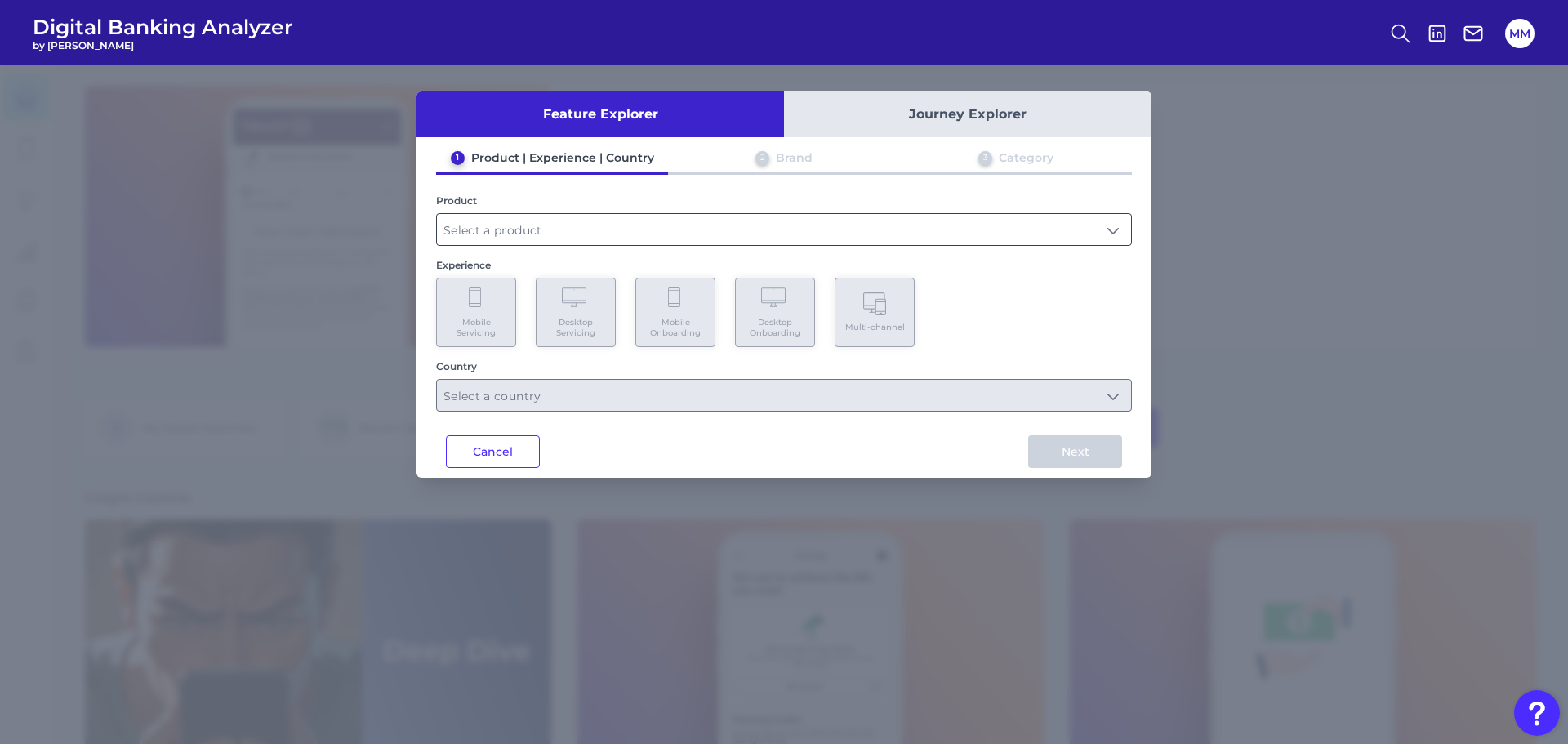
click at [621, 225] on input "text" at bounding box center [784, 229] width 694 height 31
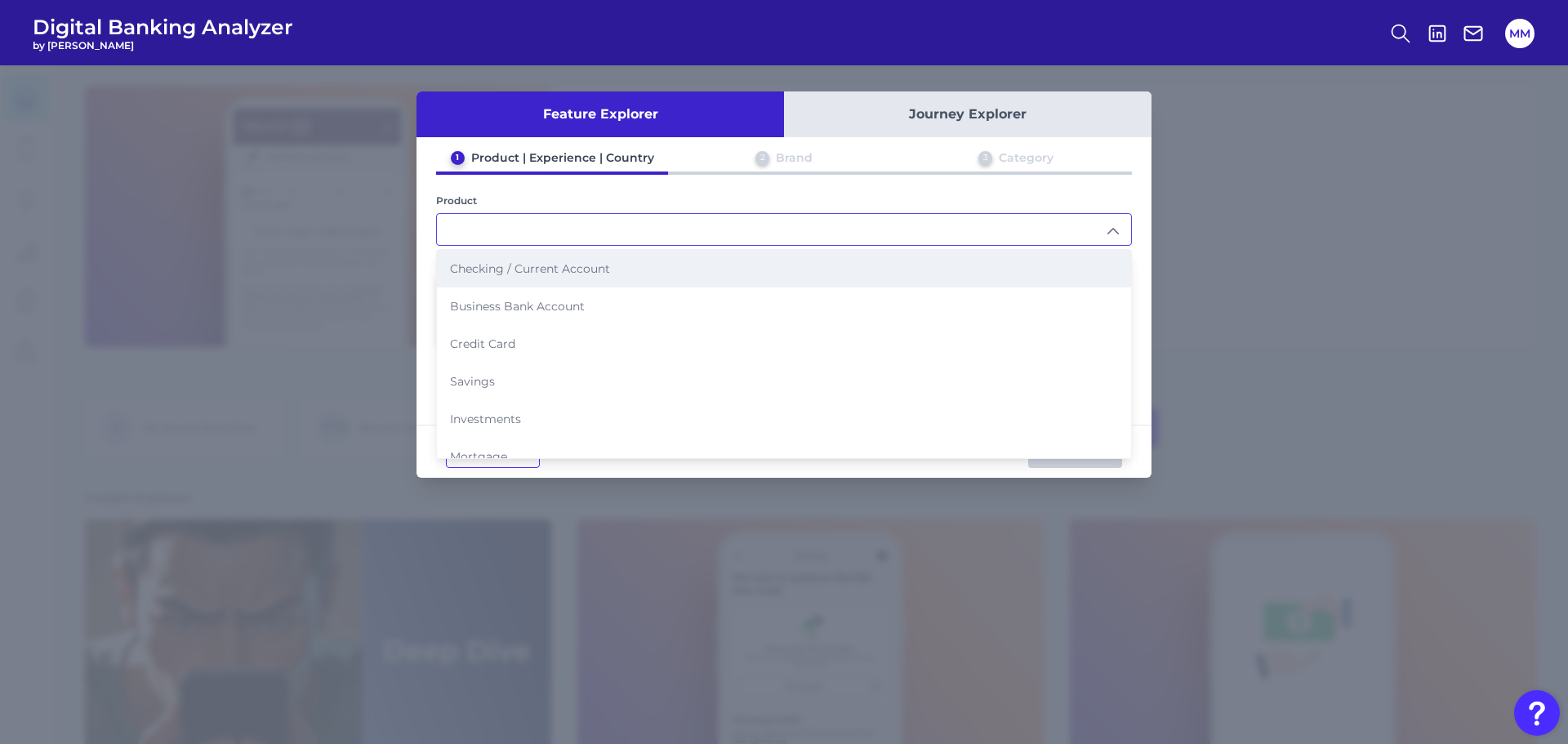
click at [574, 272] on span "Checking / Current Account" at bounding box center [529, 268] width 160 height 15
type input "Checking / Current Account"
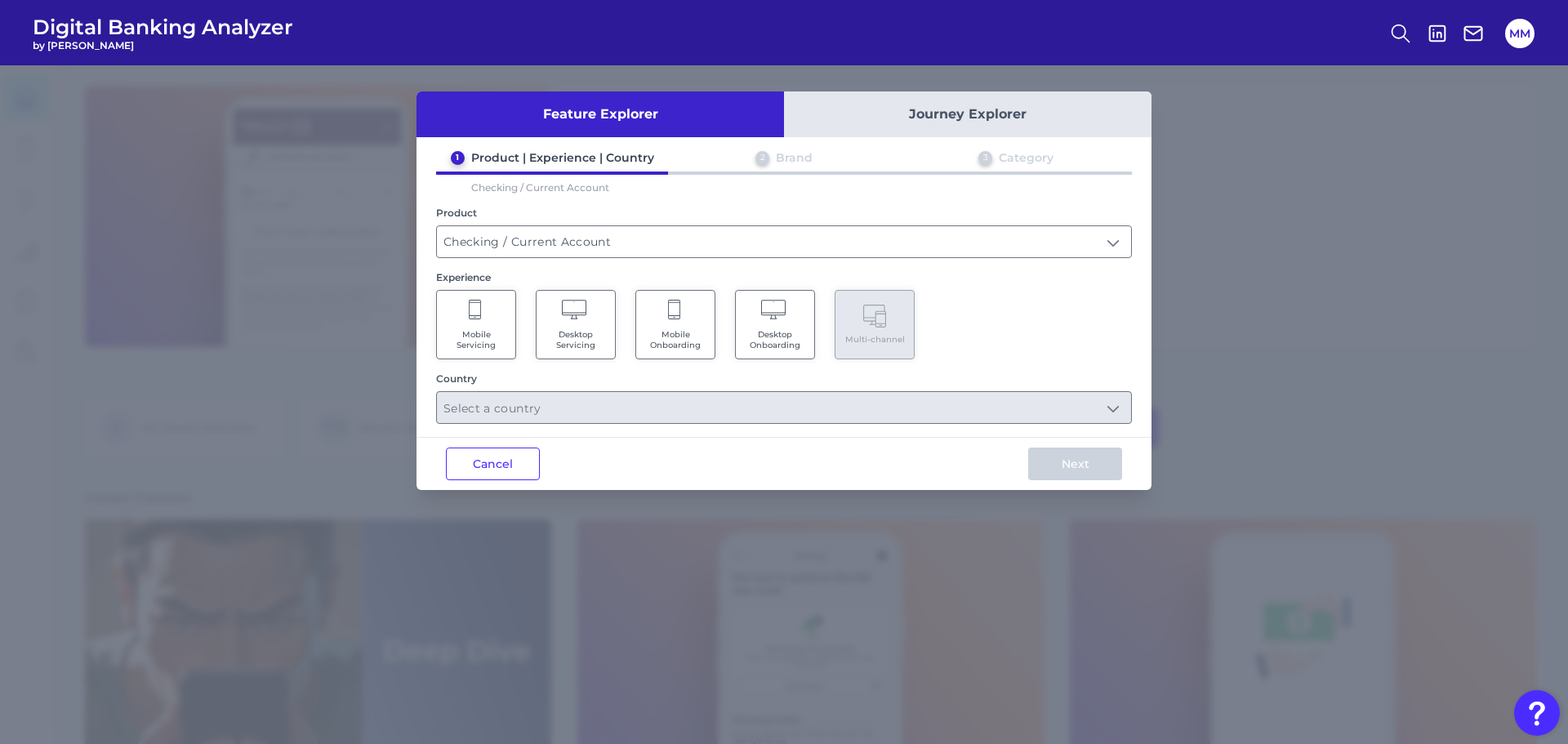
click at [484, 316] on Servicing "Mobile Servicing" at bounding box center [476, 323] width 80 height 69
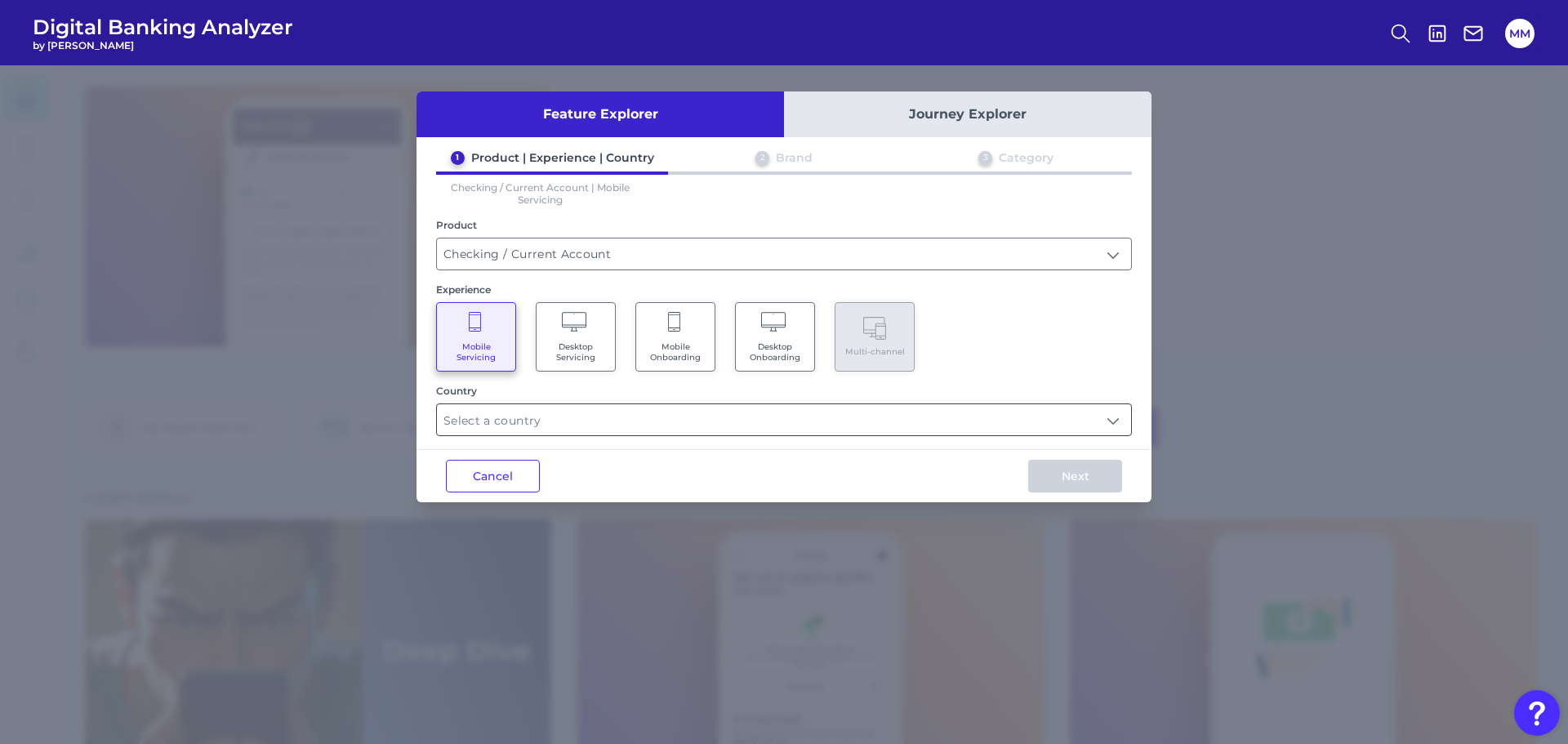
click at [552, 418] on input "text" at bounding box center [784, 420] width 694 height 31
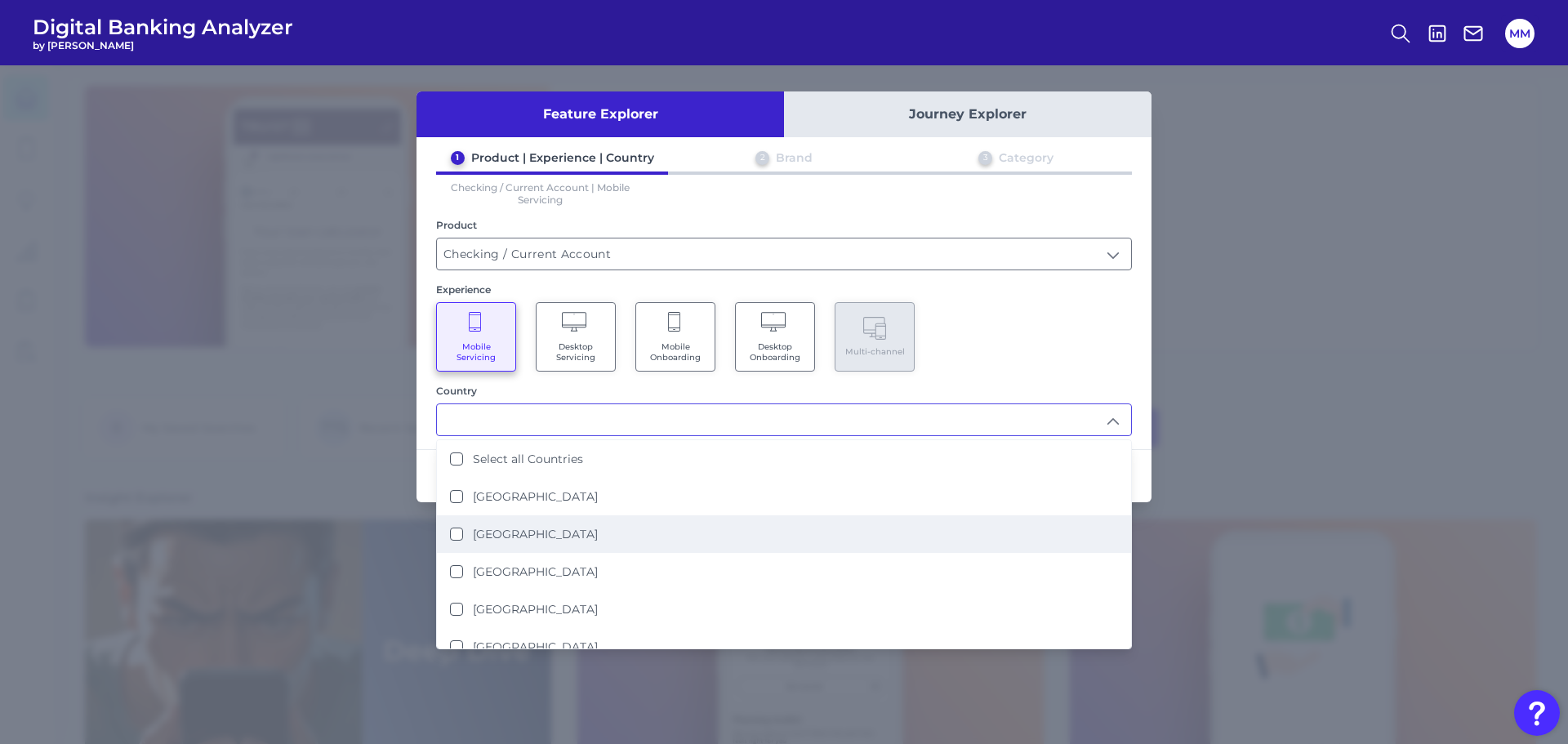
click at [520, 540] on label "[GEOGRAPHIC_DATA]" at bounding box center [535, 533] width 125 height 15
type input "[GEOGRAPHIC_DATA]"
click at [1023, 325] on div "Mobile Servicing Desktop Servicing Mobile Onboarding Desktop Onboarding Multi-c…" at bounding box center [784, 336] width 696 height 69
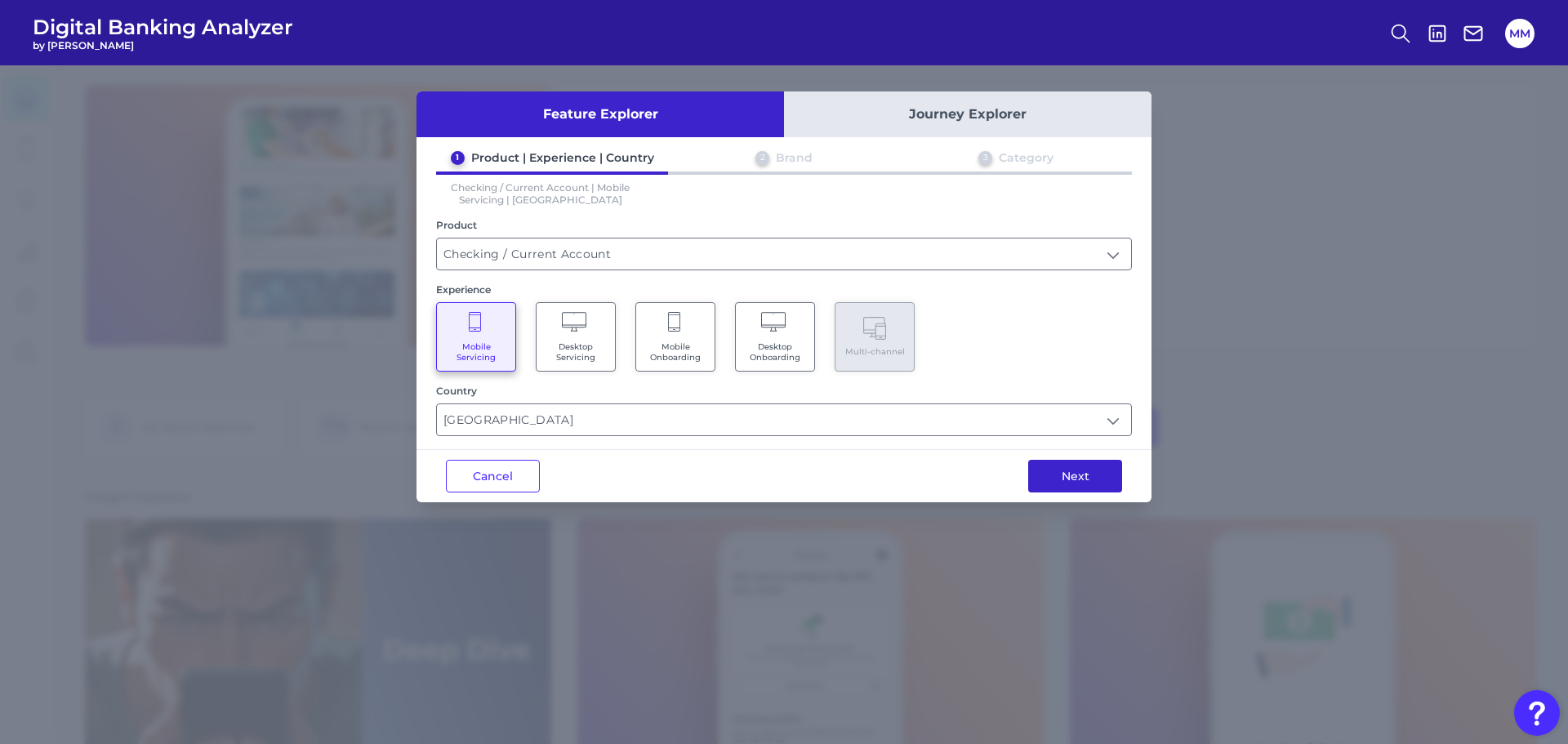
click at [1093, 481] on button "Next" at bounding box center [1074, 476] width 94 height 33
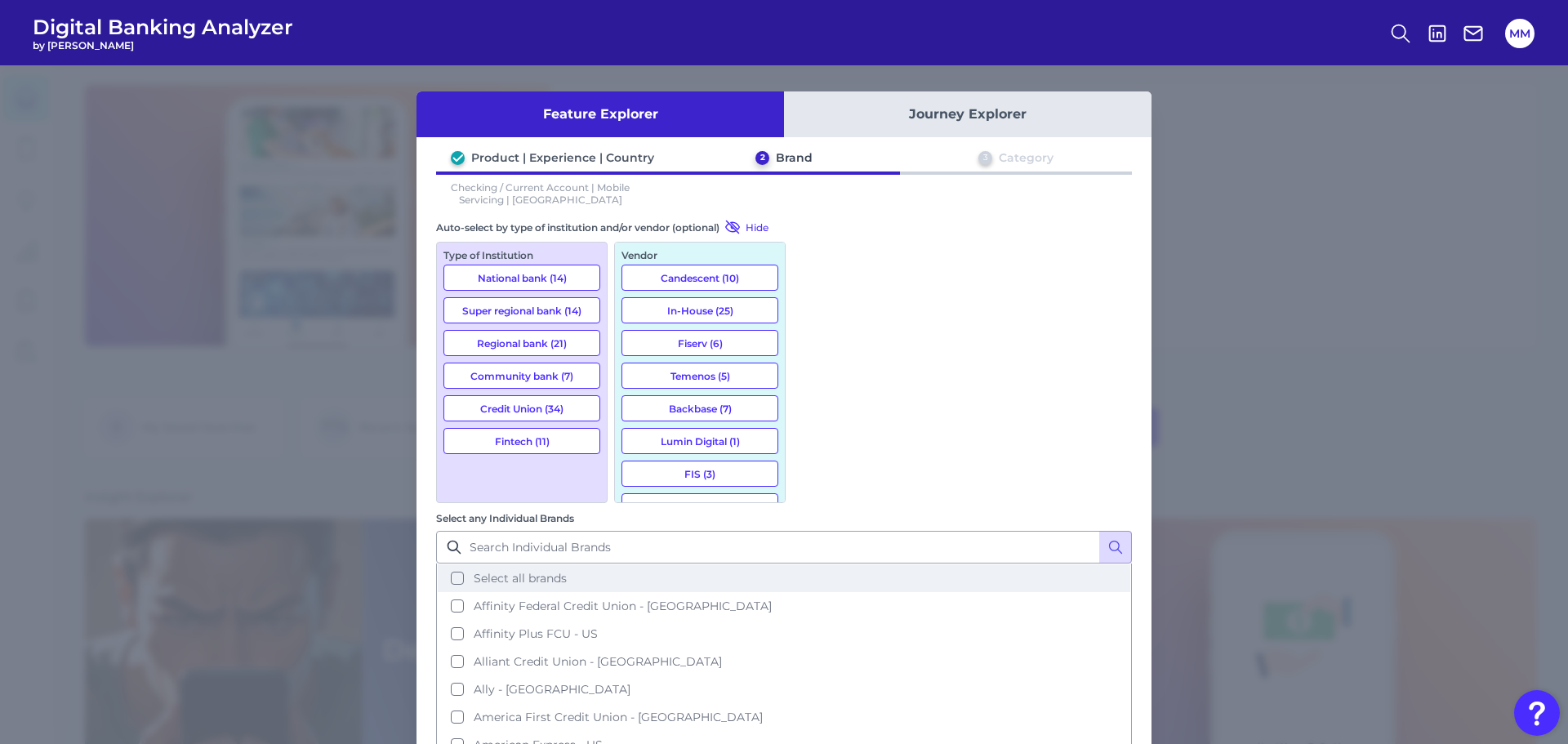
click at [817, 564] on button "Select all brands" at bounding box center [784, 578] width 693 height 28
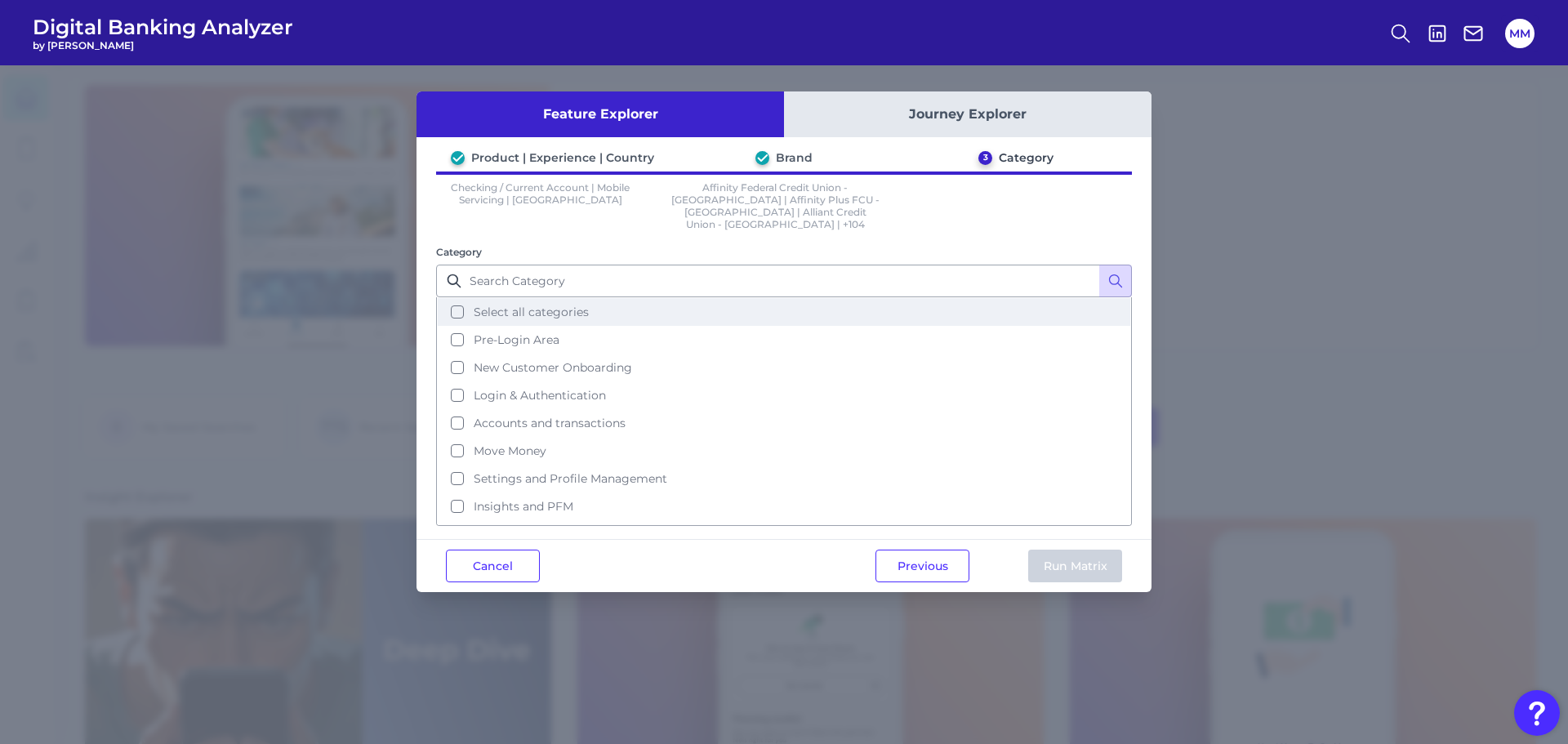
click at [461, 298] on button "Select all categories" at bounding box center [784, 312] width 693 height 28
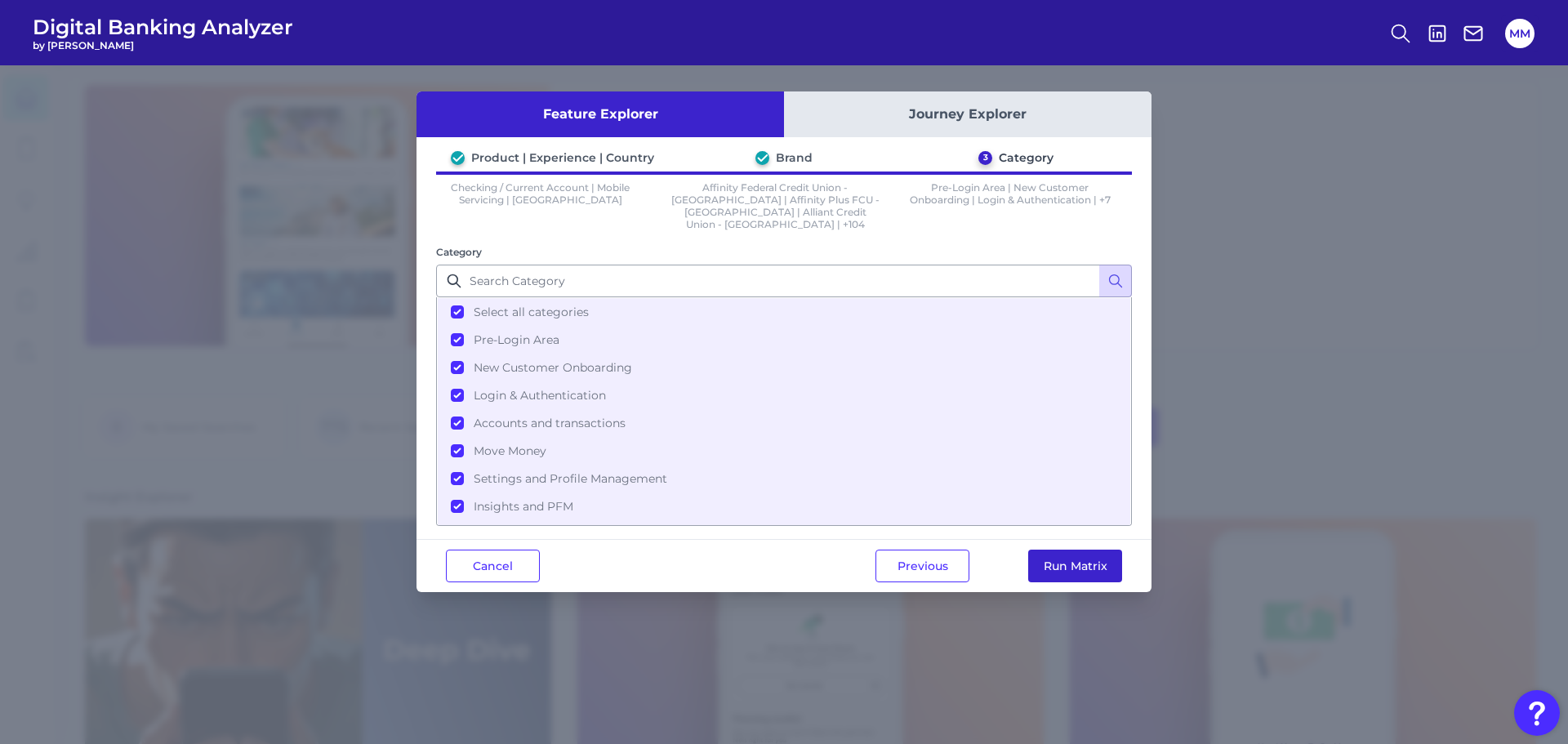
click at [1091, 554] on button "Run Matrix" at bounding box center [1074, 566] width 94 height 33
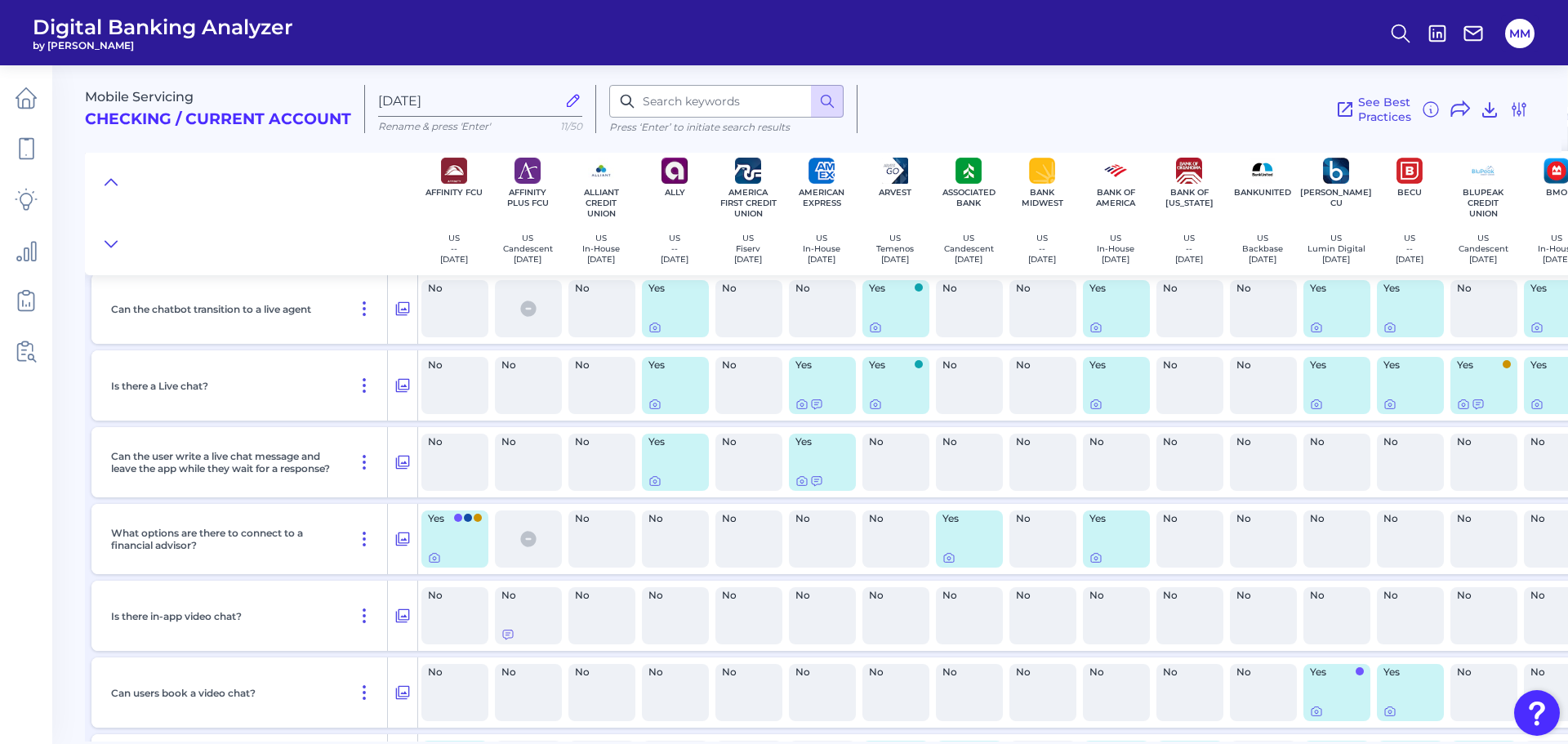
scroll to position [27068, 1]
